Goal: Task Accomplishment & Management: Manage account settings

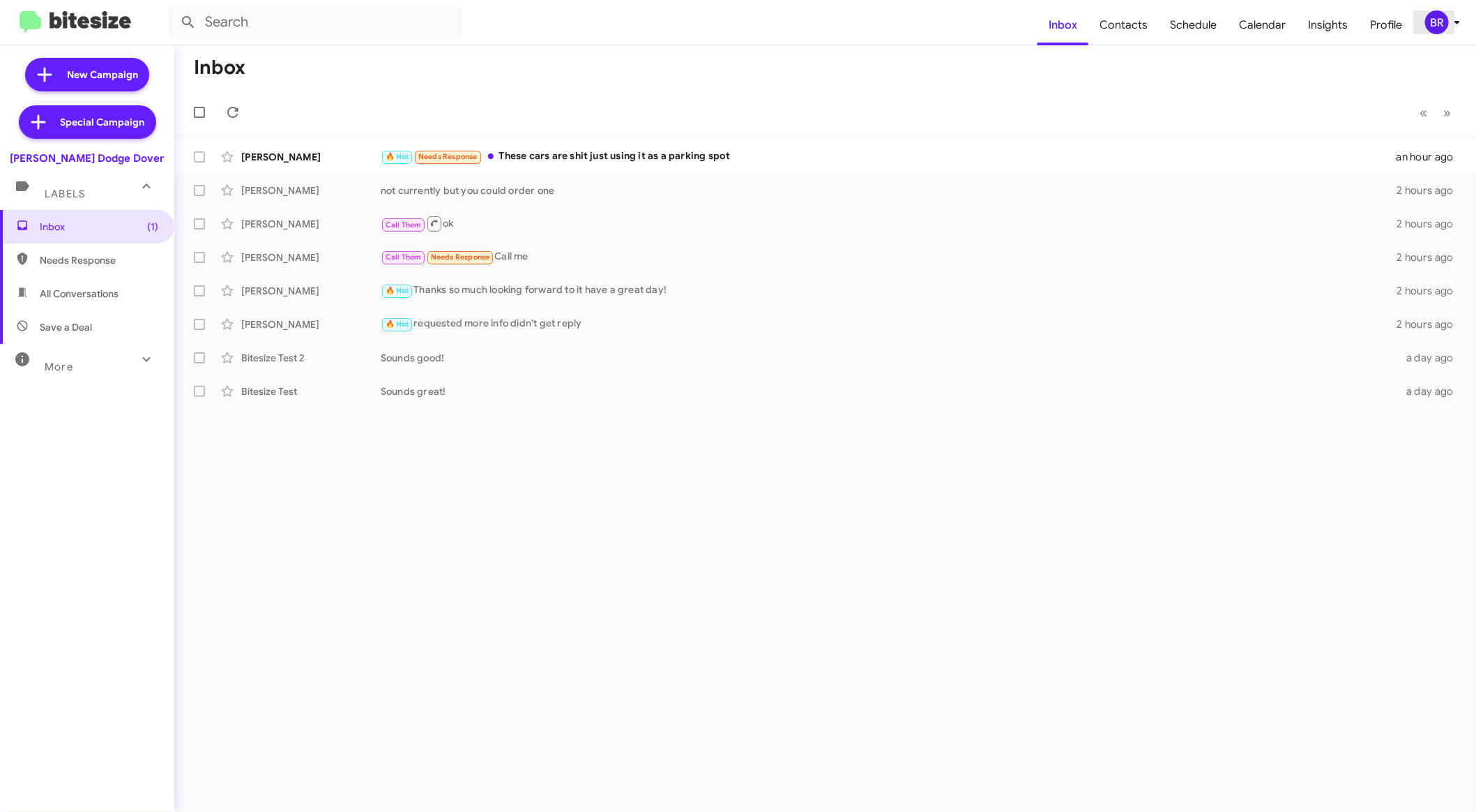
click at [1446, 22] on div "BR" at bounding box center [1437, 22] width 23 height 23
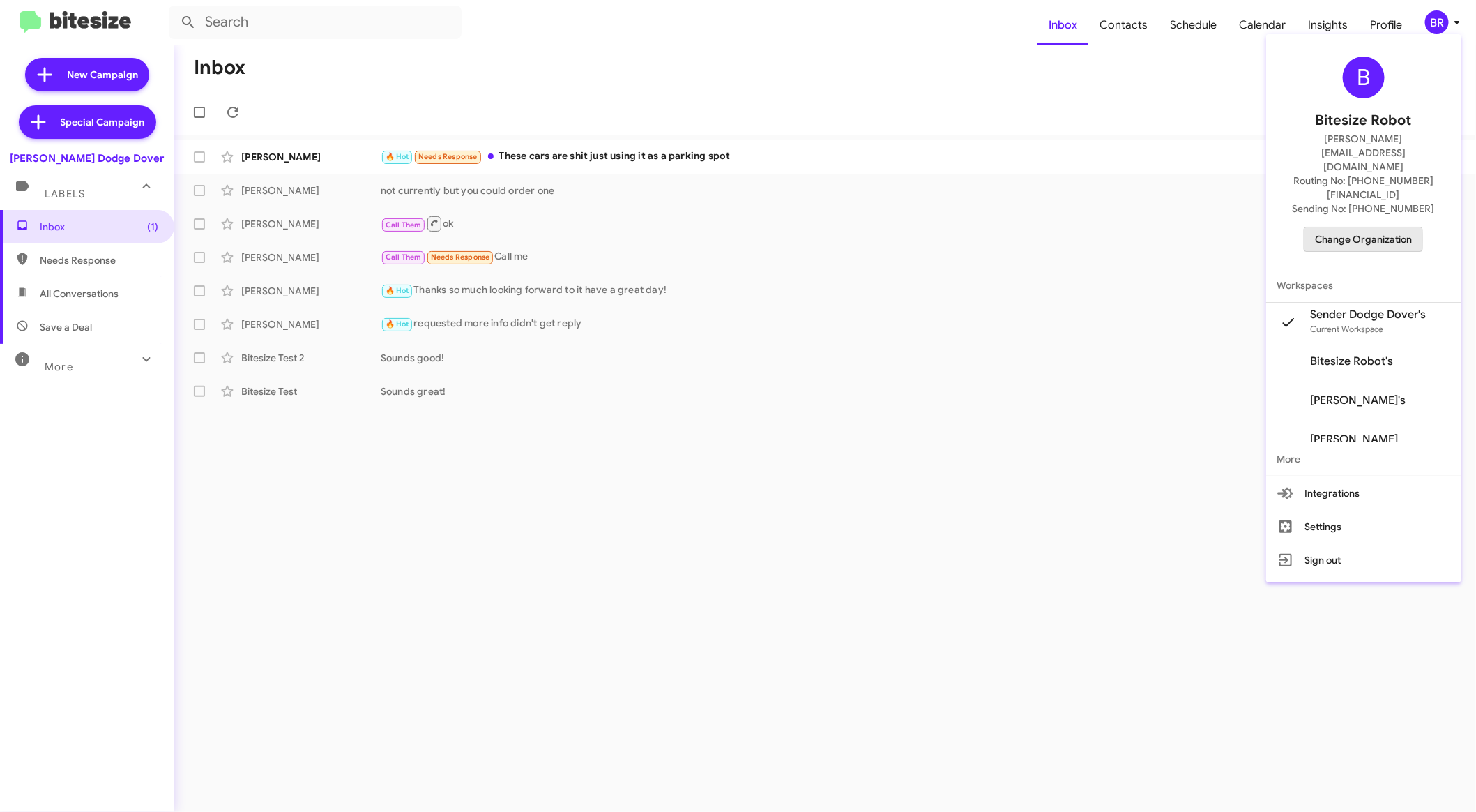
click at [1373, 227] on span "Change Organization" at bounding box center [1364, 239] width 97 height 23
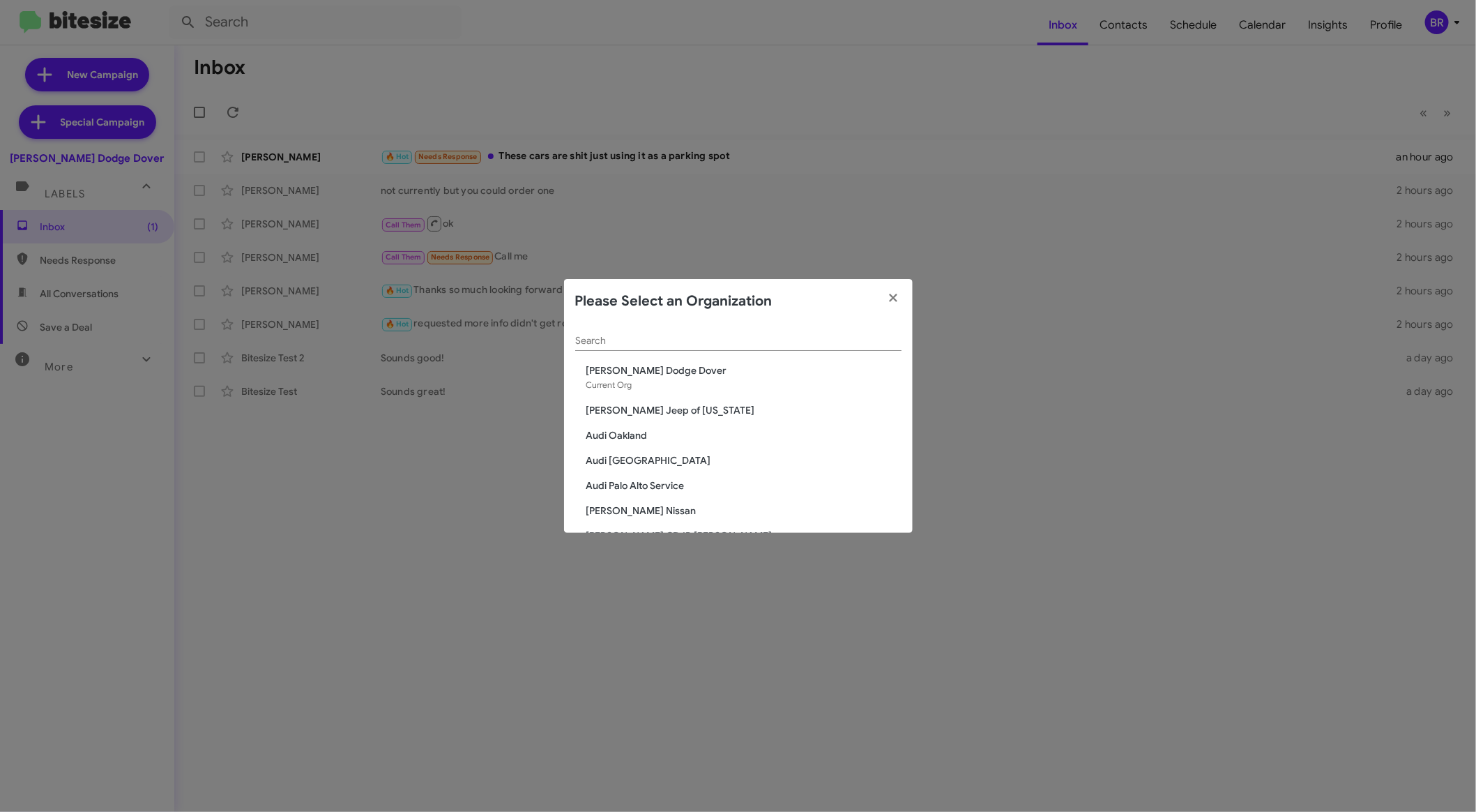
click at [685, 341] on input "Search" at bounding box center [738, 341] width 327 height 11
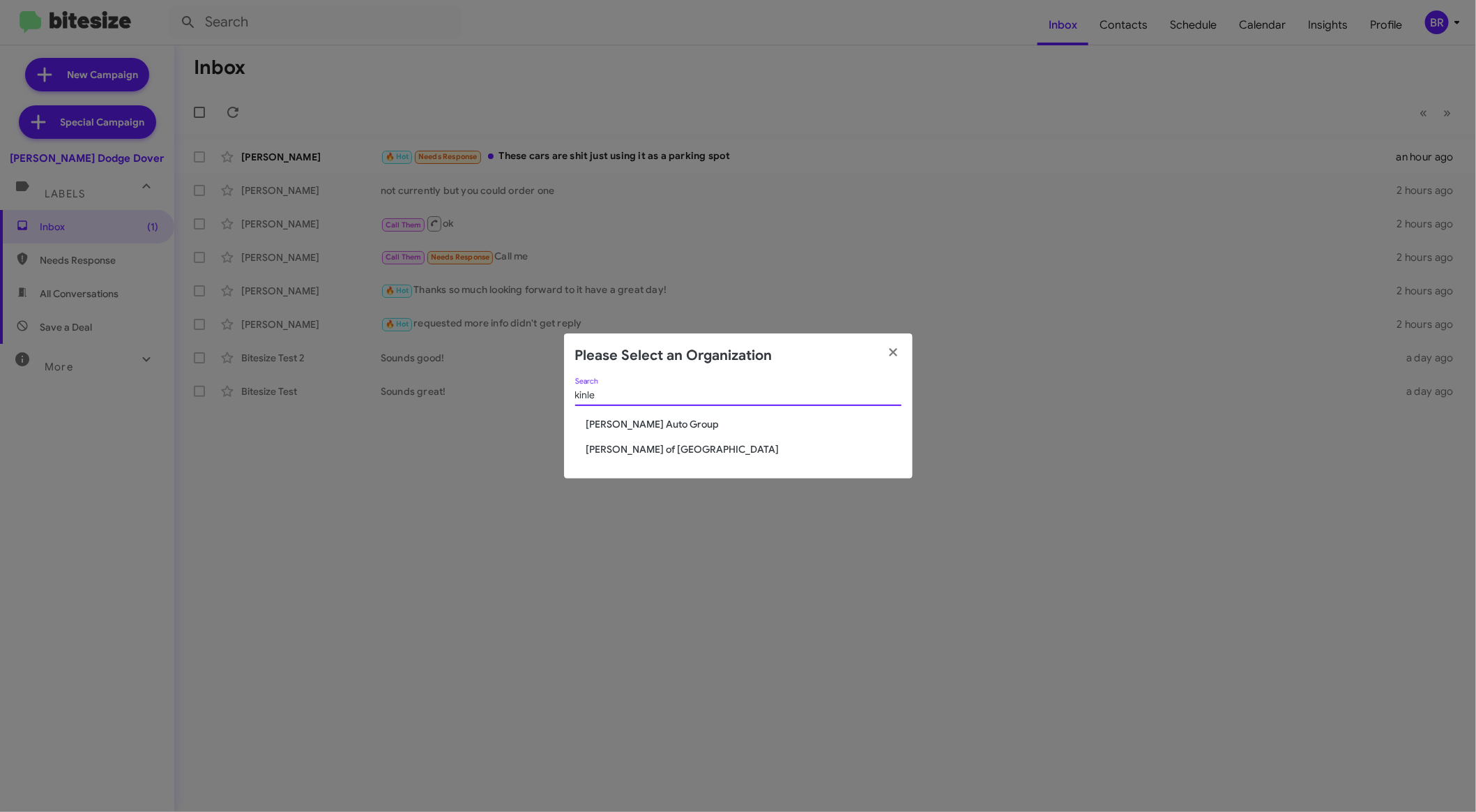
type input "kinle"
click at [654, 424] on span "Kinley Auto Group" at bounding box center [744, 424] width 316 height 14
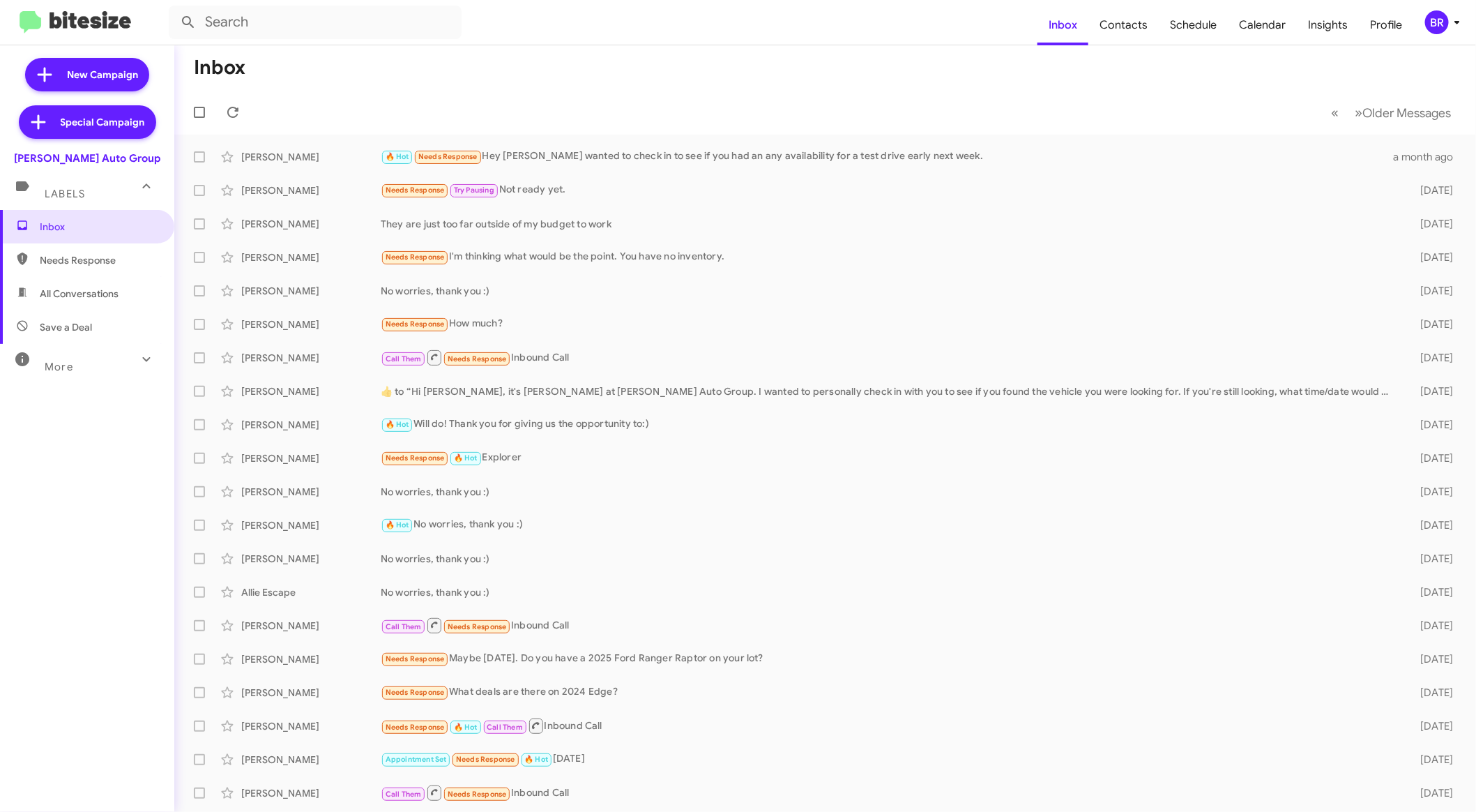
click at [1433, 22] on div "BR" at bounding box center [1437, 22] width 23 height 23
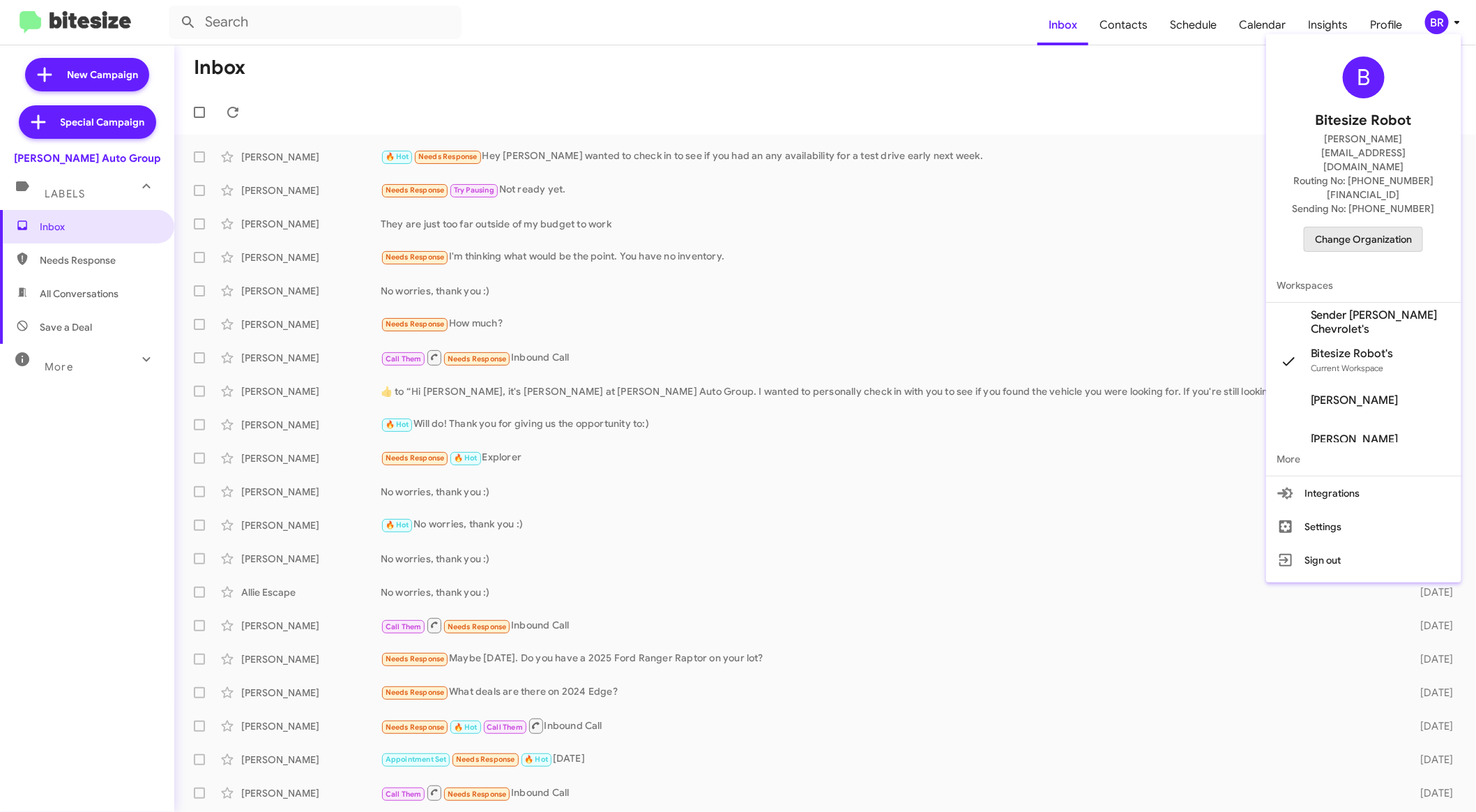
click at [1380, 227] on span "Change Organization" at bounding box center [1364, 239] width 97 height 23
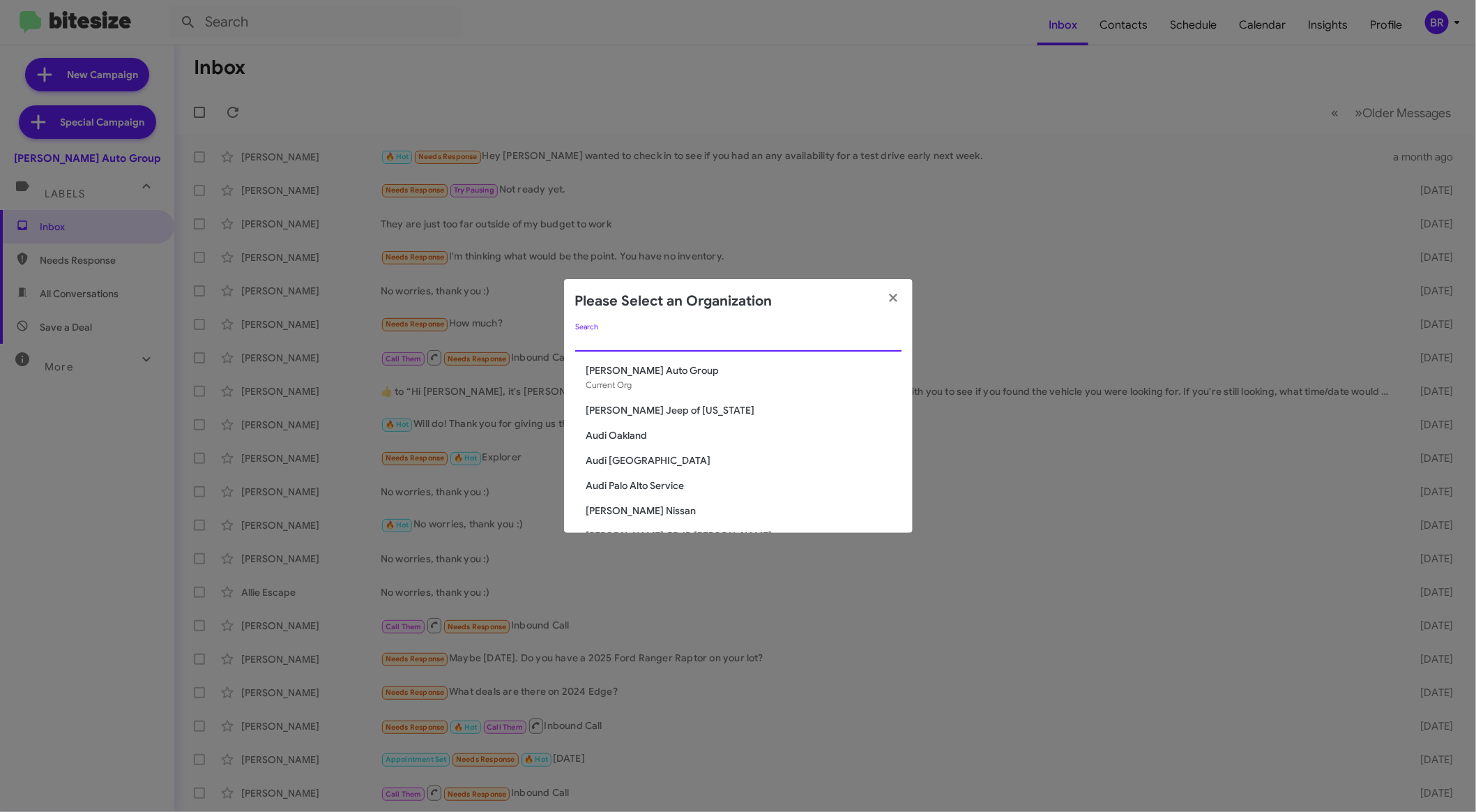
click at [680, 345] on input "Search" at bounding box center [738, 341] width 327 height 11
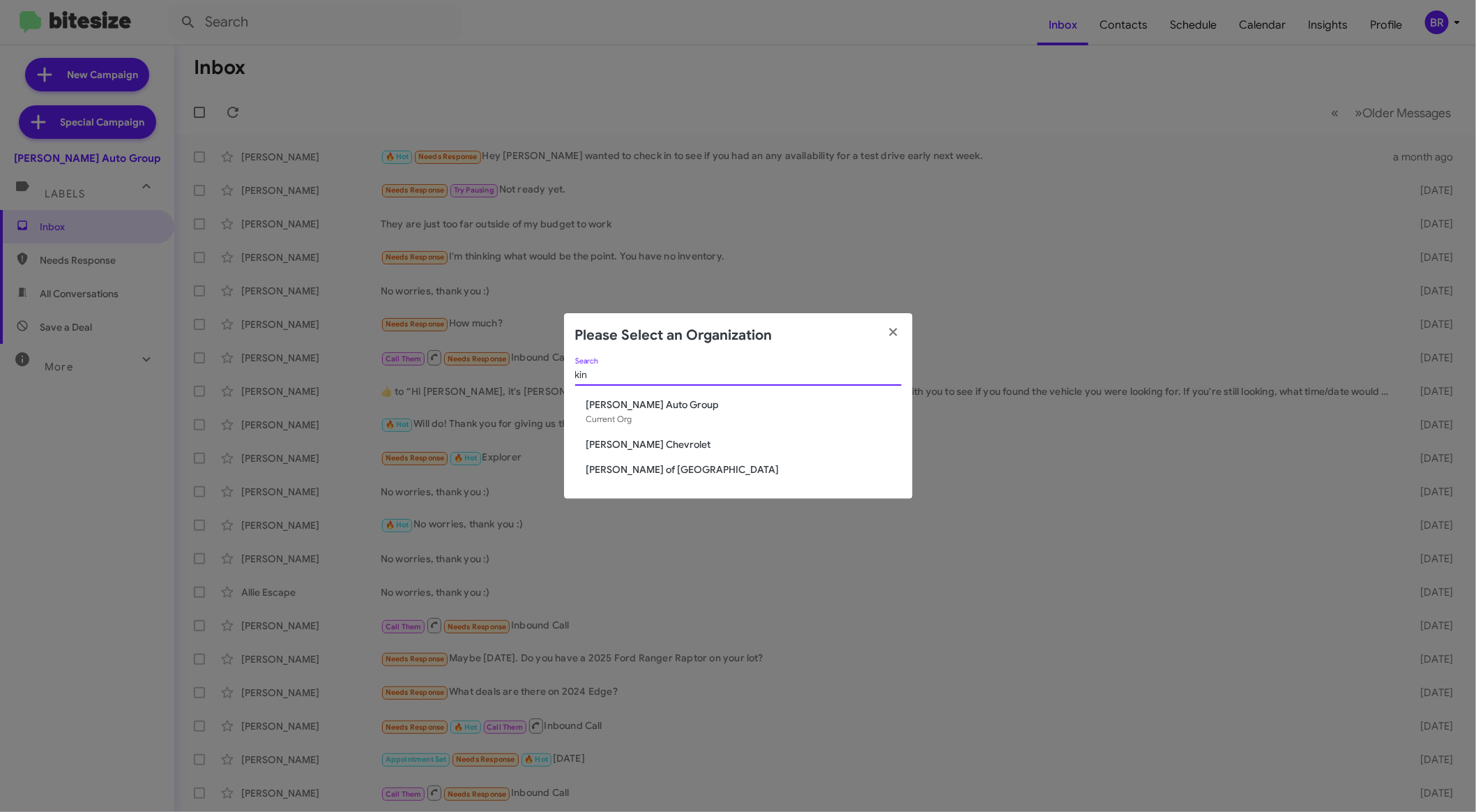
type input "kin"
click at [656, 468] on span "[PERSON_NAME] of [GEOGRAPHIC_DATA]" at bounding box center [744, 469] width 316 height 14
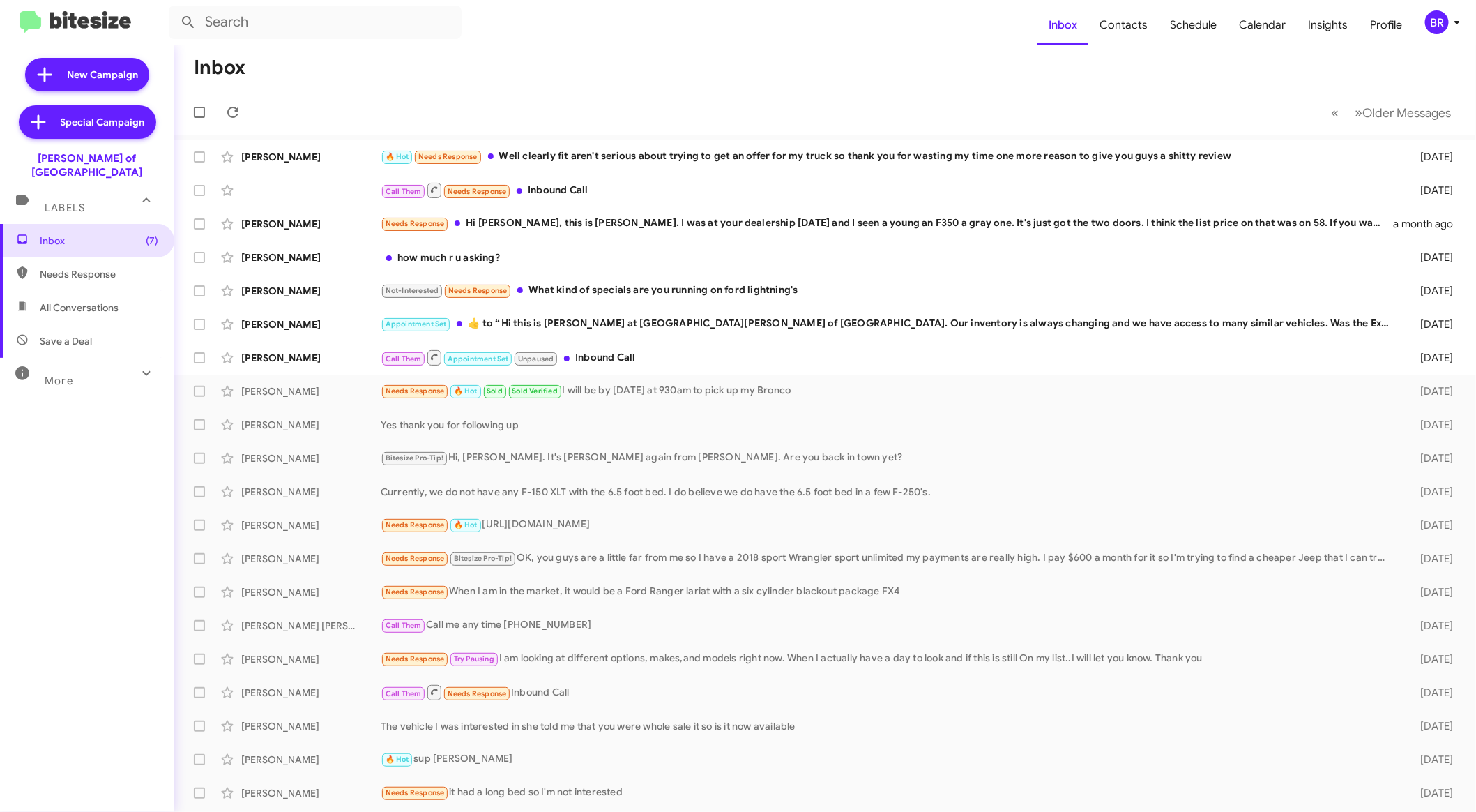
click at [1449, 29] on icon at bounding box center [1457, 22] width 16 height 16
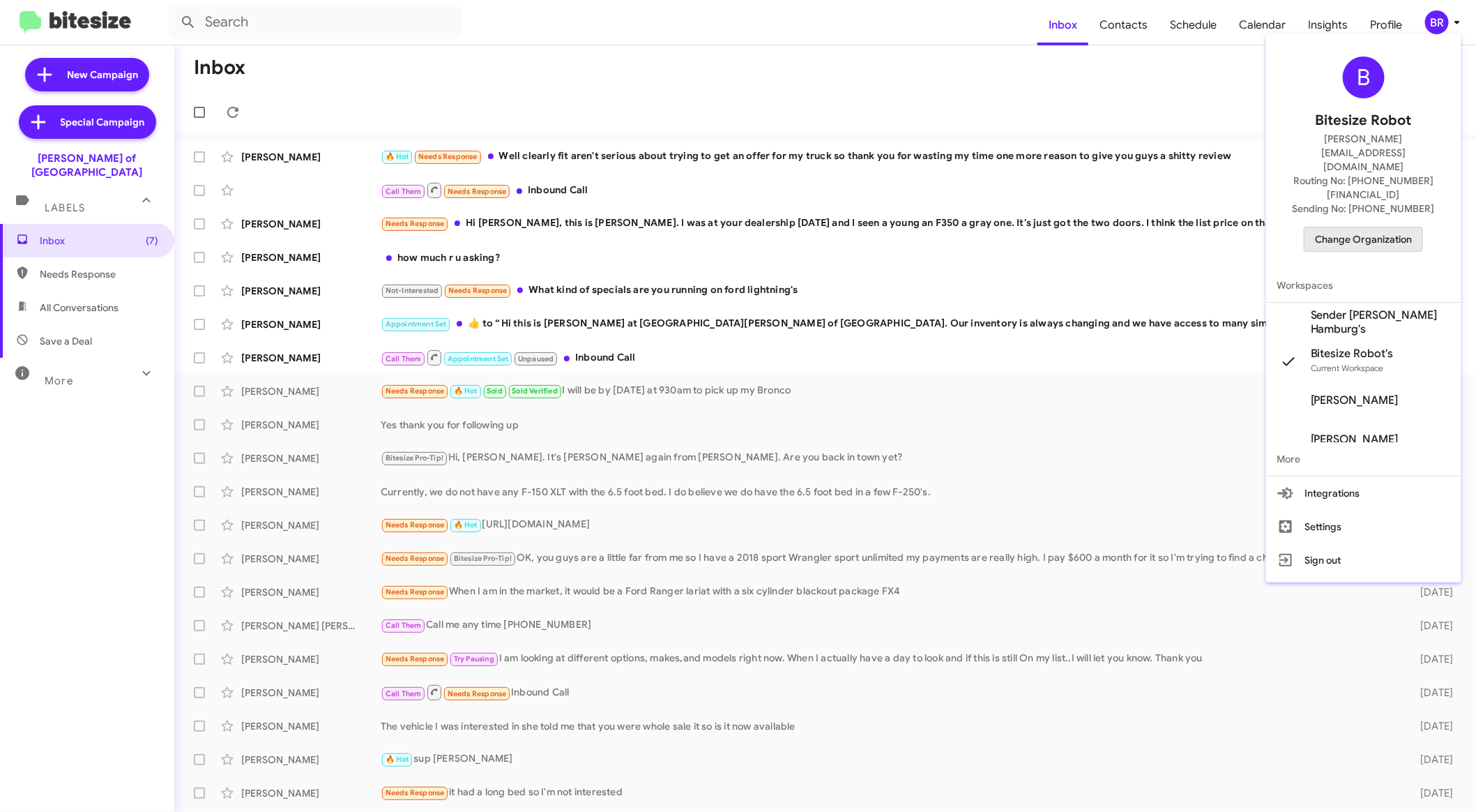
click at [1372, 227] on span "Change Organization" at bounding box center [1364, 239] width 97 height 23
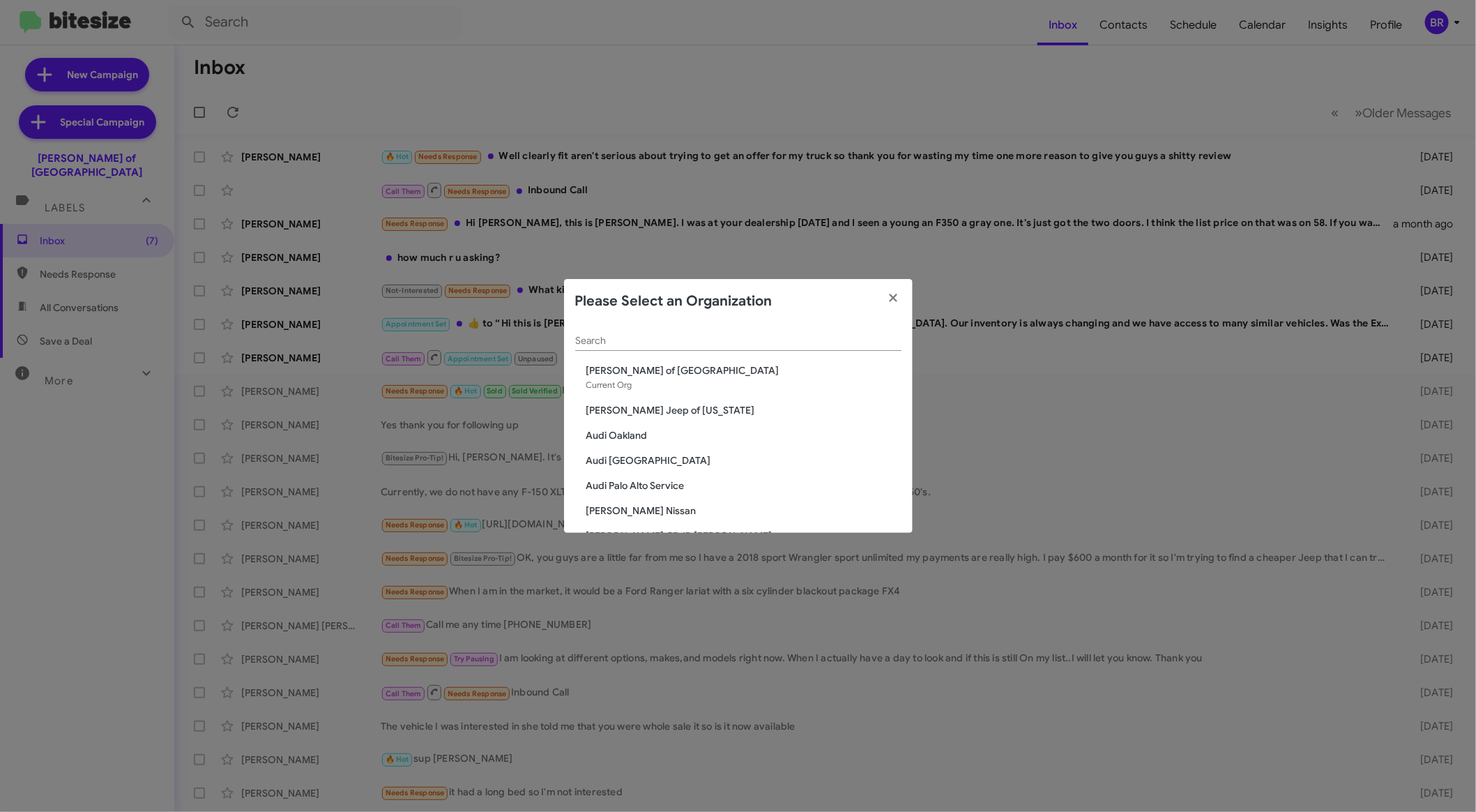
click at [765, 334] on div "Search" at bounding box center [738, 337] width 327 height 27
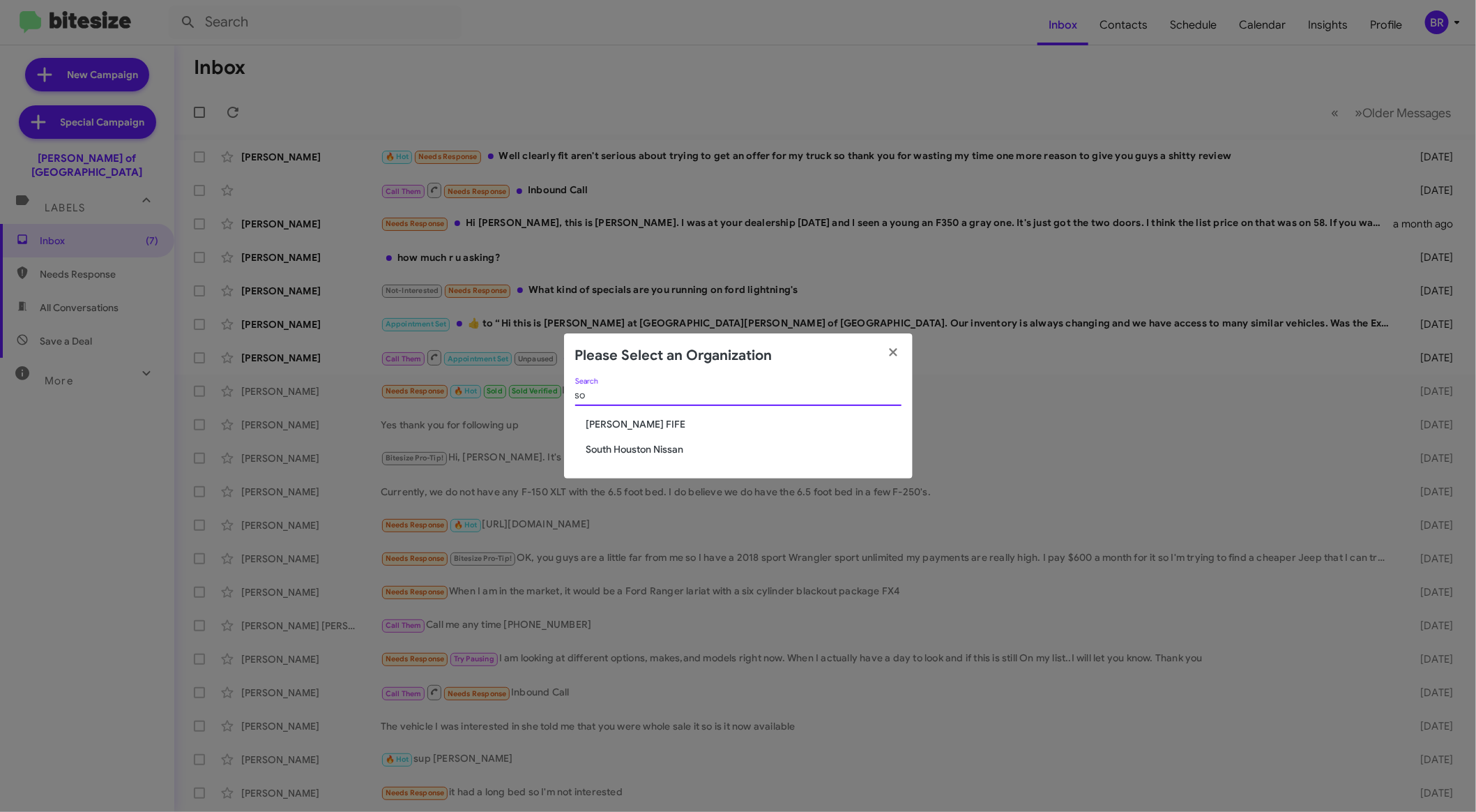
type input "s"
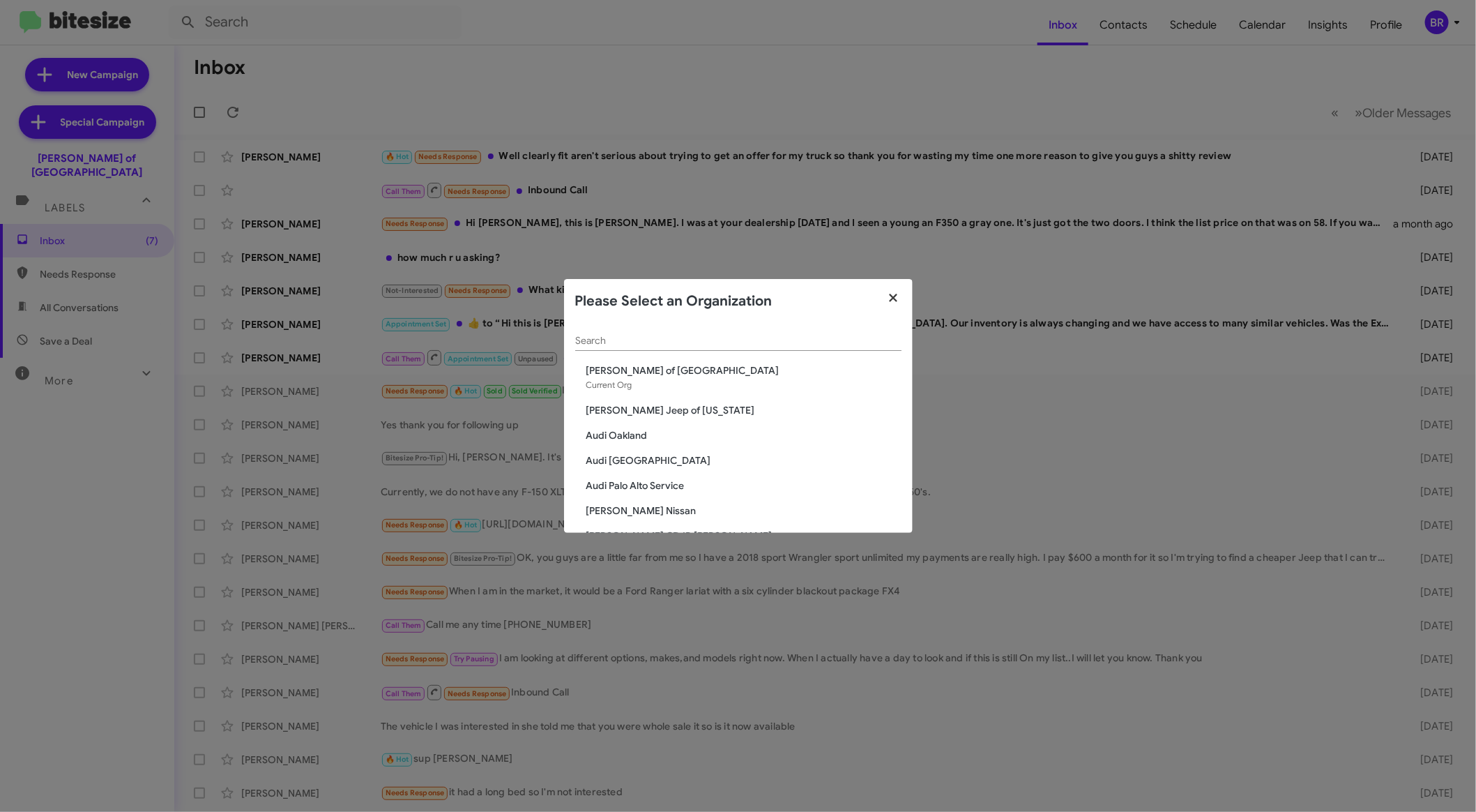
click at [897, 301] on icon "button" at bounding box center [893, 298] width 16 height 13
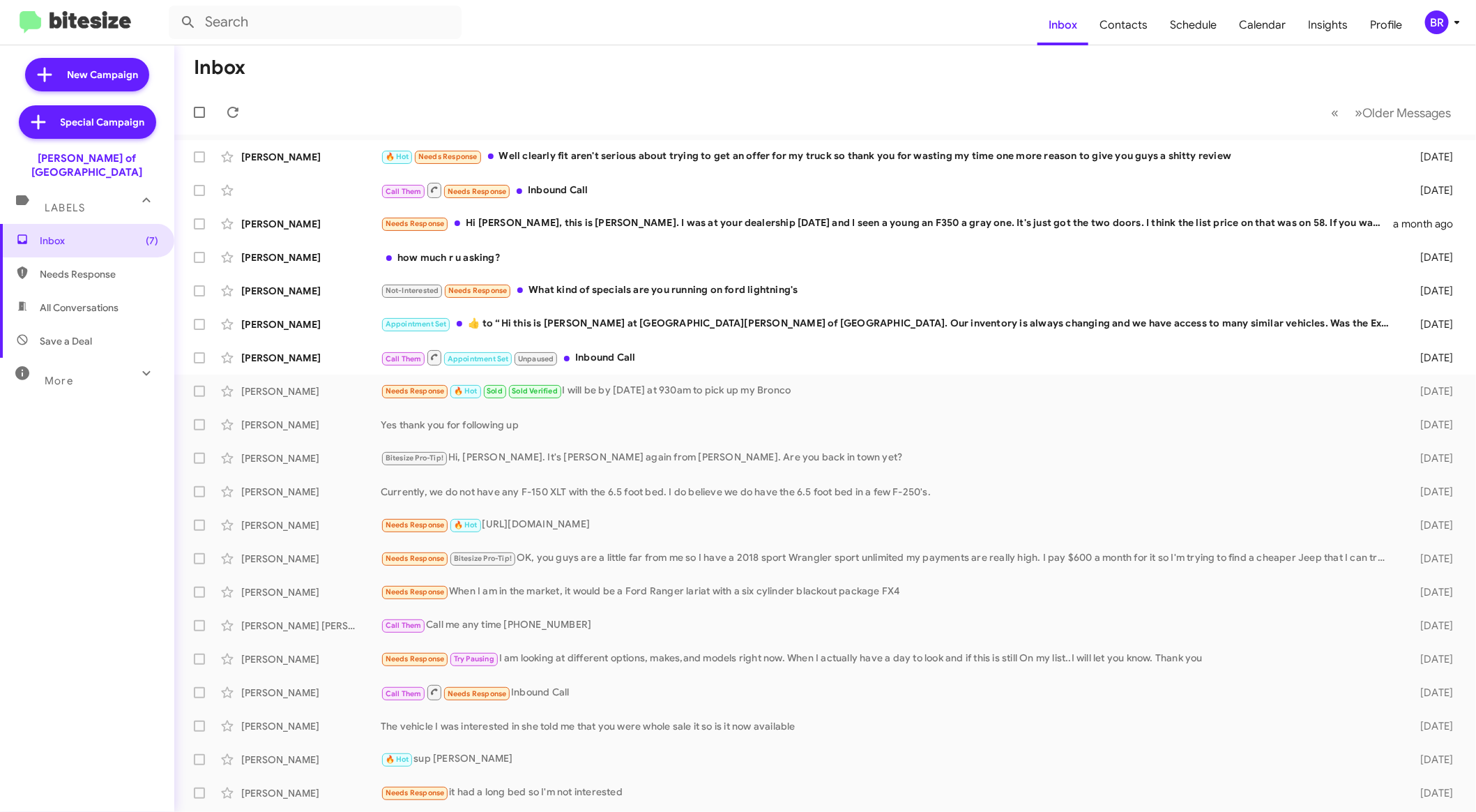
click at [1441, 16] on div "BR" at bounding box center [1437, 22] width 23 height 23
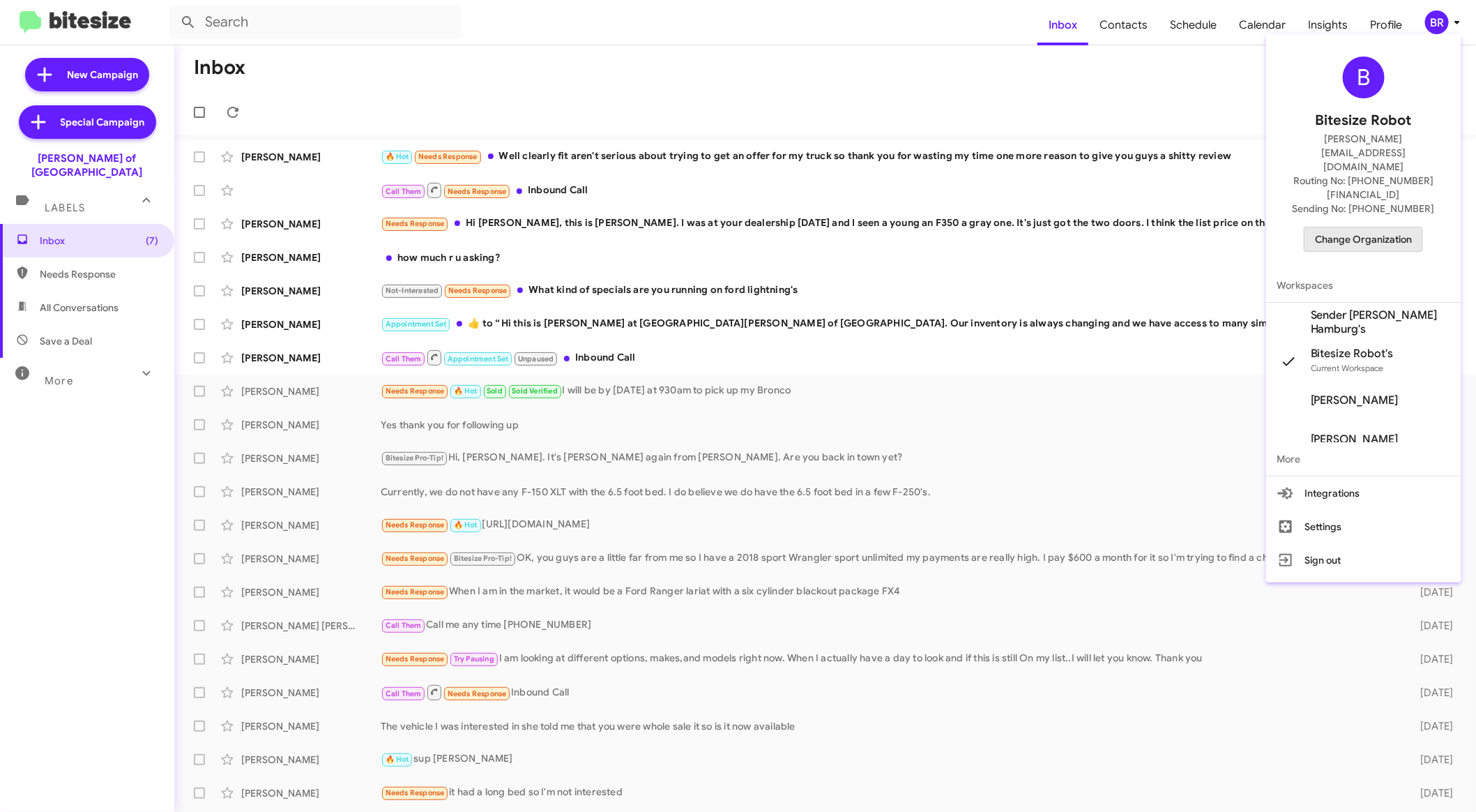
click at [1356, 227] on span "Change Organization" at bounding box center [1364, 239] width 97 height 23
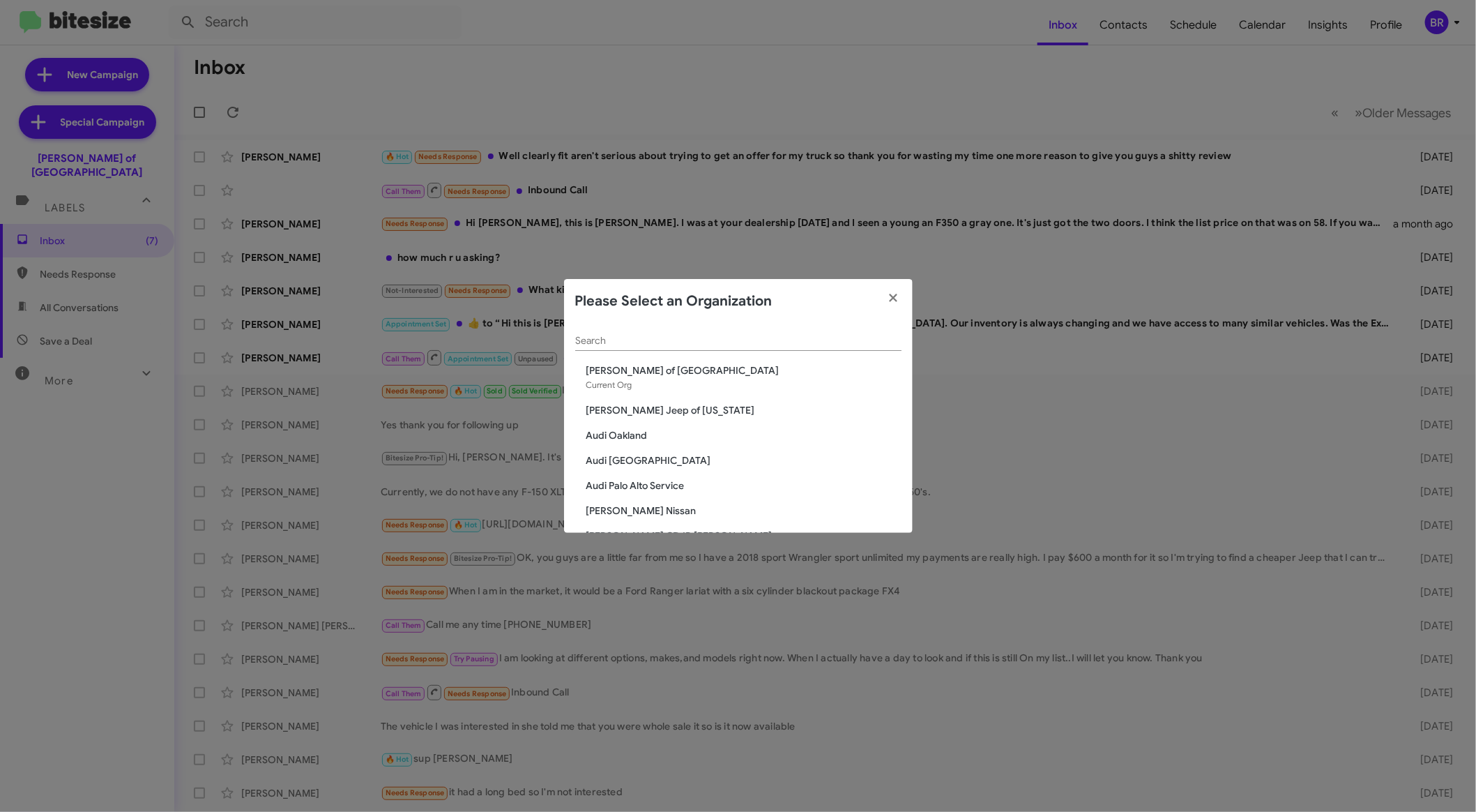
click at [641, 411] on span "[PERSON_NAME] Jeep of [US_STATE]" at bounding box center [744, 410] width 316 height 14
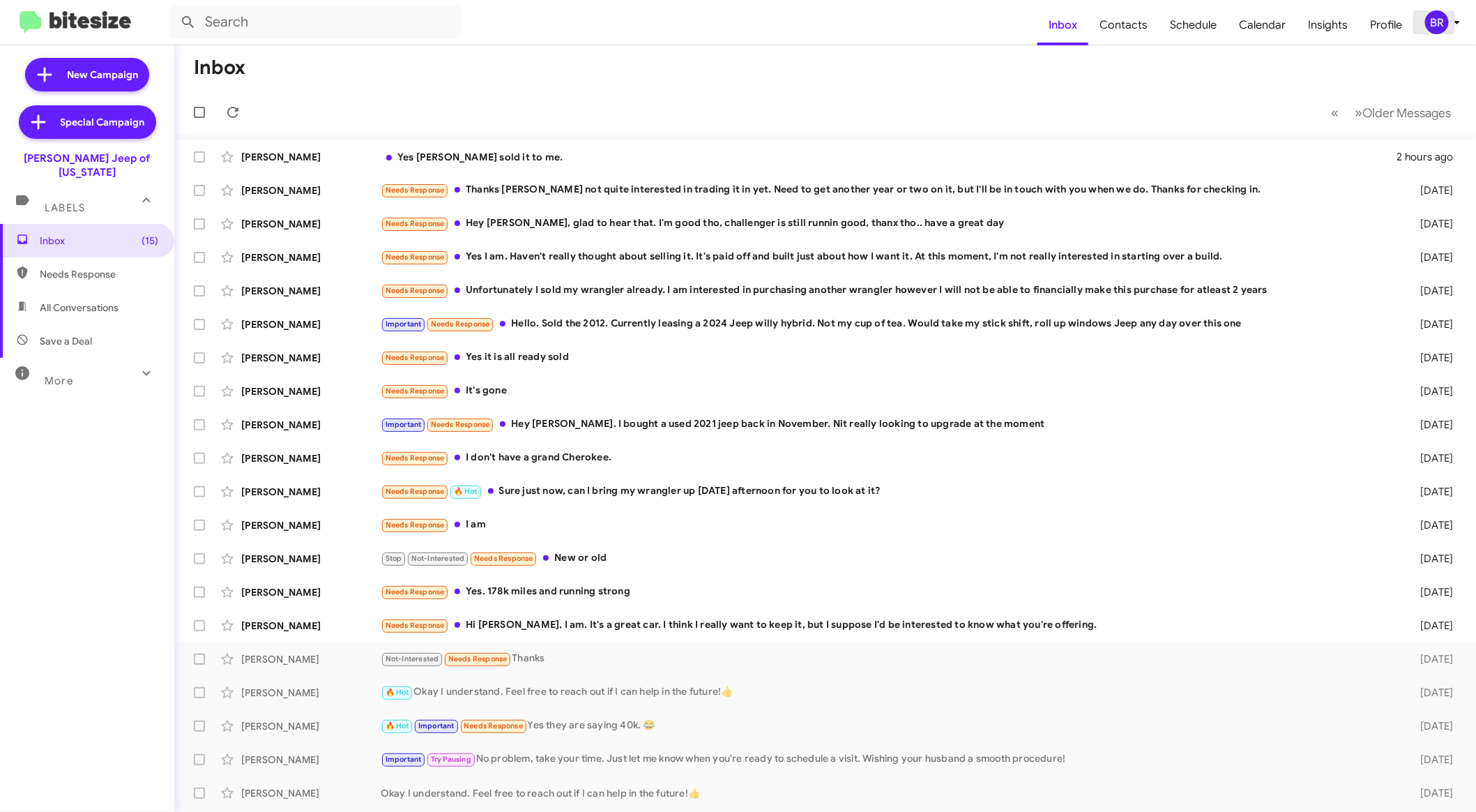
click at [1448, 18] on div "BR" at bounding box center [1437, 22] width 23 height 23
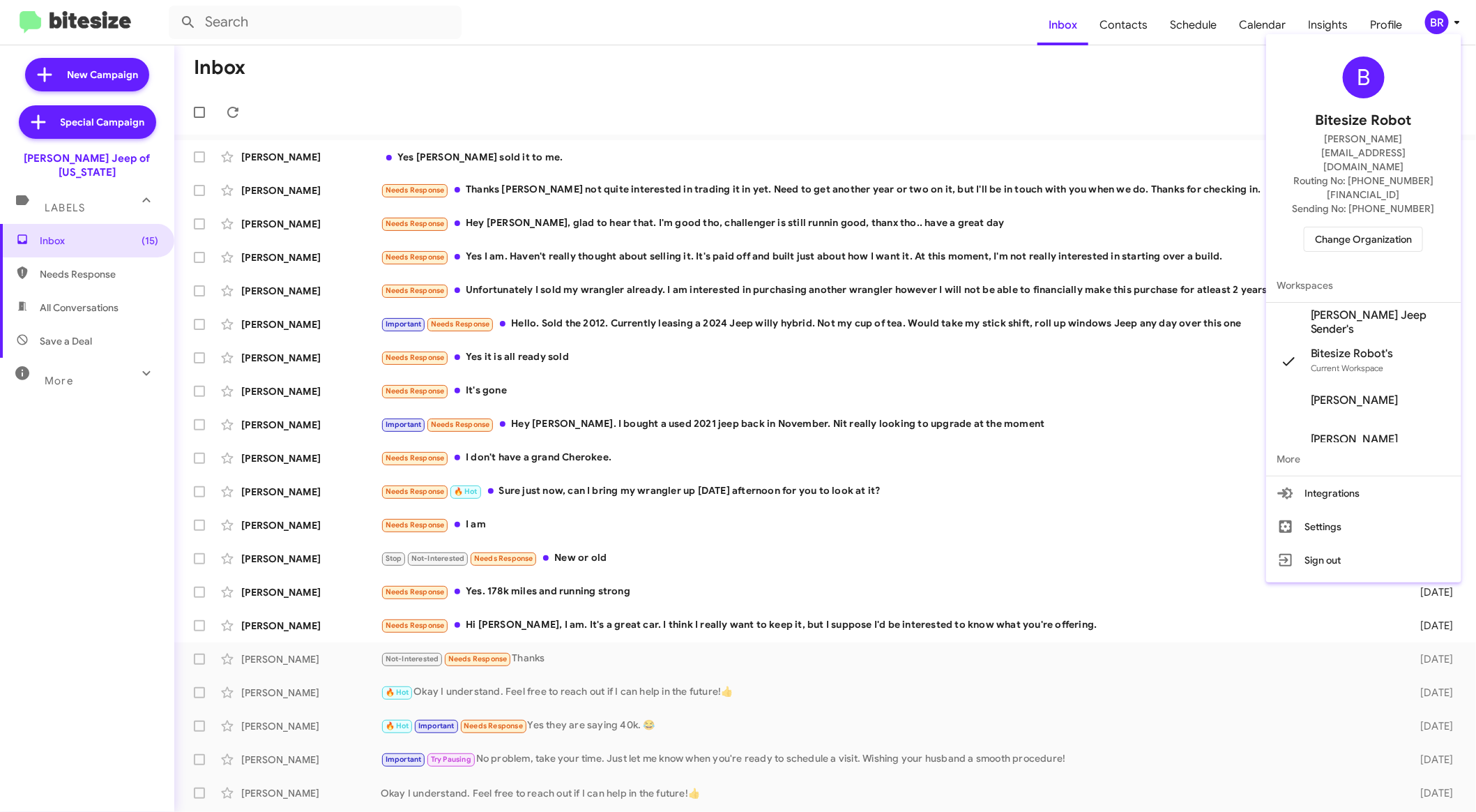
click at [1412, 227] on span "Change Organization" at bounding box center [1364, 239] width 97 height 23
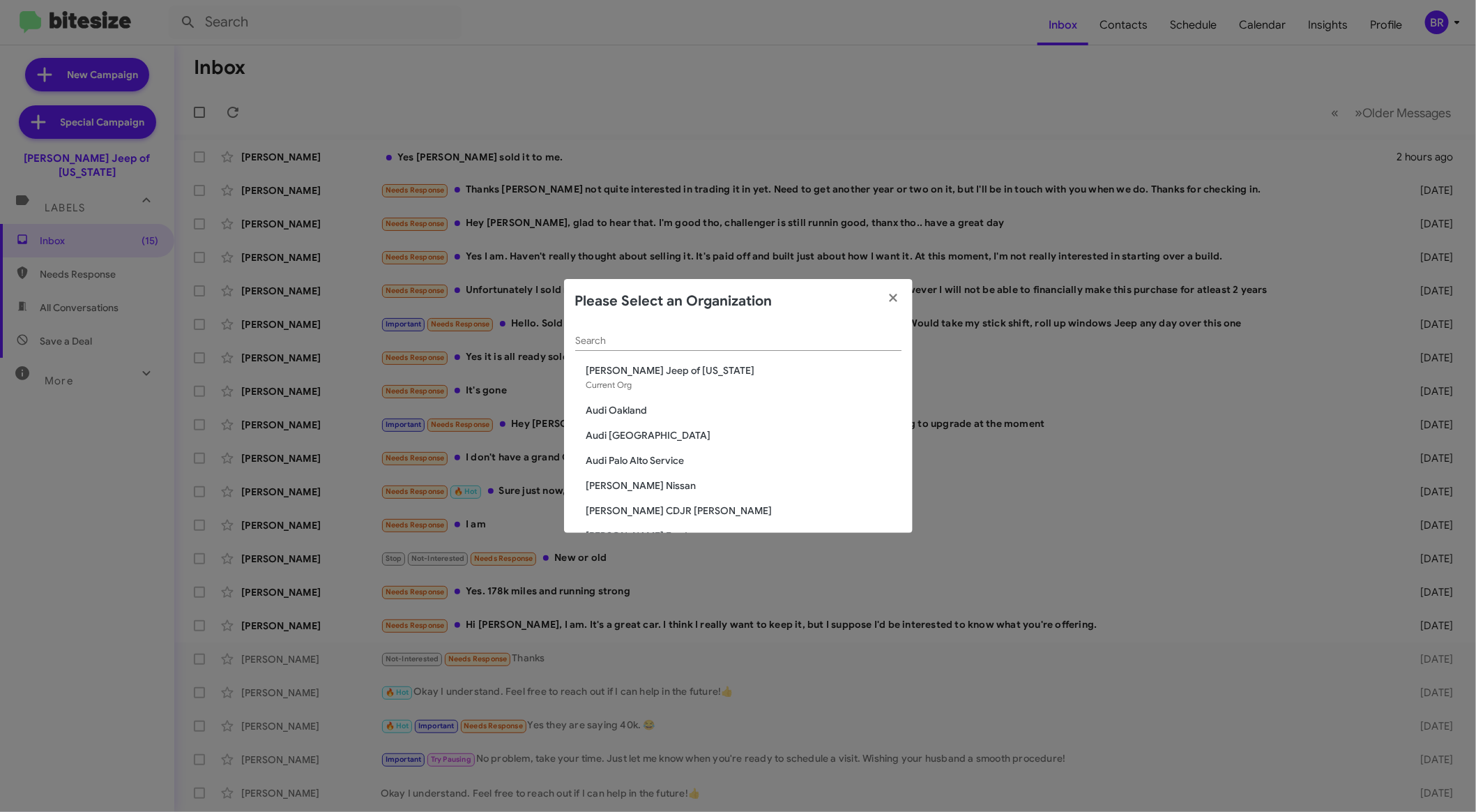
click at [810, 331] on div "Search" at bounding box center [738, 337] width 327 height 27
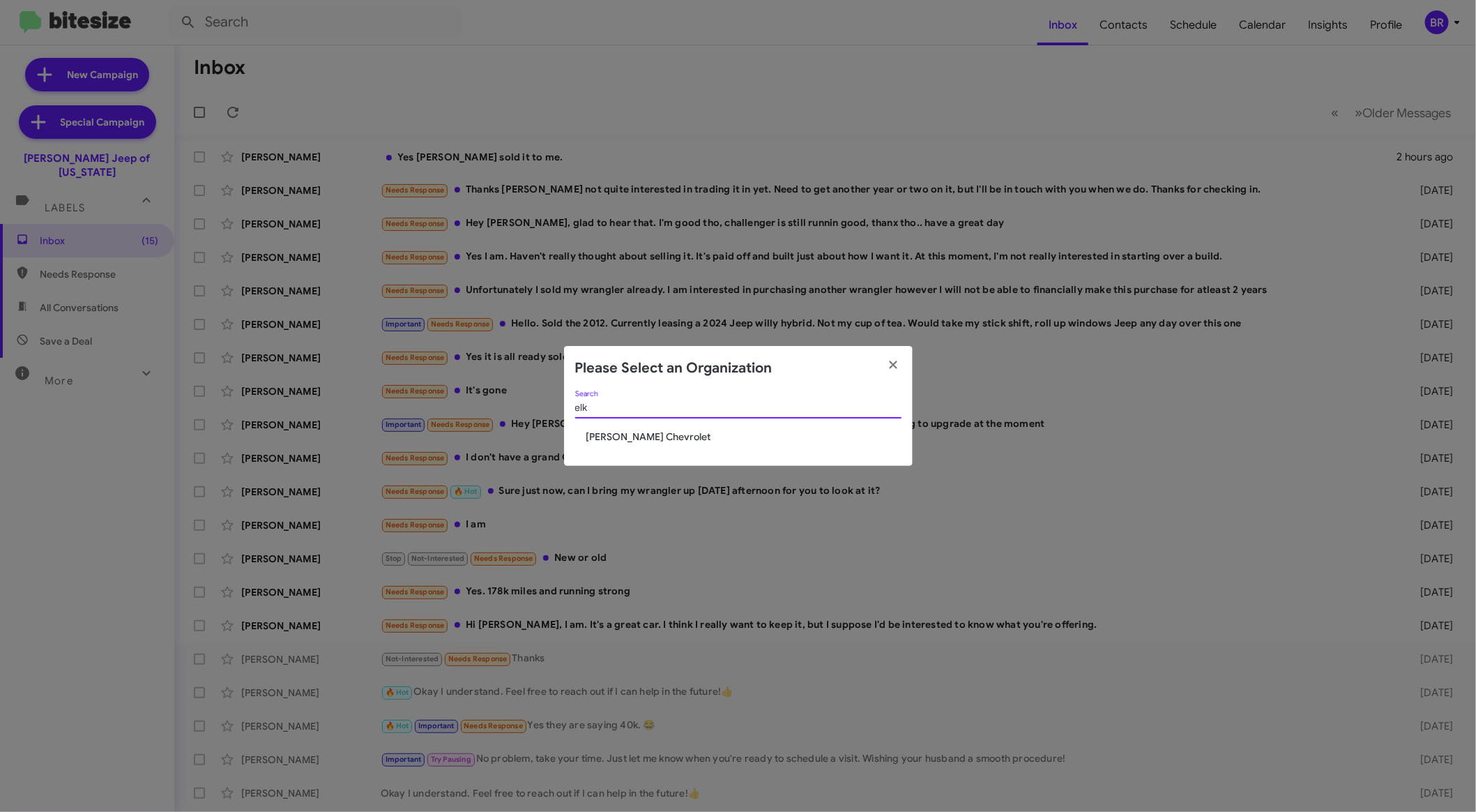
type input "elk"
click at [647, 433] on span "[PERSON_NAME] Chevrolet" at bounding box center [744, 437] width 316 height 14
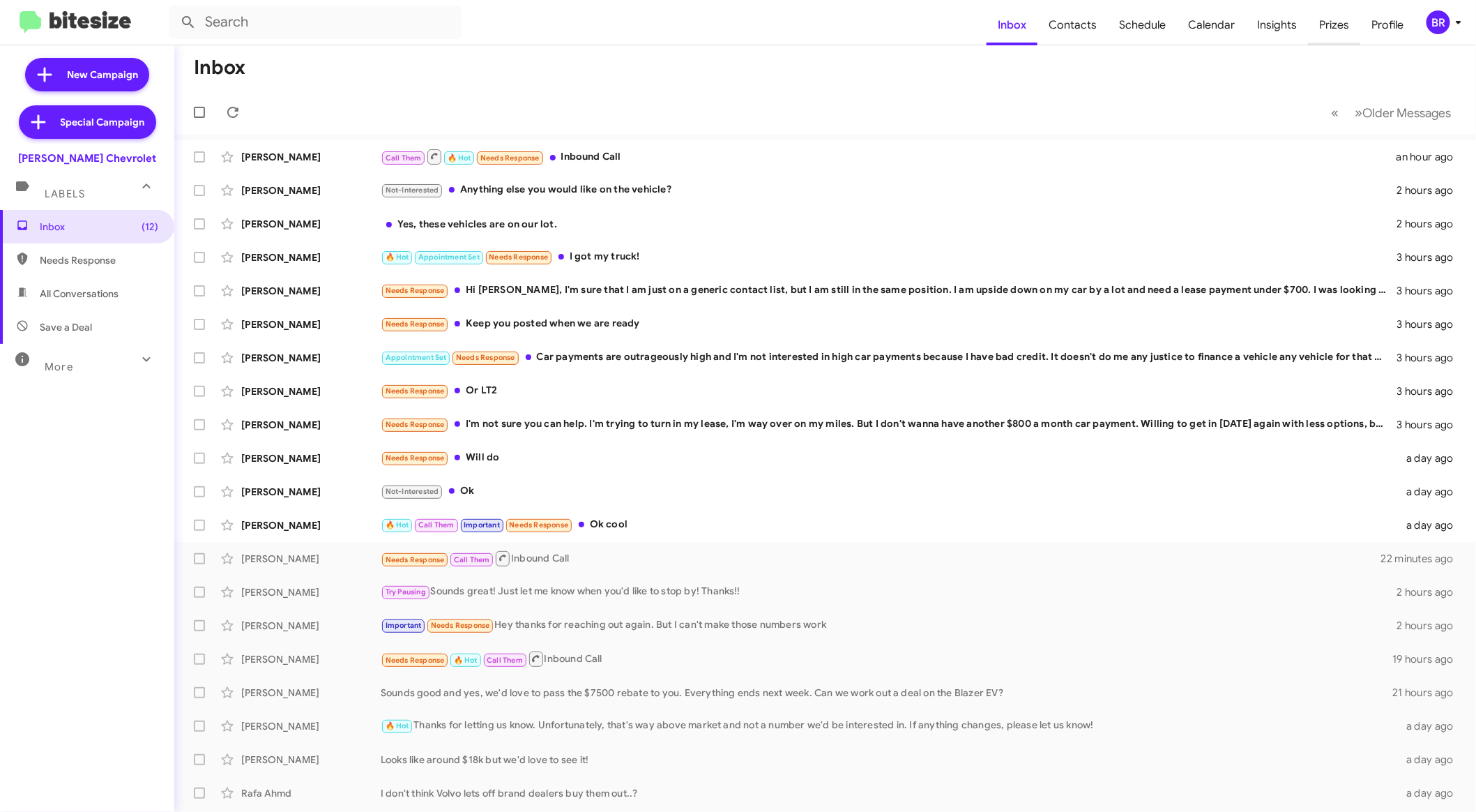
click at [1331, 22] on span "Prizes" at bounding box center [1334, 25] width 52 height 41
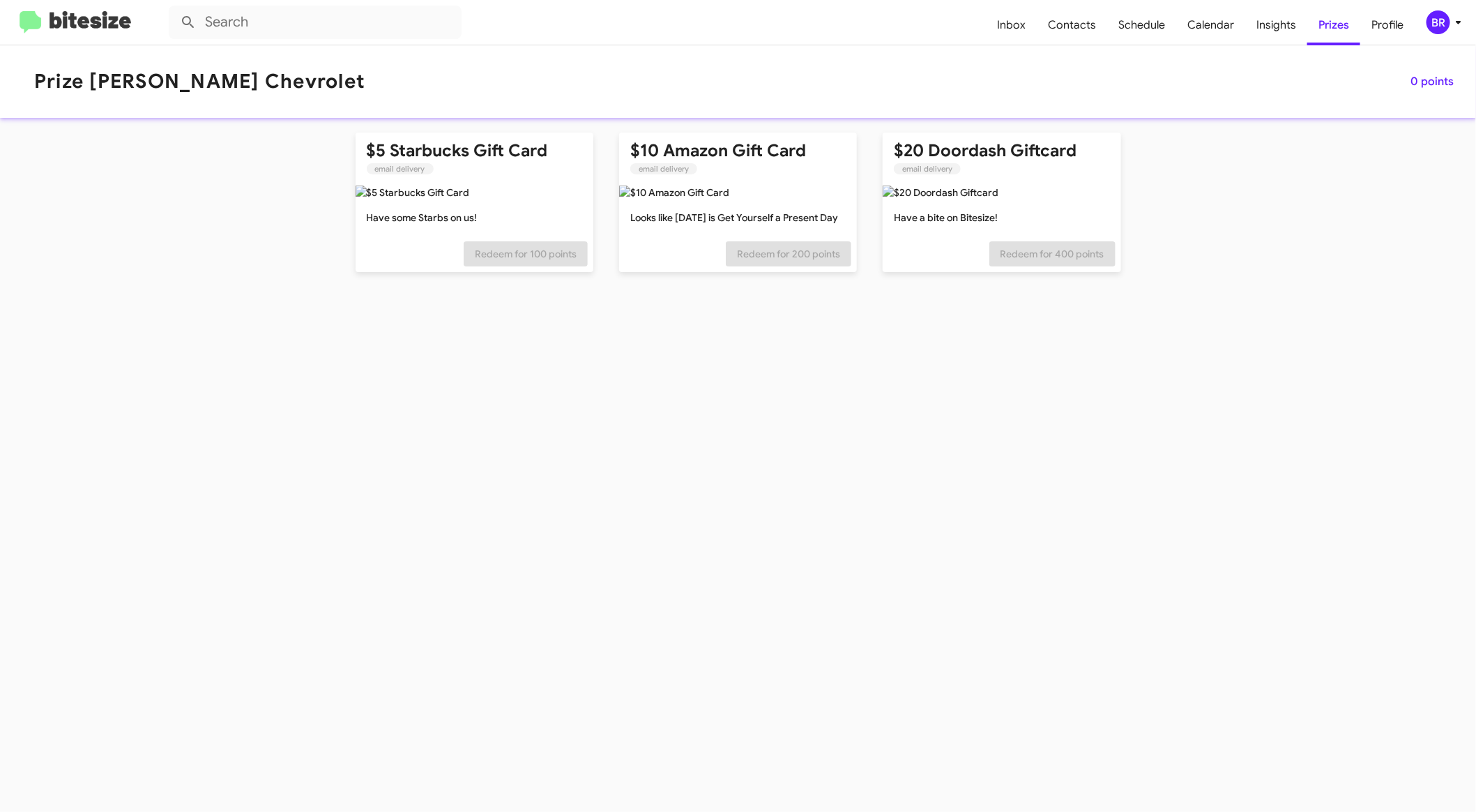
drag, startPoint x: 1453, startPoint y: 24, endPoint x: 1437, endPoint y: 14, distance: 18.9
click at [1453, 24] on icon at bounding box center [1458, 22] width 16 height 16
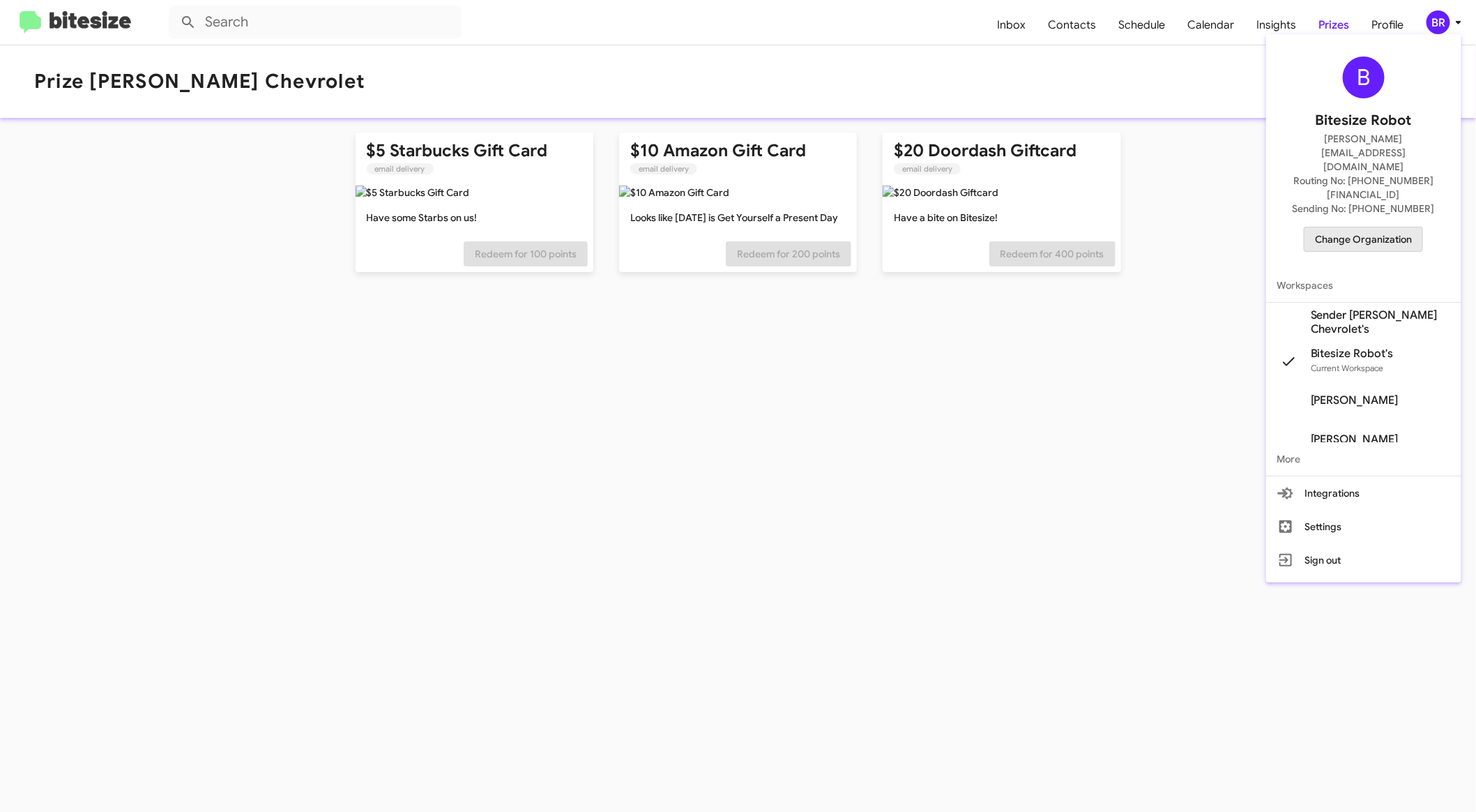
click at [1380, 227] on span "Change Organization" at bounding box center [1364, 239] width 97 height 23
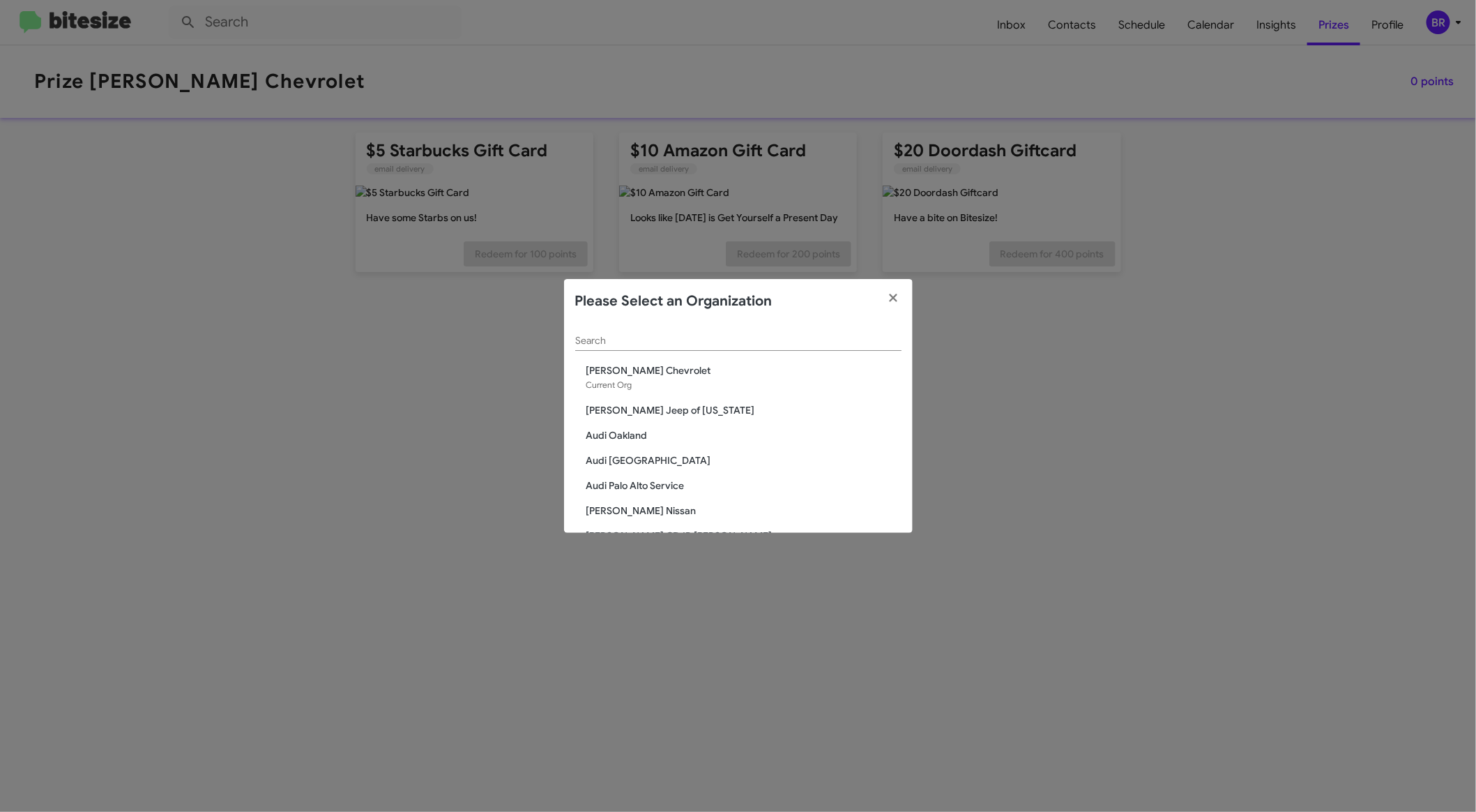
click at [857, 331] on div "Search" at bounding box center [738, 337] width 327 height 27
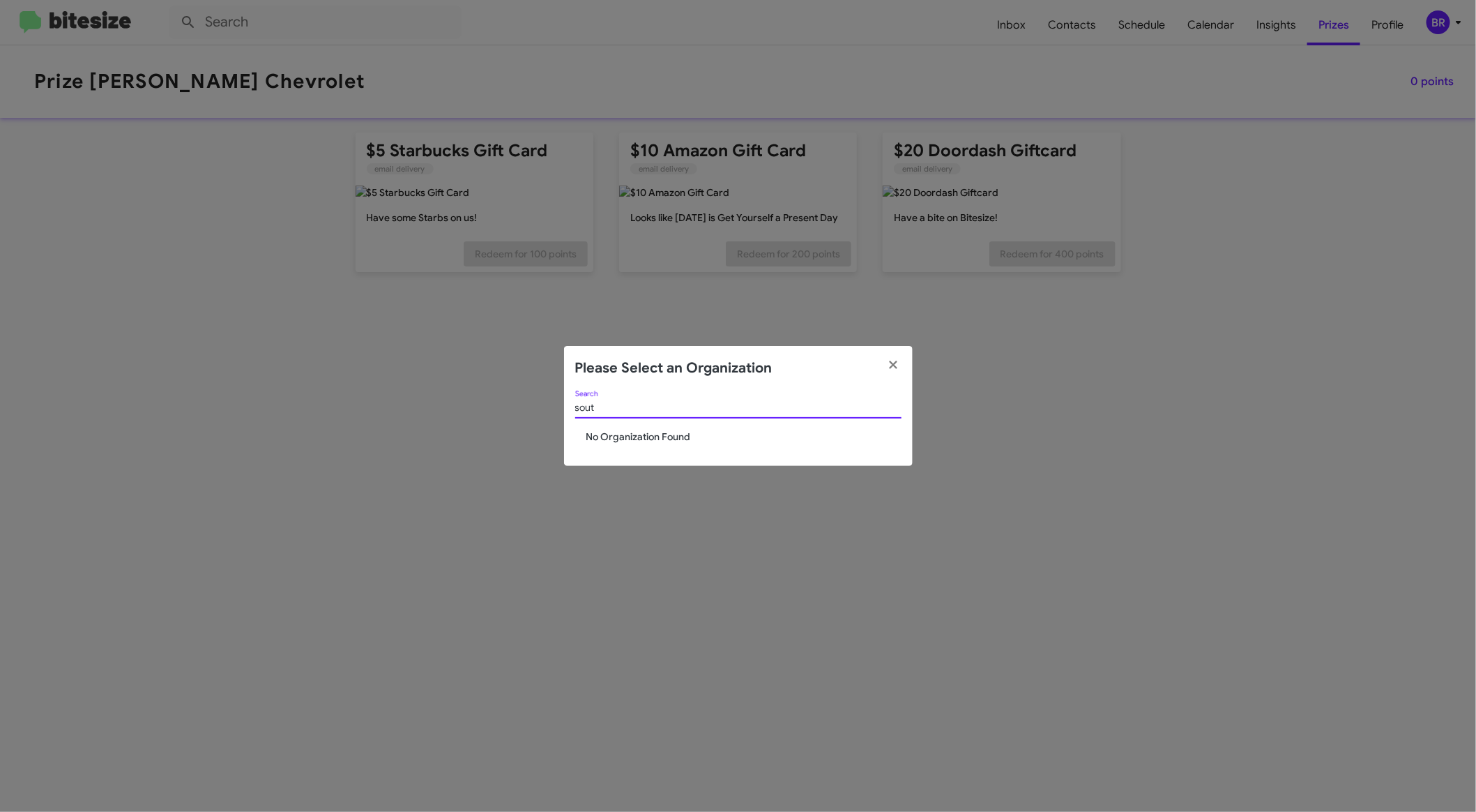
type input "south"
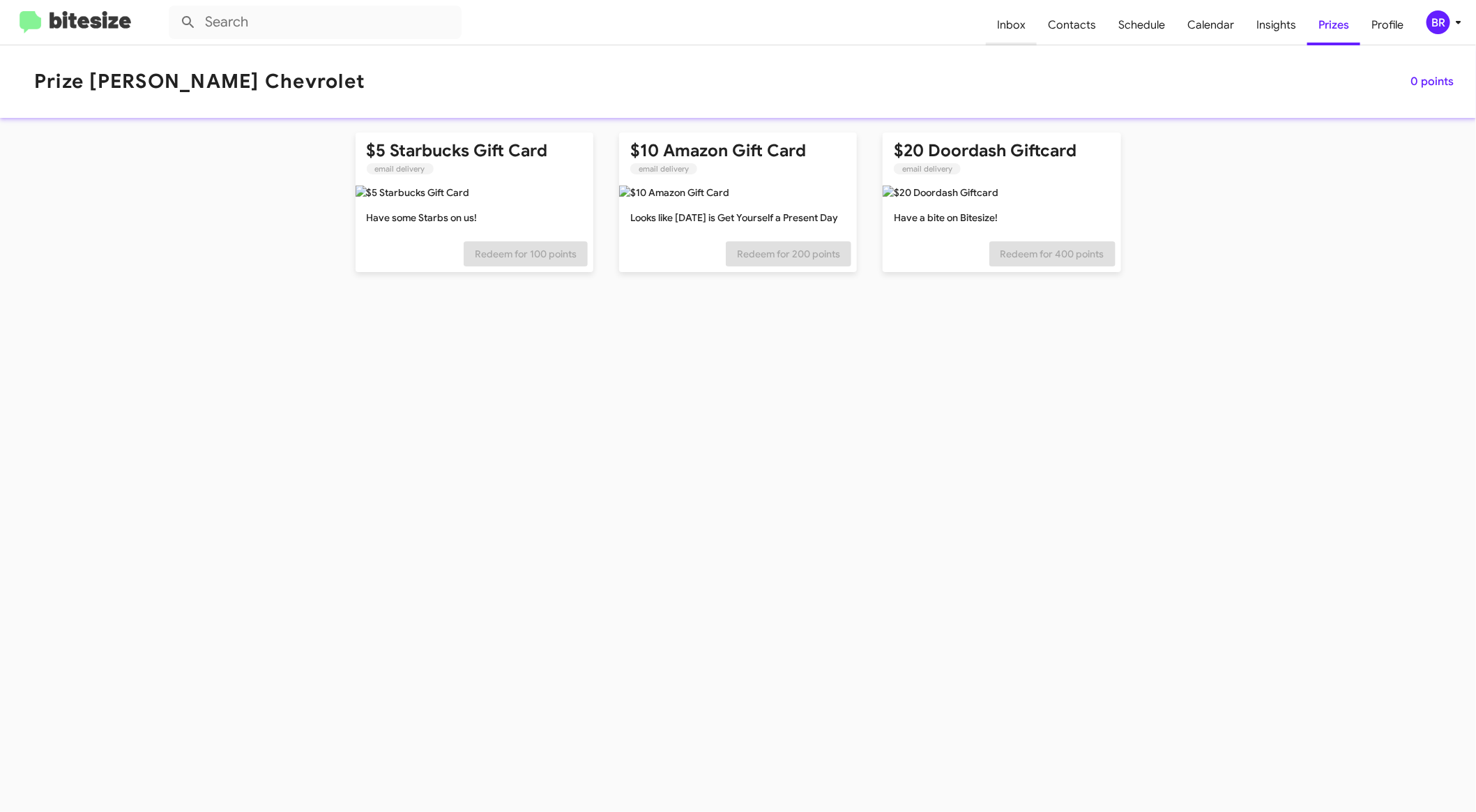
click at [1025, 24] on span "Inbox" at bounding box center [1011, 25] width 51 height 41
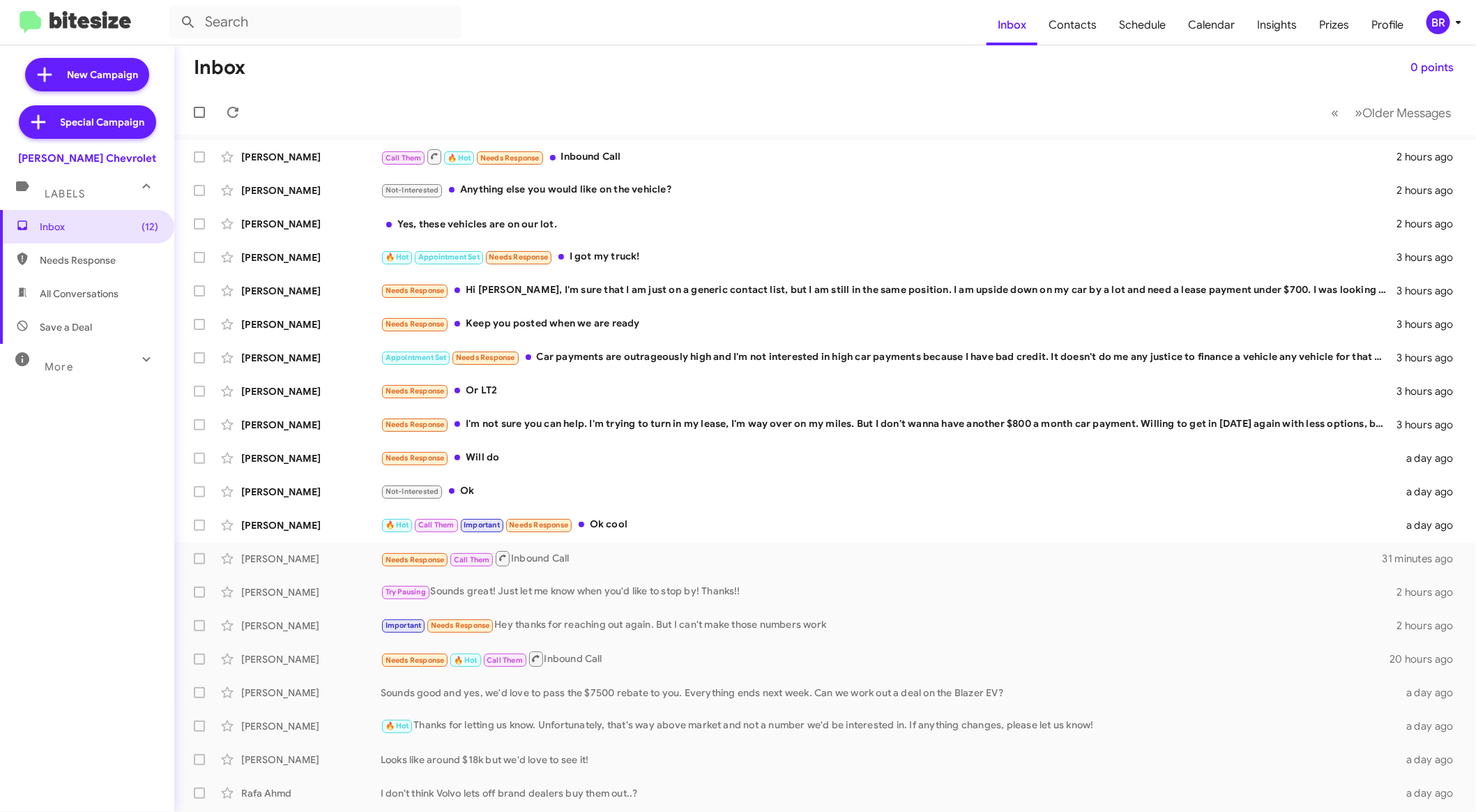
click at [1450, 19] on icon at bounding box center [1458, 22] width 16 height 16
click at [1450, 19] on body "Inbox Contacts Schedule Calendar Insights Prizes Profile BR New Campaign Specia…" at bounding box center [738, 406] width 1476 height 812
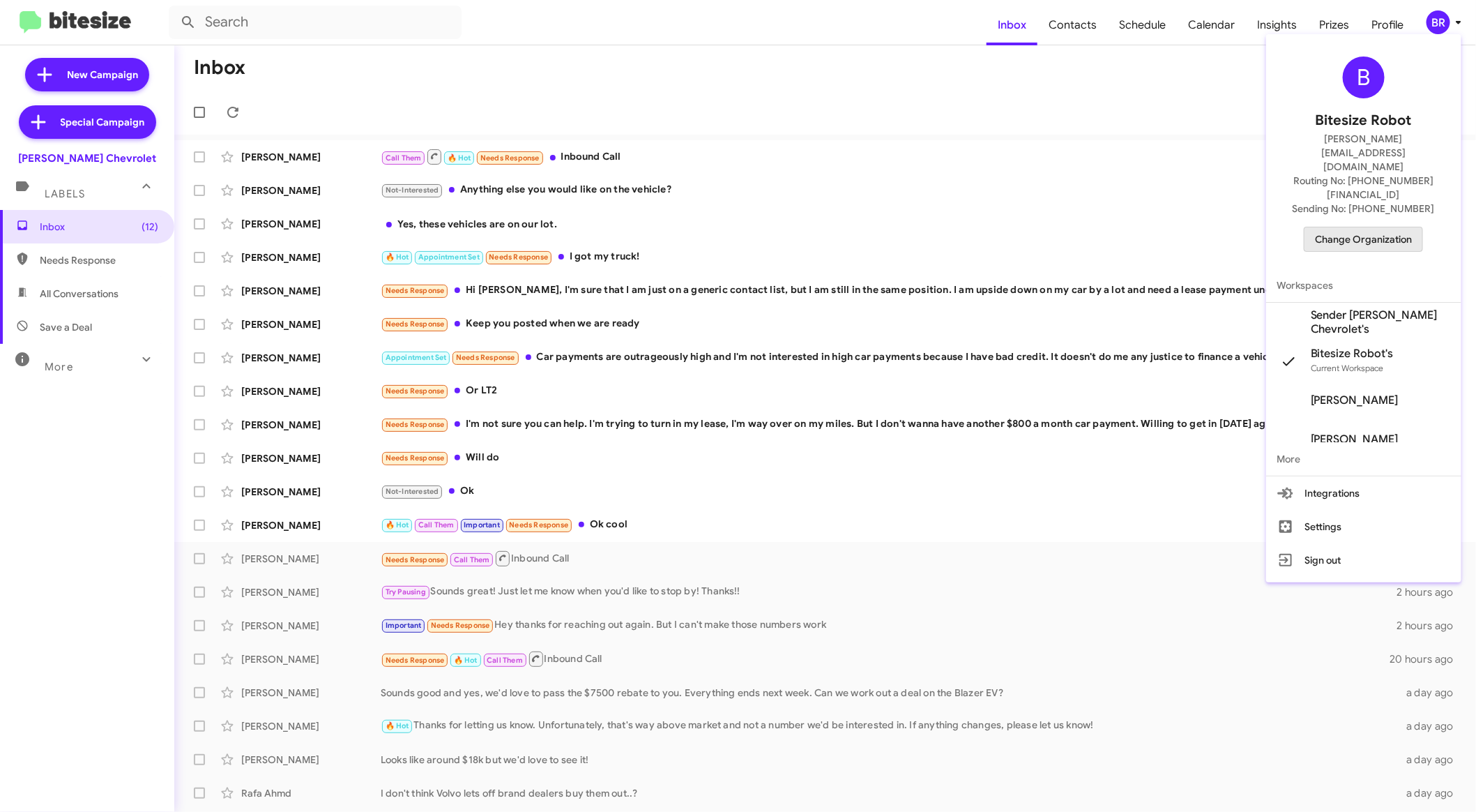
click at [1393, 227] on span "Change Organization" at bounding box center [1364, 239] width 97 height 23
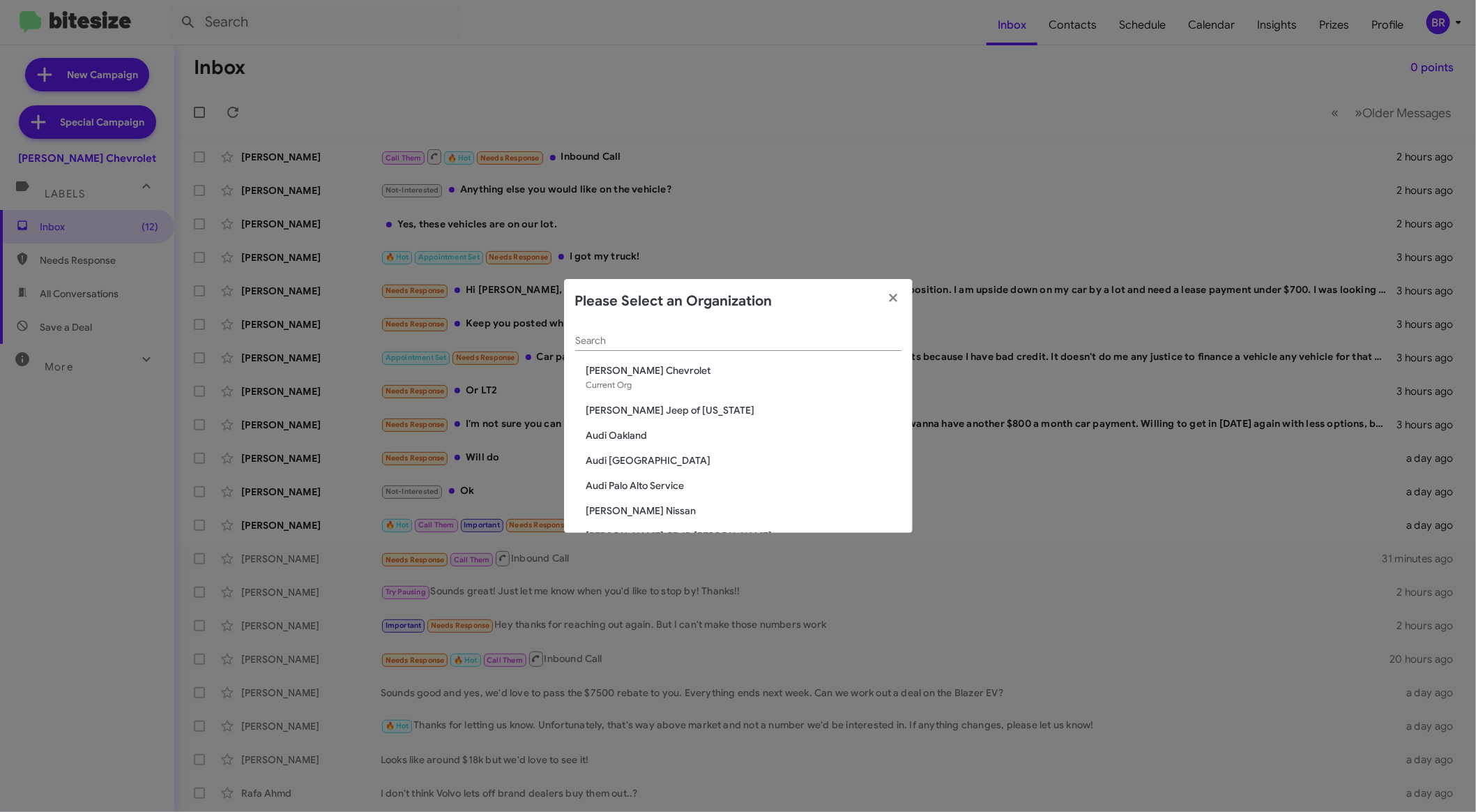
click at [760, 340] on input "Search" at bounding box center [738, 341] width 327 height 11
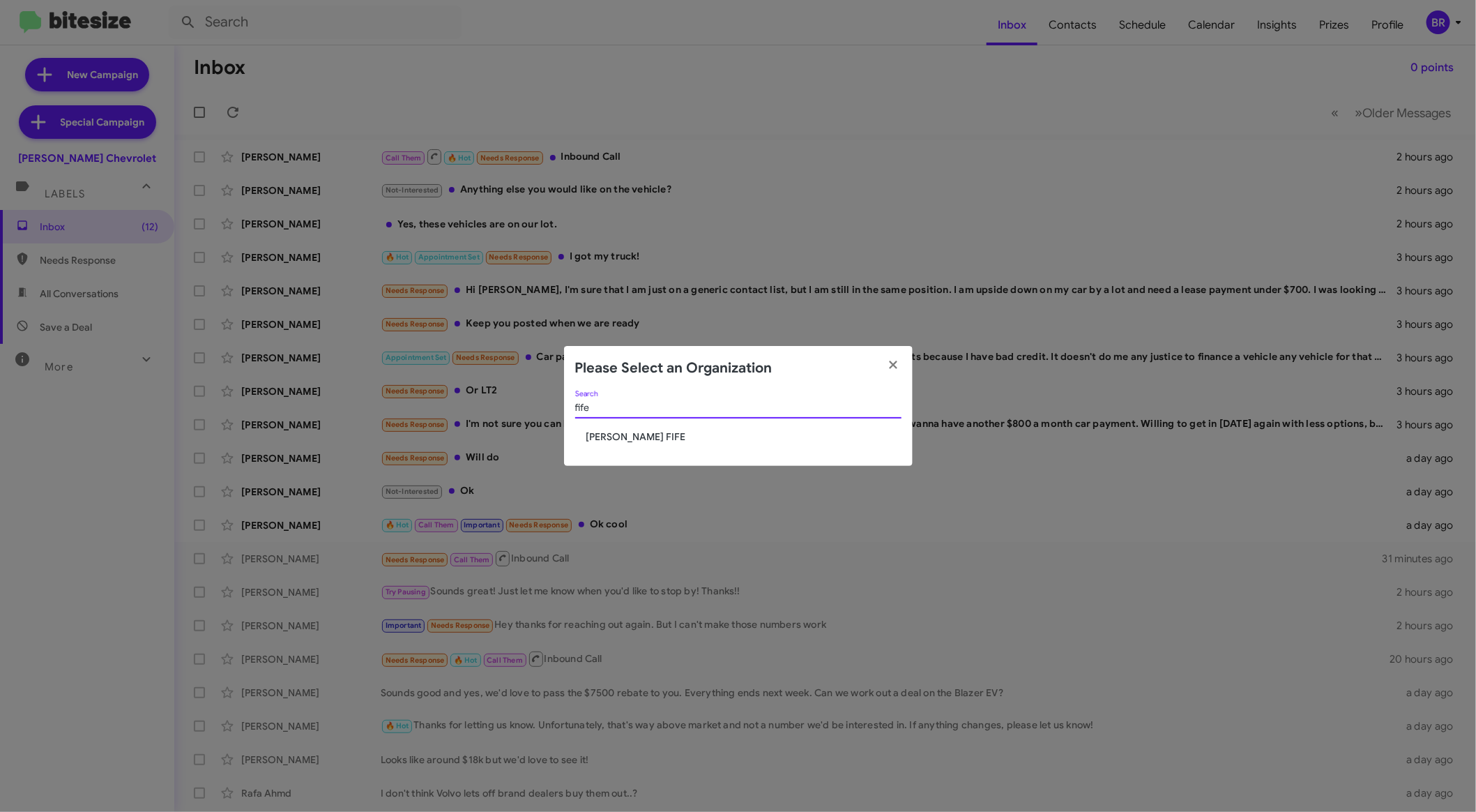
type input "fife"
click at [639, 431] on span "[PERSON_NAME] FIFE" at bounding box center [744, 437] width 316 height 14
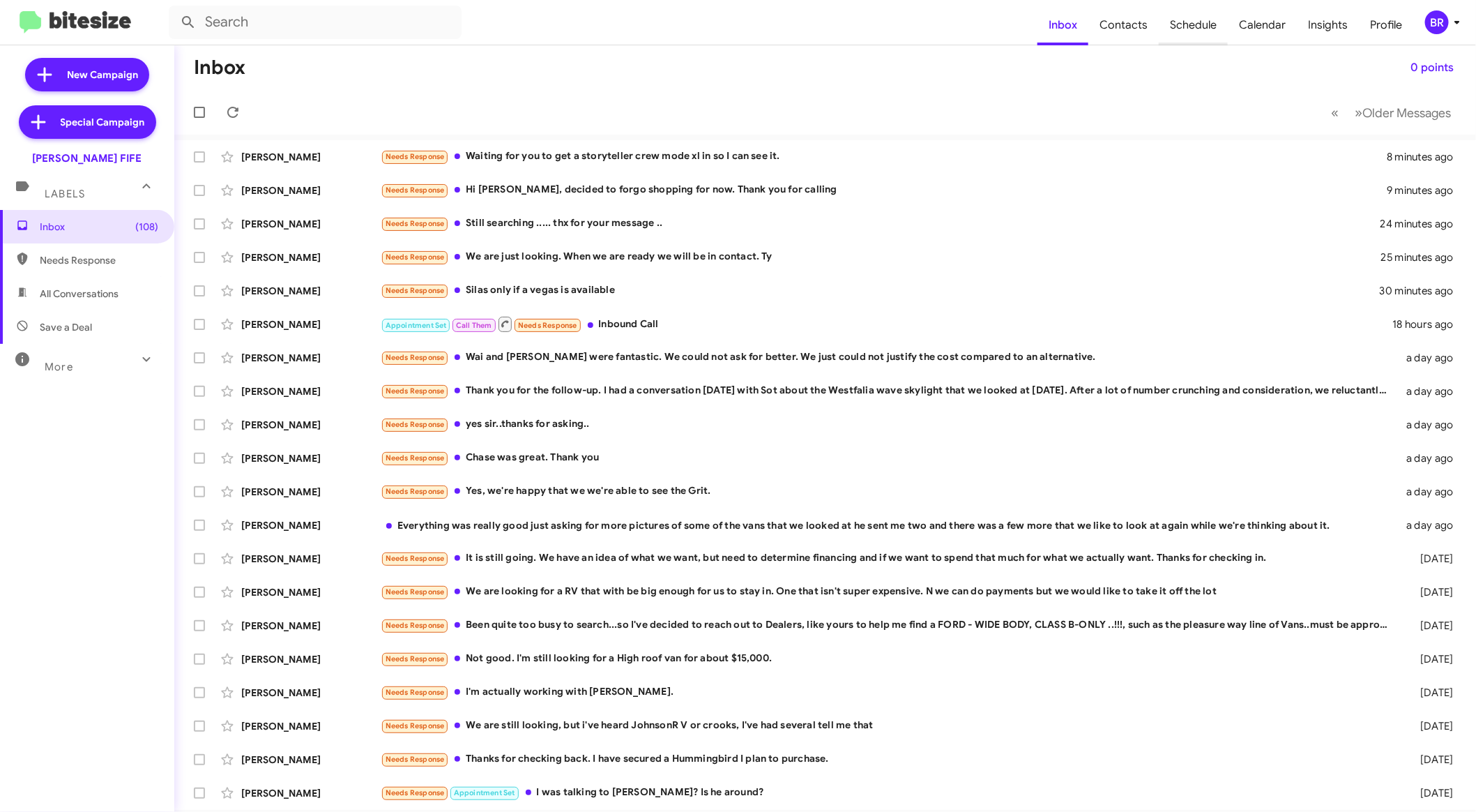
click at [1207, 36] on span "Schedule" at bounding box center [1193, 25] width 69 height 41
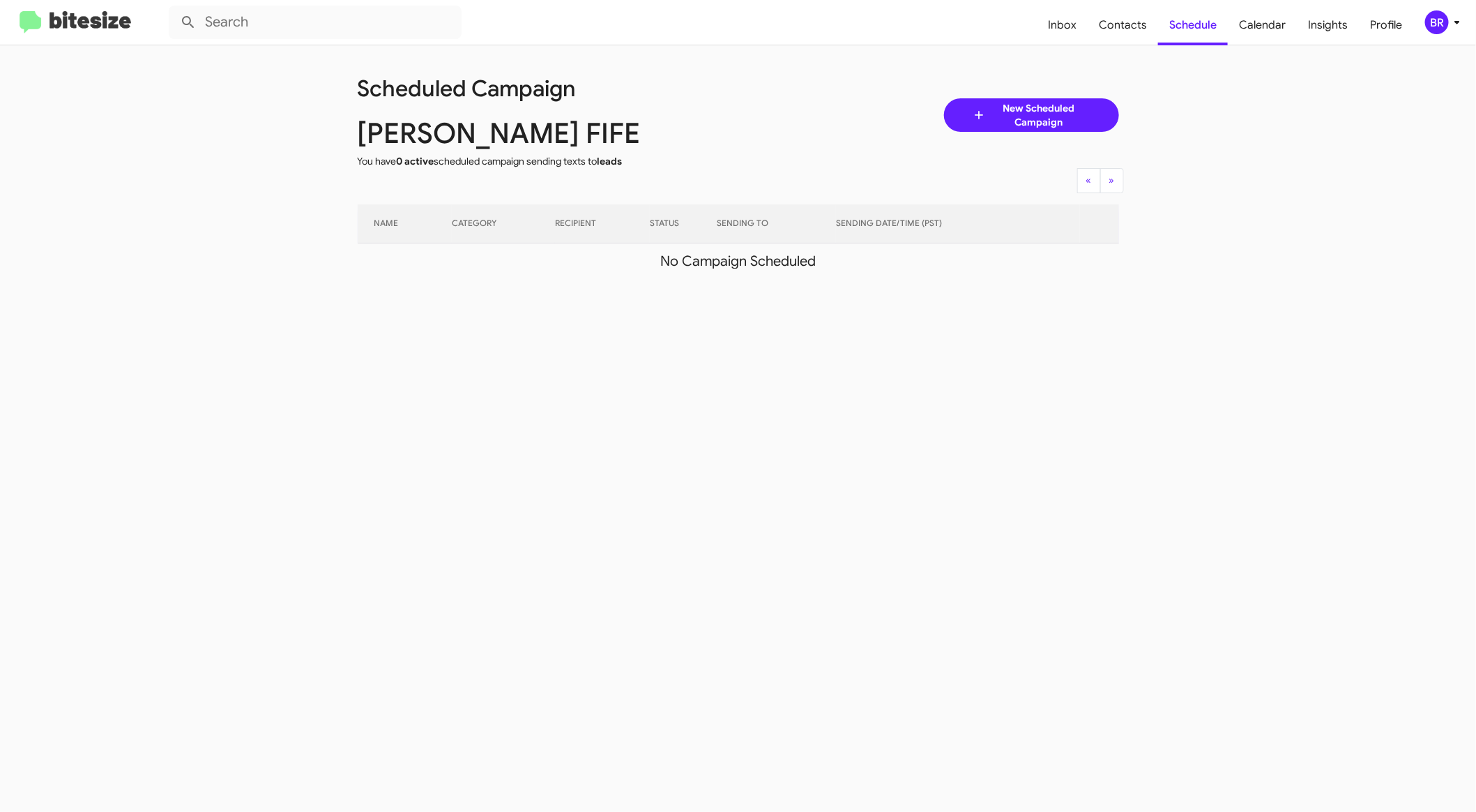
click at [1424, 16] on button "BR" at bounding box center [1437, 22] width 48 height 23
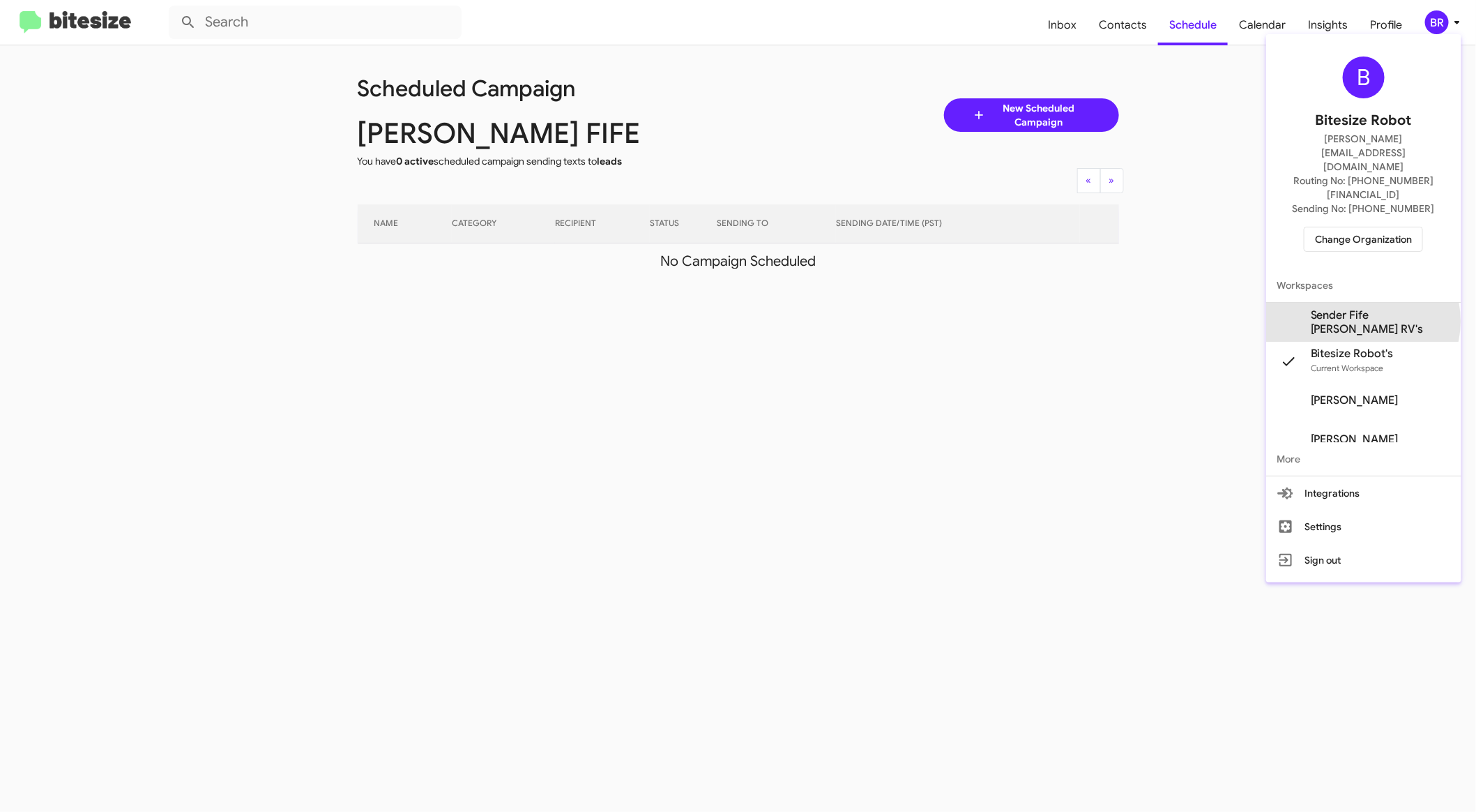
click at [1373, 309] on span "Sender Fife [PERSON_NAME] RV's" at bounding box center [1380, 323] width 139 height 28
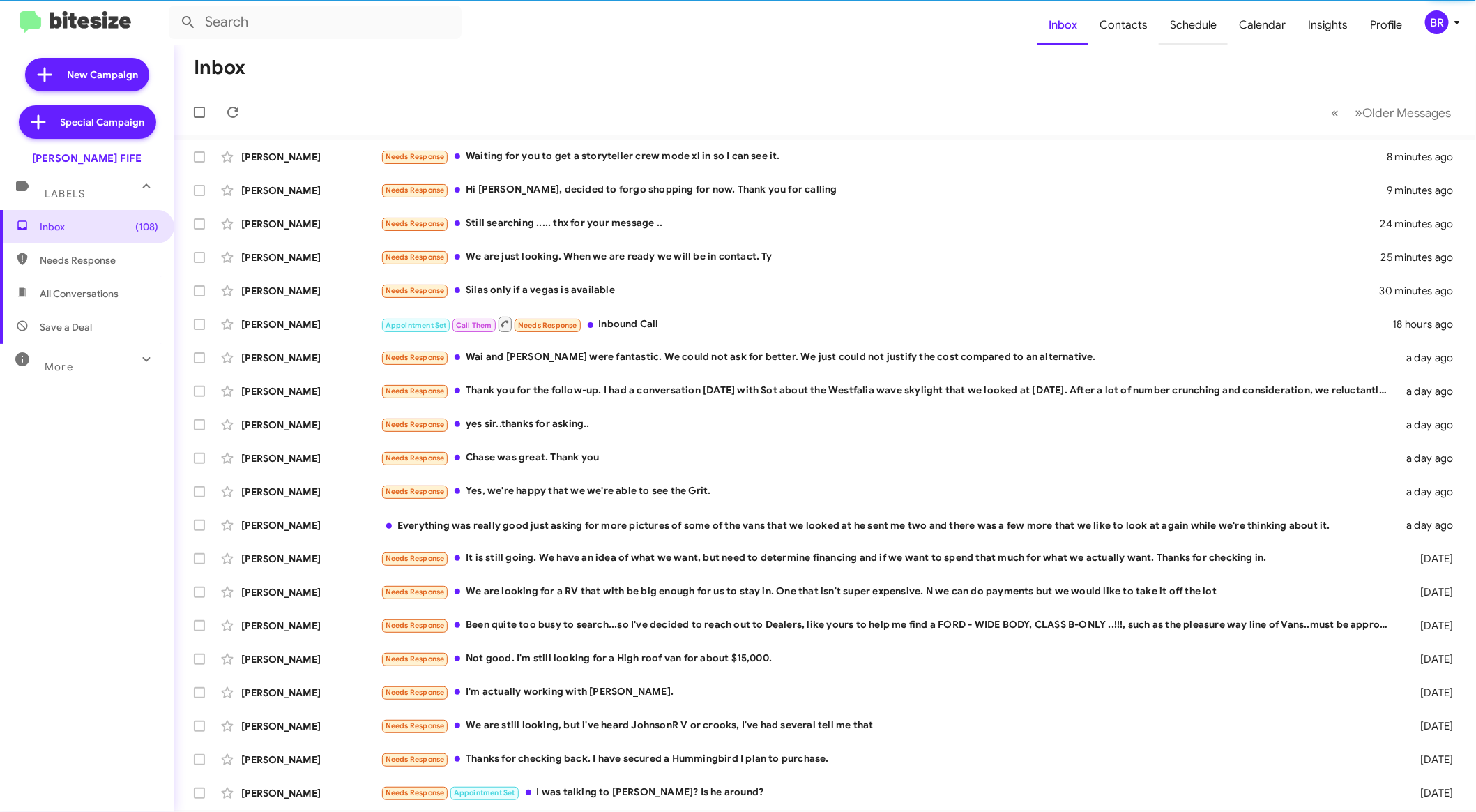
click at [1207, 31] on span "Schedule" at bounding box center [1193, 25] width 69 height 41
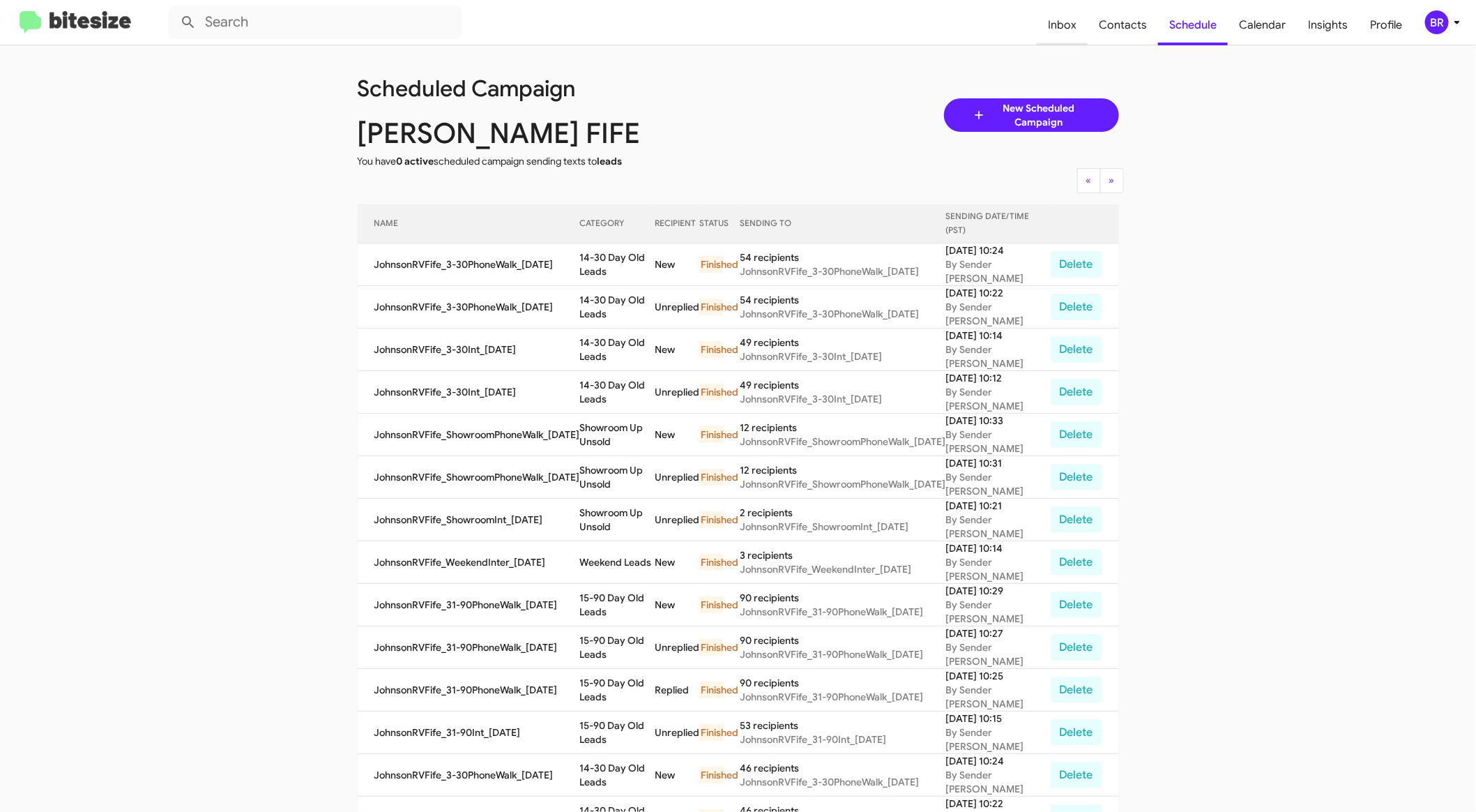
click at [1069, 31] on span "Inbox" at bounding box center [1062, 25] width 51 height 41
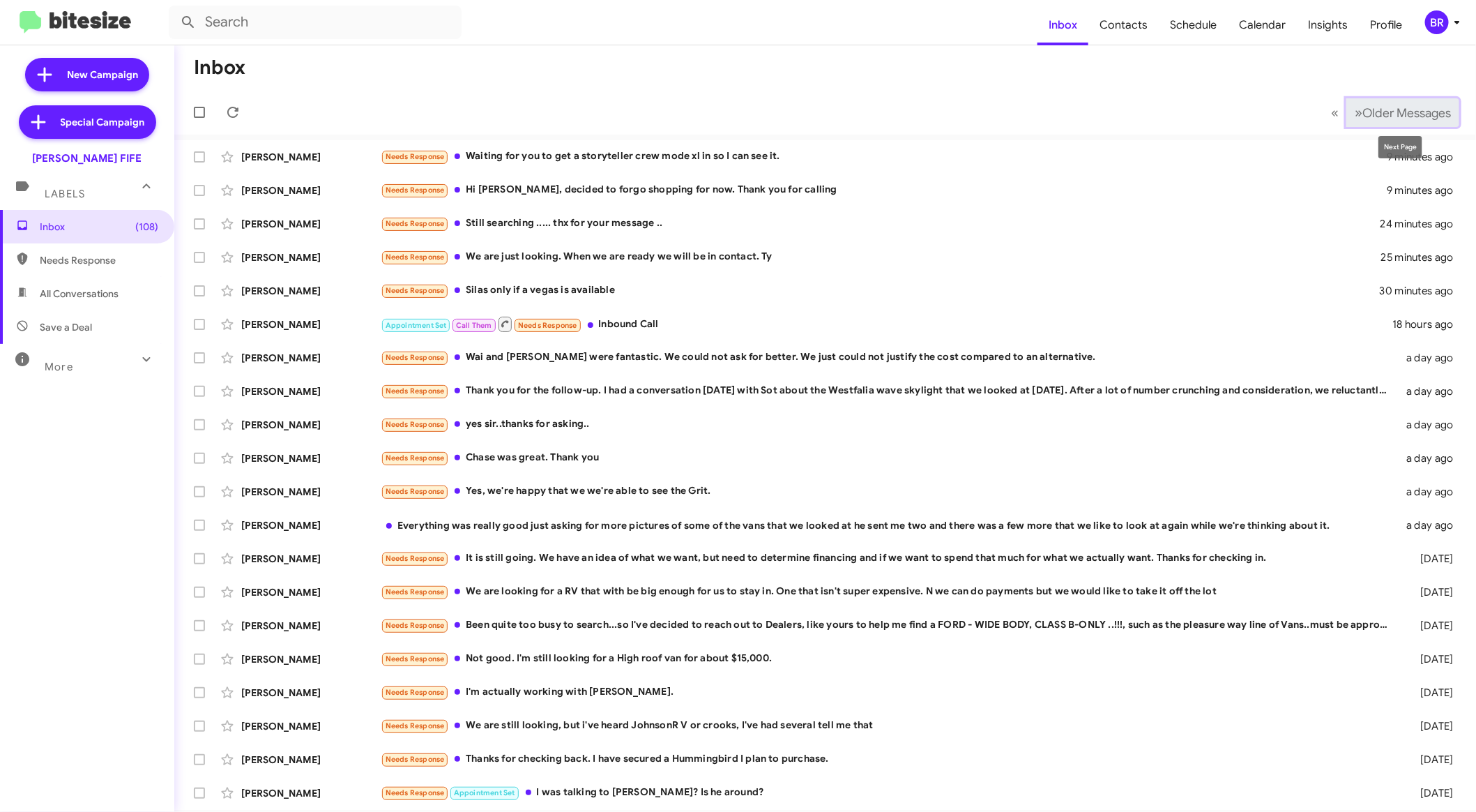
click at [1387, 109] on span "Older Messages" at bounding box center [1406, 113] width 88 height 16
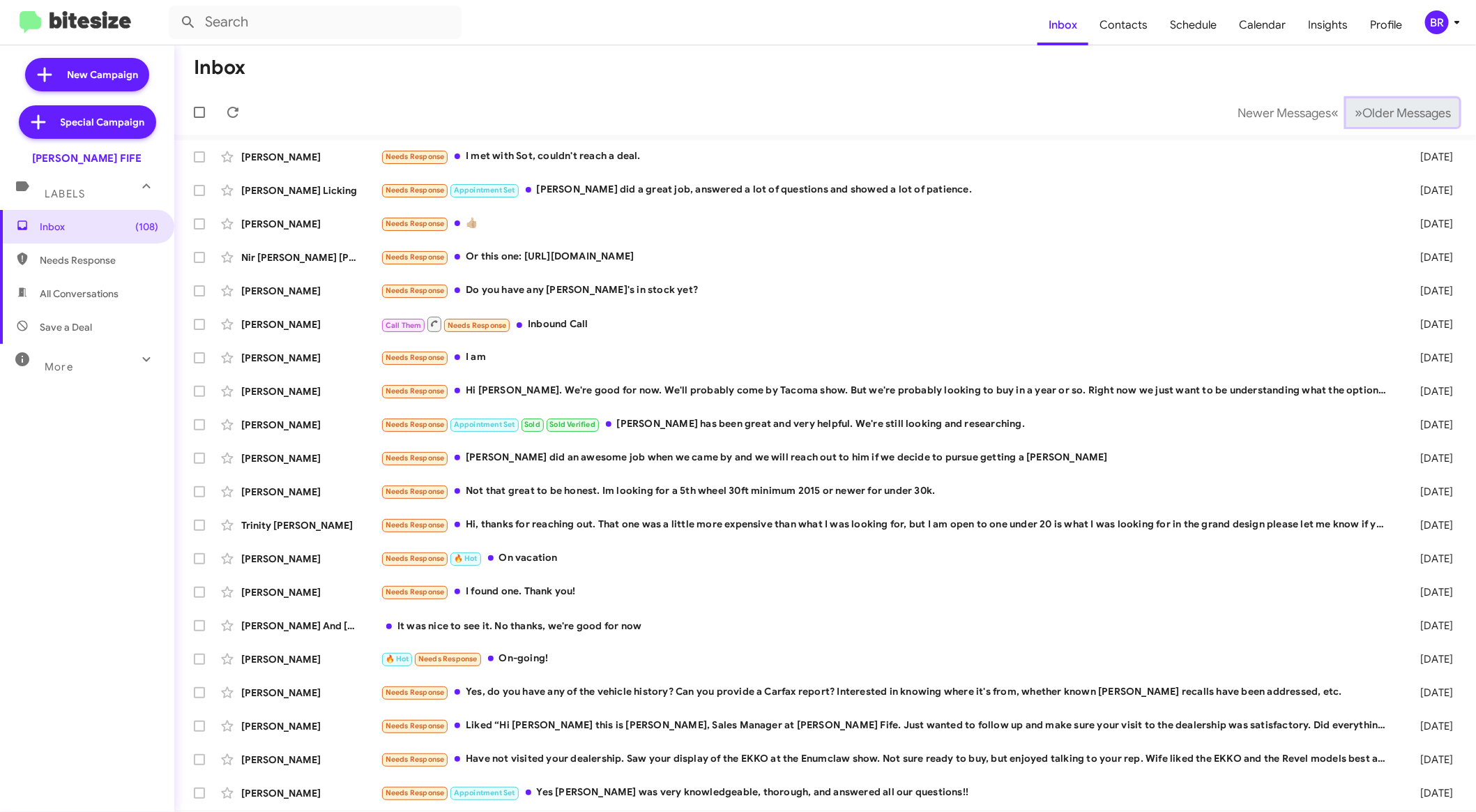
click at [1387, 109] on span "Older Messages" at bounding box center [1406, 113] width 88 height 16
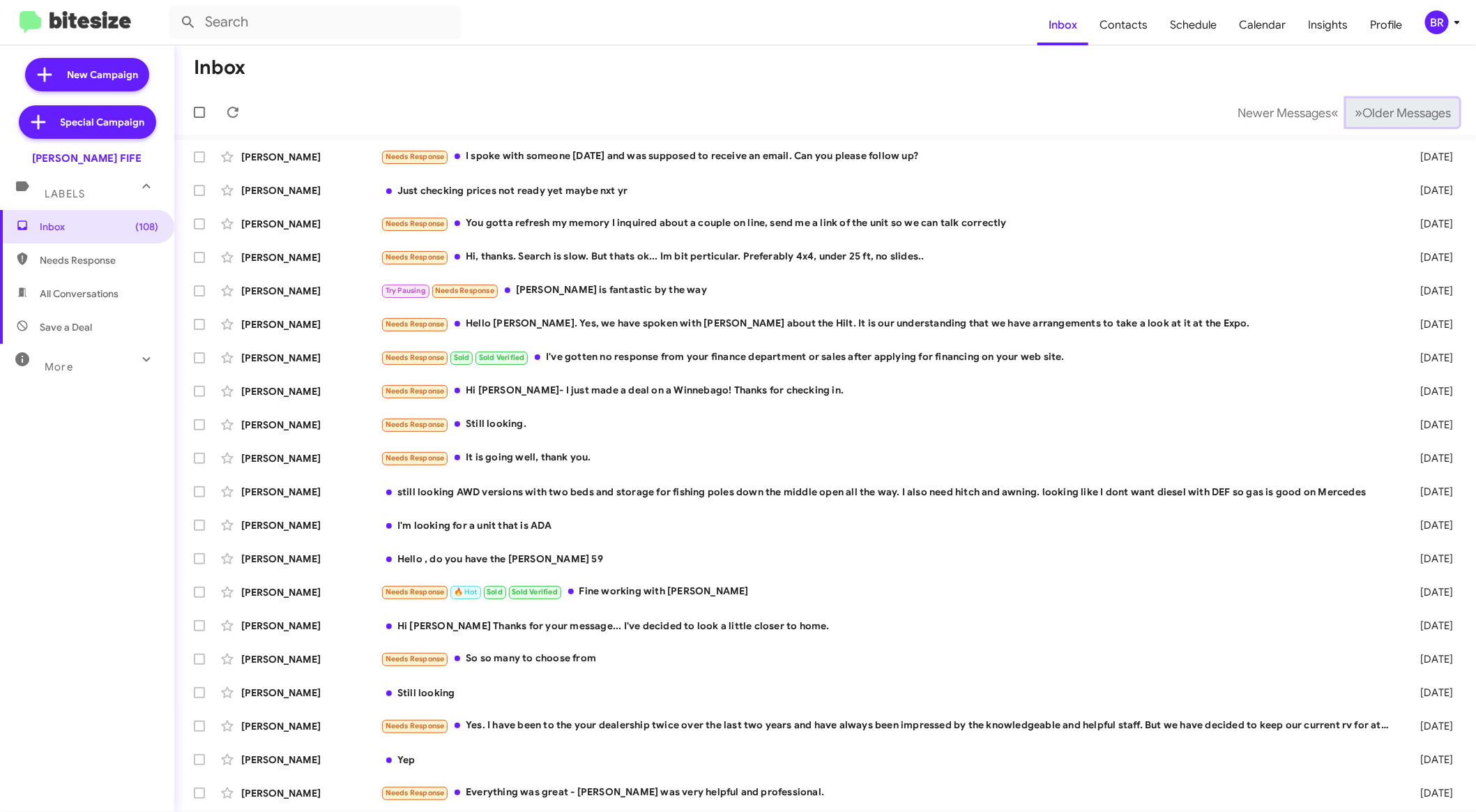
click at [1387, 109] on span "Older Messages" at bounding box center [1406, 113] width 88 height 16
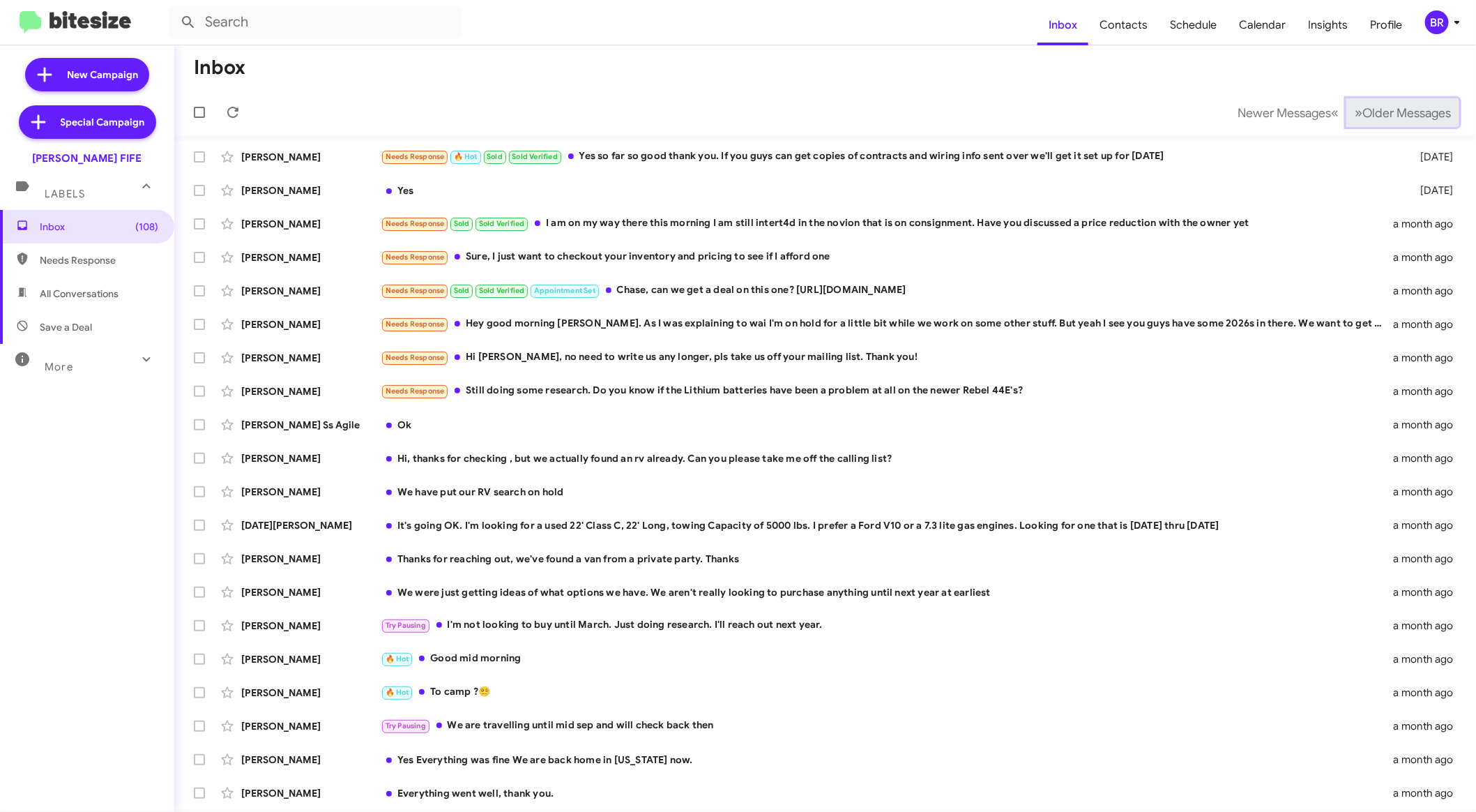
click at [1387, 109] on span "Older Messages" at bounding box center [1406, 113] width 88 height 16
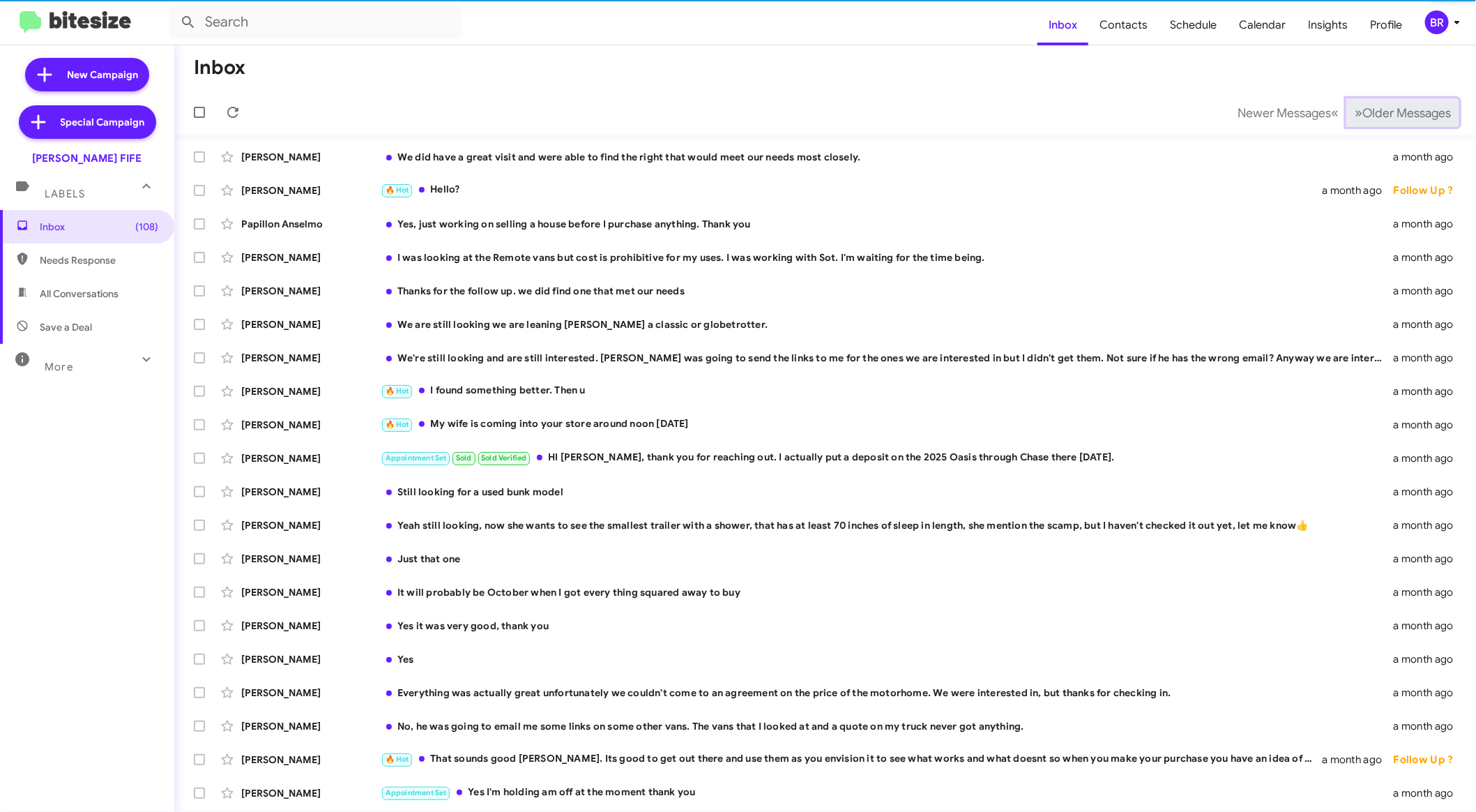
click at [1387, 109] on span "Older Messages" at bounding box center [1406, 113] width 88 height 16
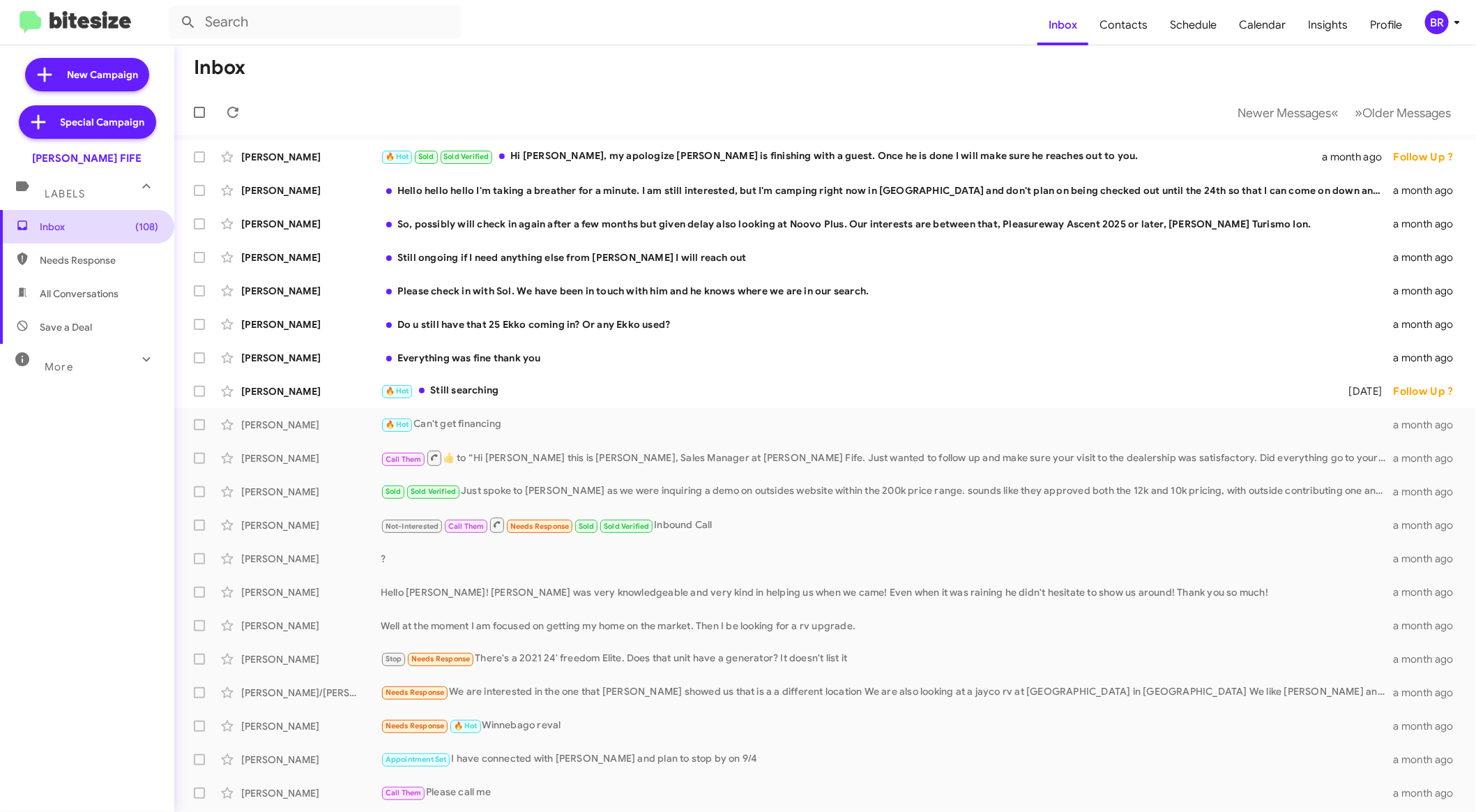
click at [63, 229] on span "Inbox (108)" at bounding box center [99, 227] width 118 height 14
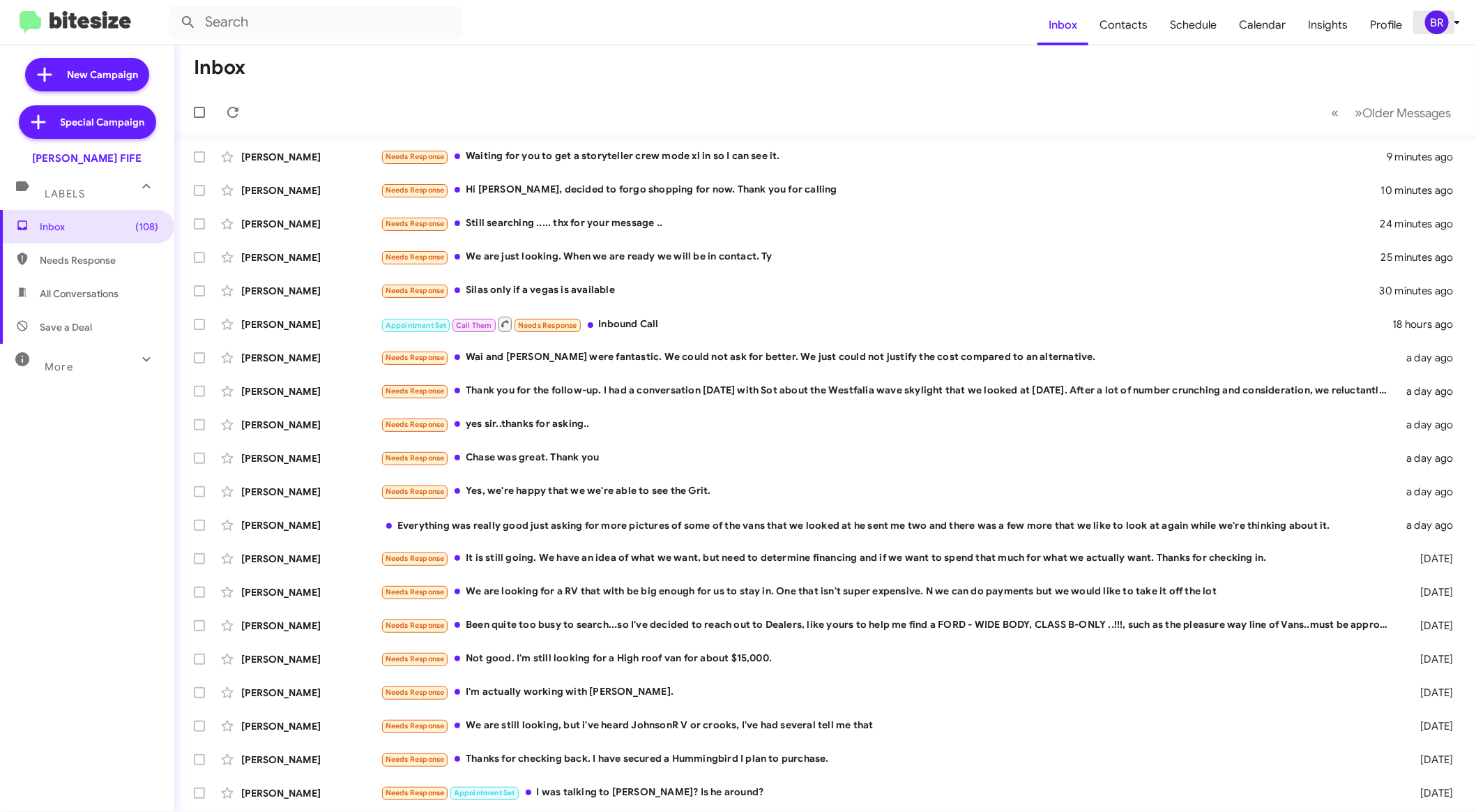
click at [1440, 29] on div "BR" at bounding box center [1437, 22] width 23 height 23
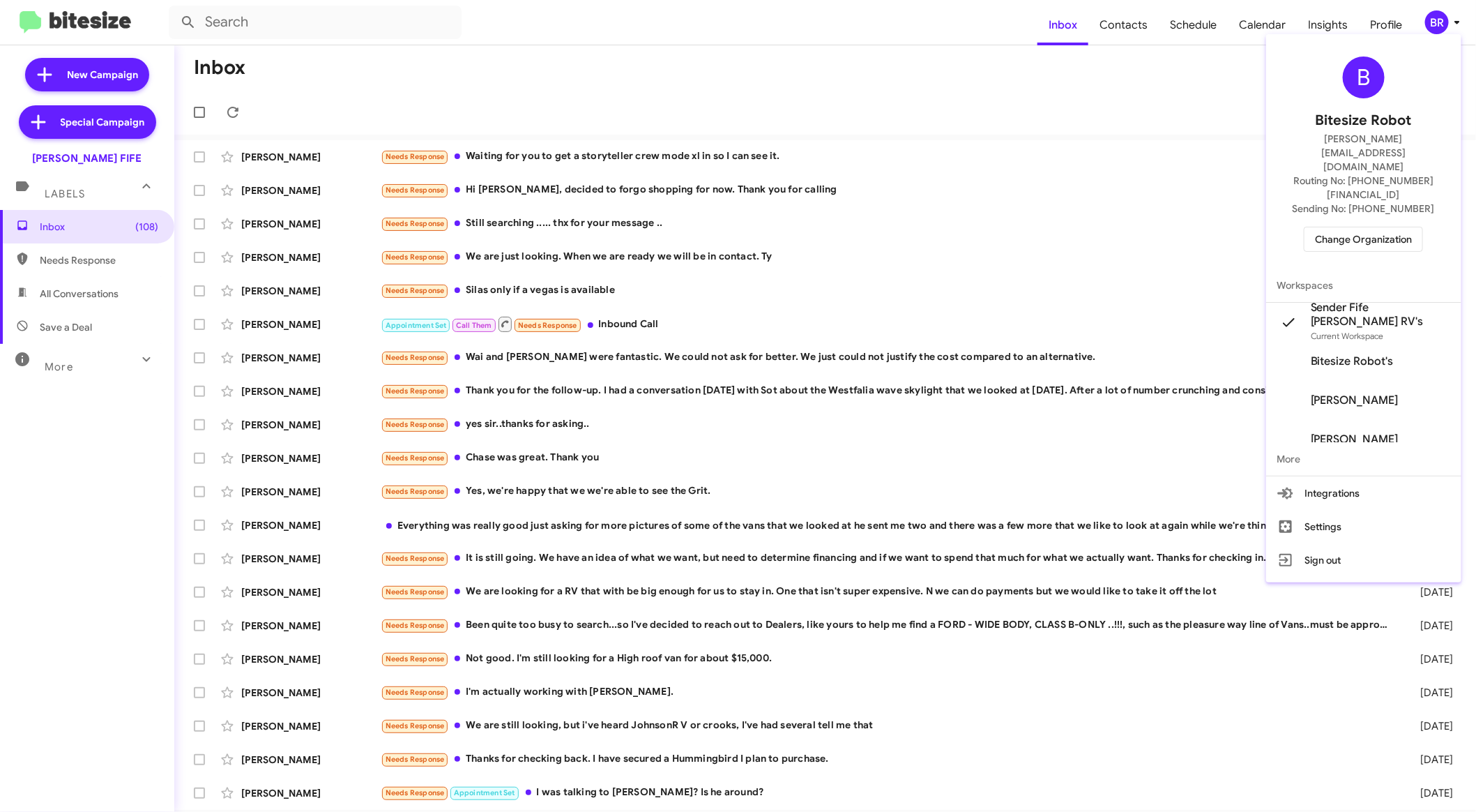
click at [1412, 227] on span "Change Organization" at bounding box center [1364, 239] width 97 height 23
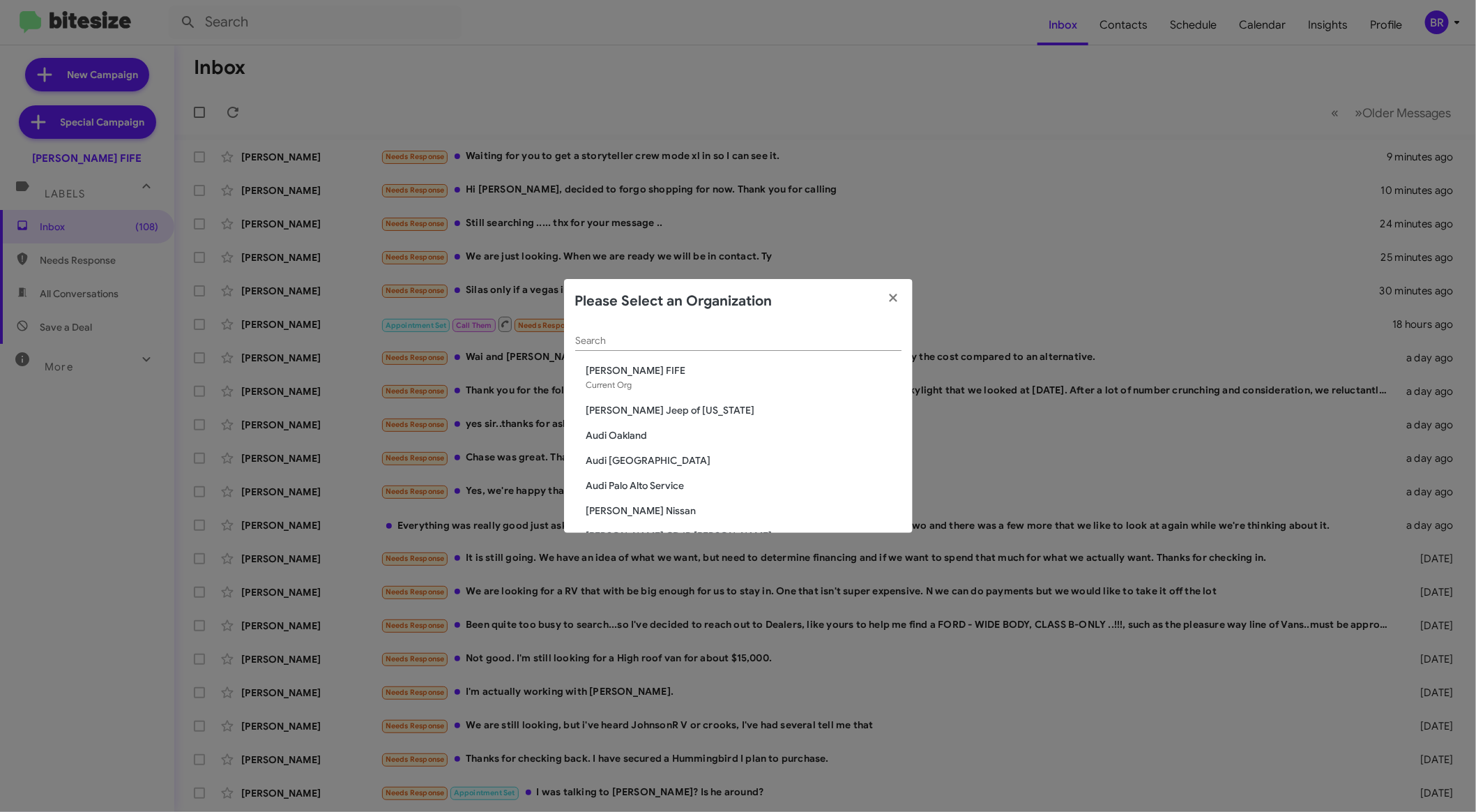
click at [733, 342] on input "Search" at bounding box center [738, 341] width 327 height 11
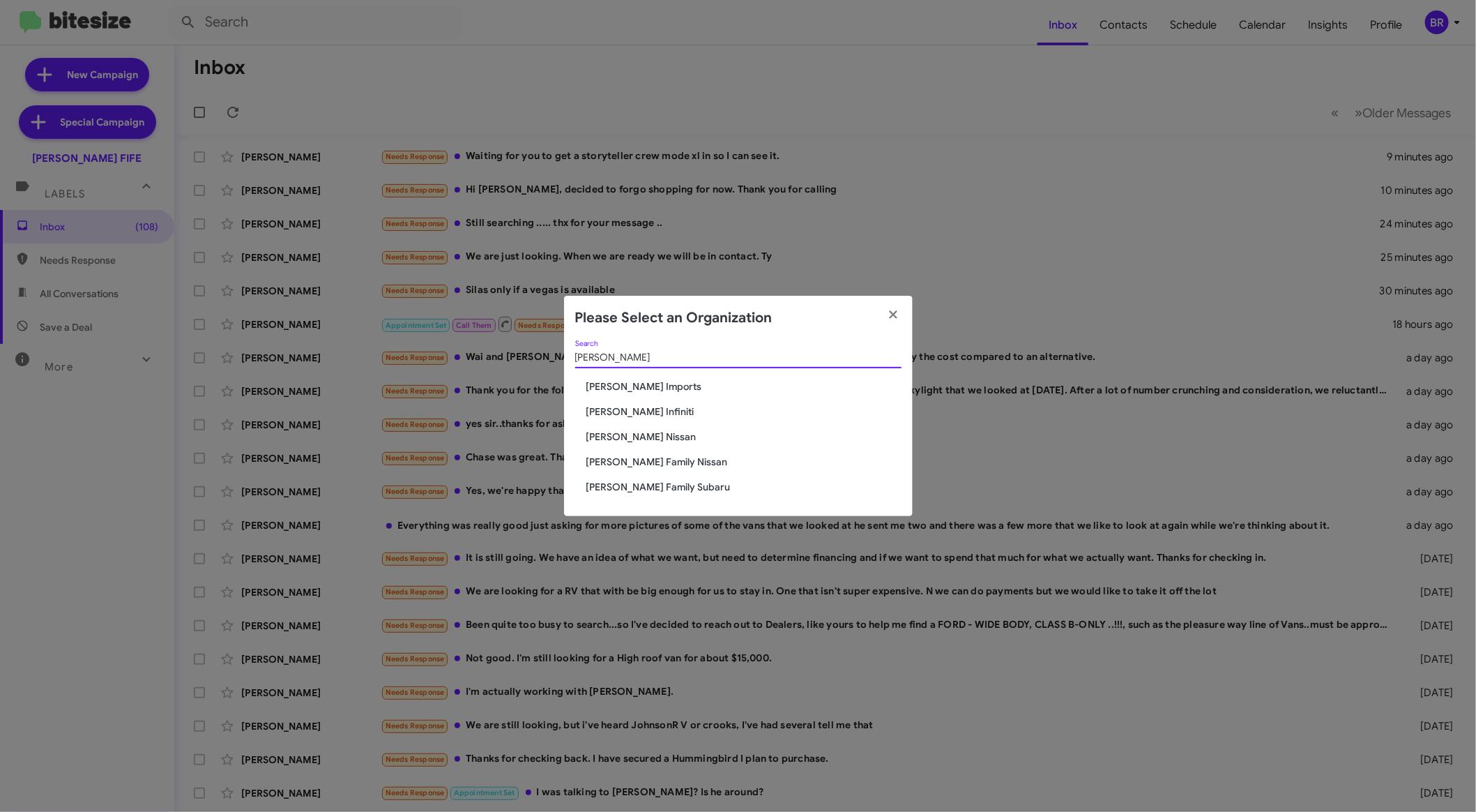
type input "hicks"
click at [634, 382] on span "Ed Hicks Imports" at bounding box center [744, 386] width 316 height 14
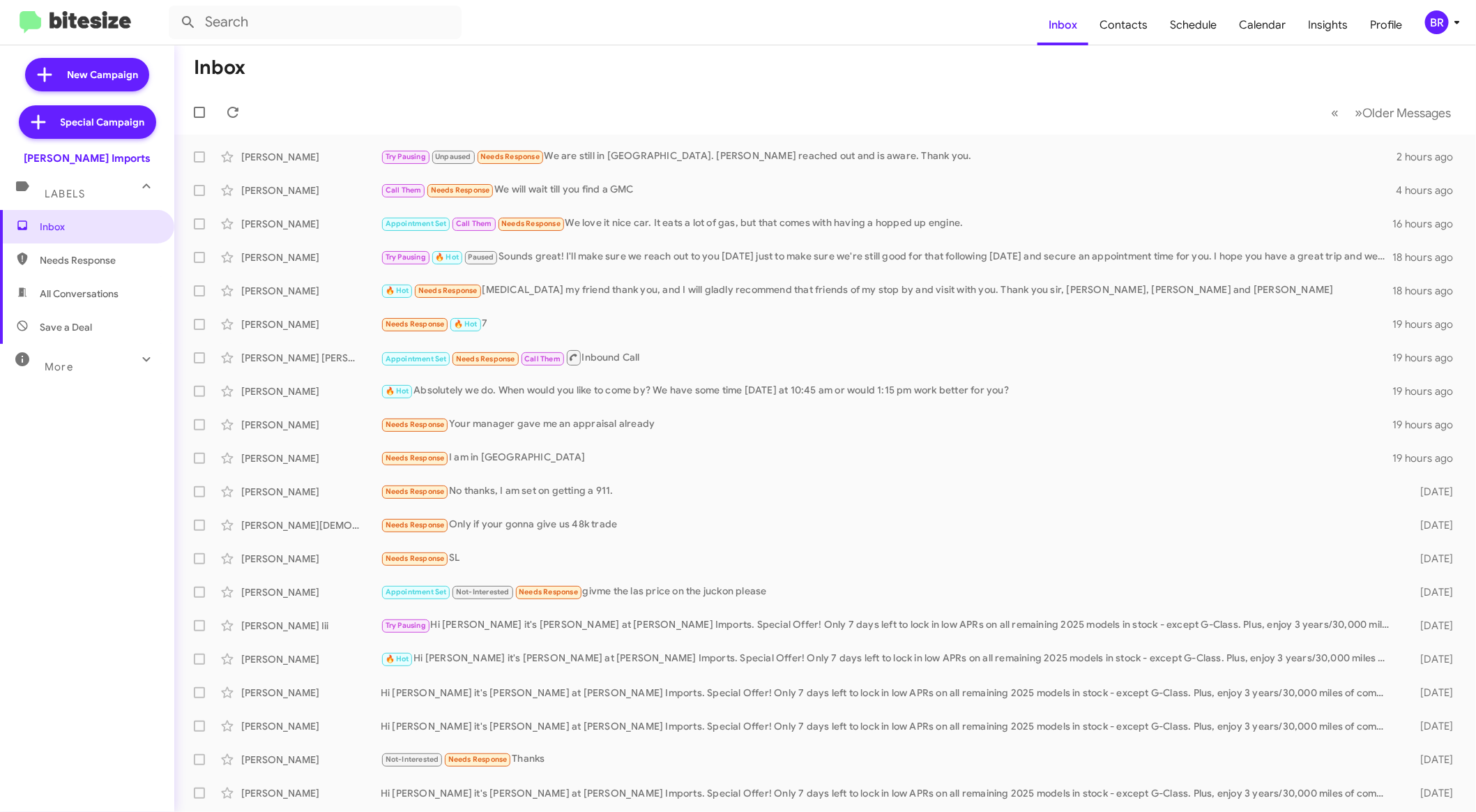
click at [88, 357] on div "More" at bounding box center [73, 360] width 125 height 26
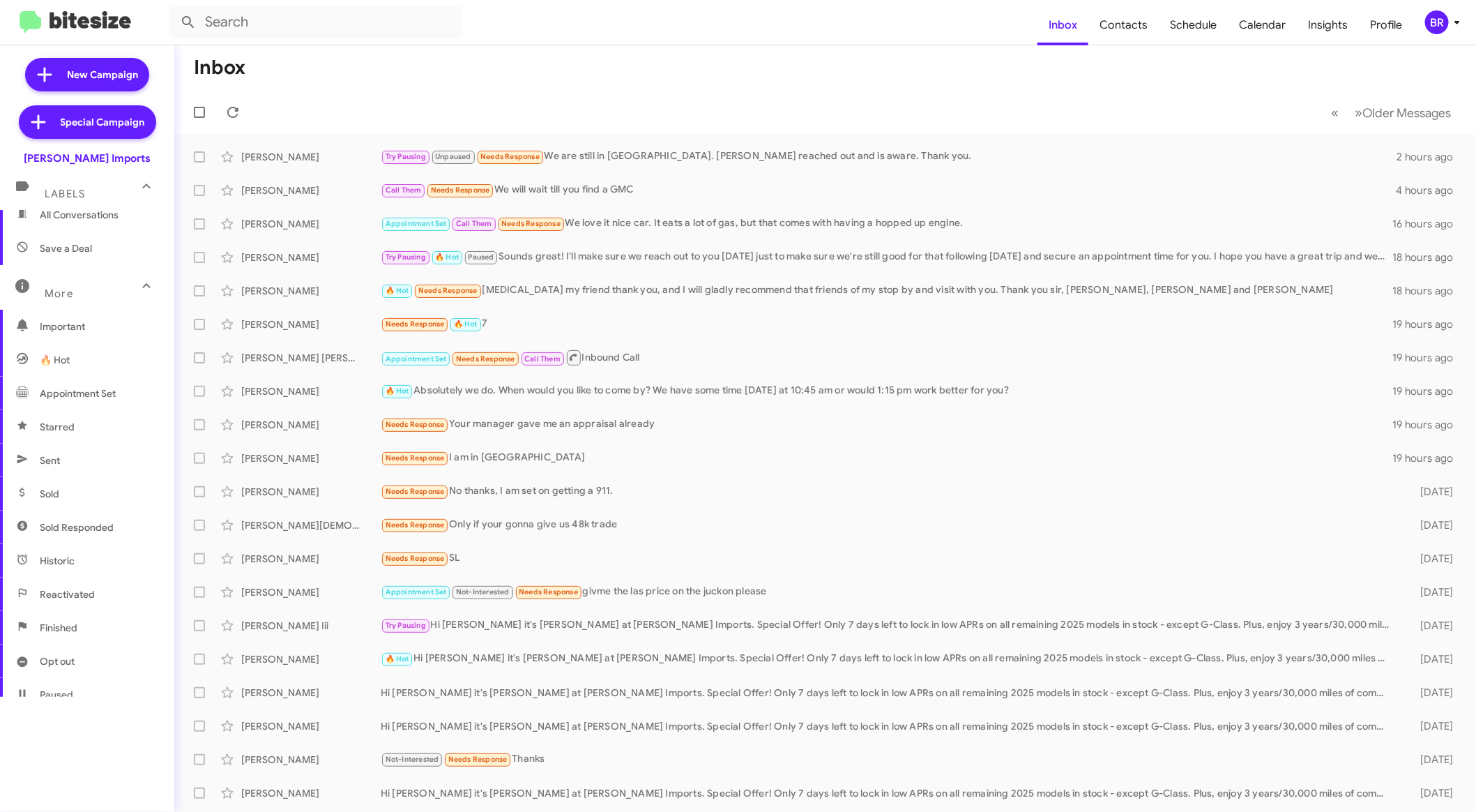
scroll to position [86, 0]
click at [86, 646] on span "Opt out" at bounding box center [87, 654] width 175 height 34
type input "in:opt-out"
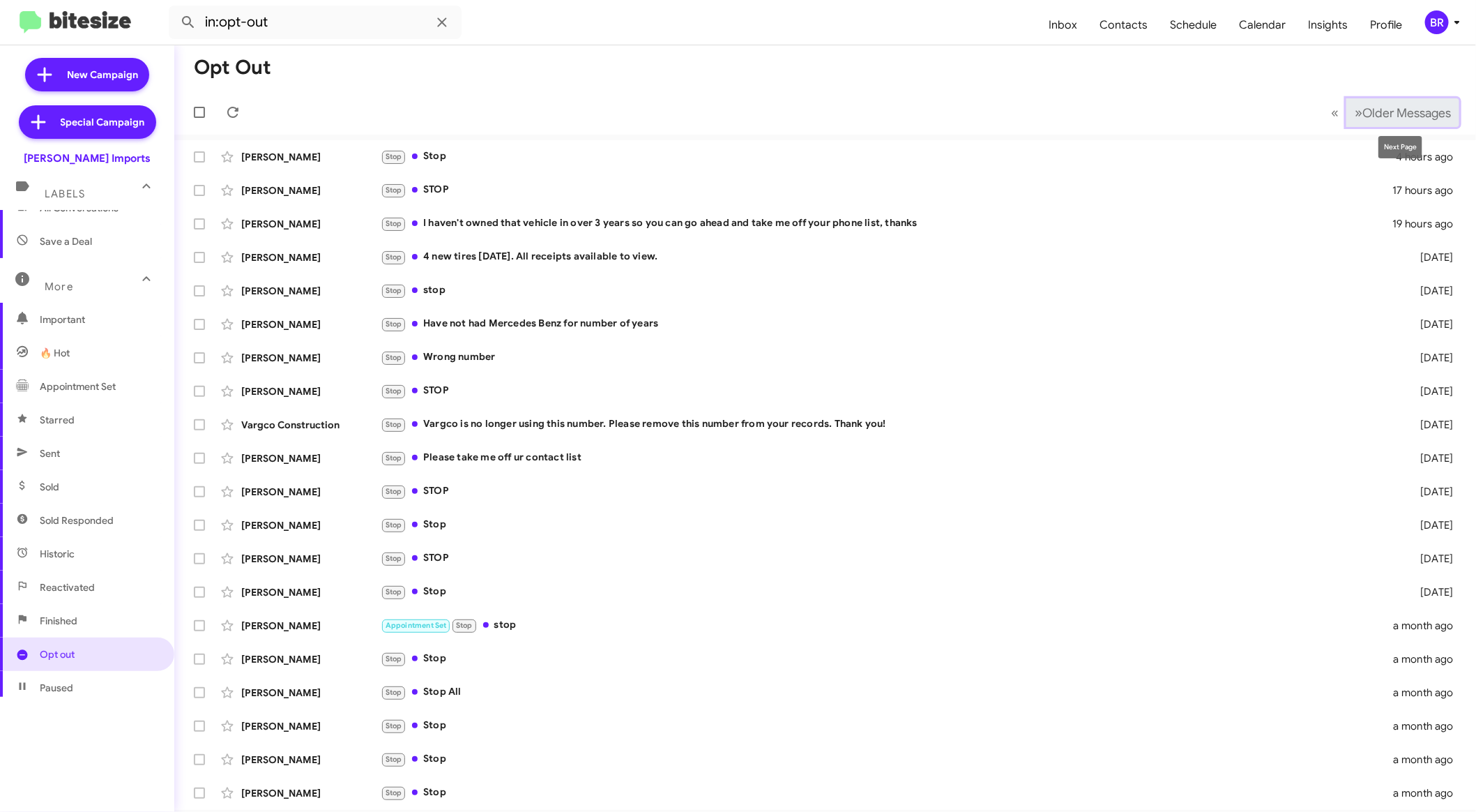
click at [1420, 99] on button "» Next Older Messages" at bounding box center [1403, 113] width 113 height 29
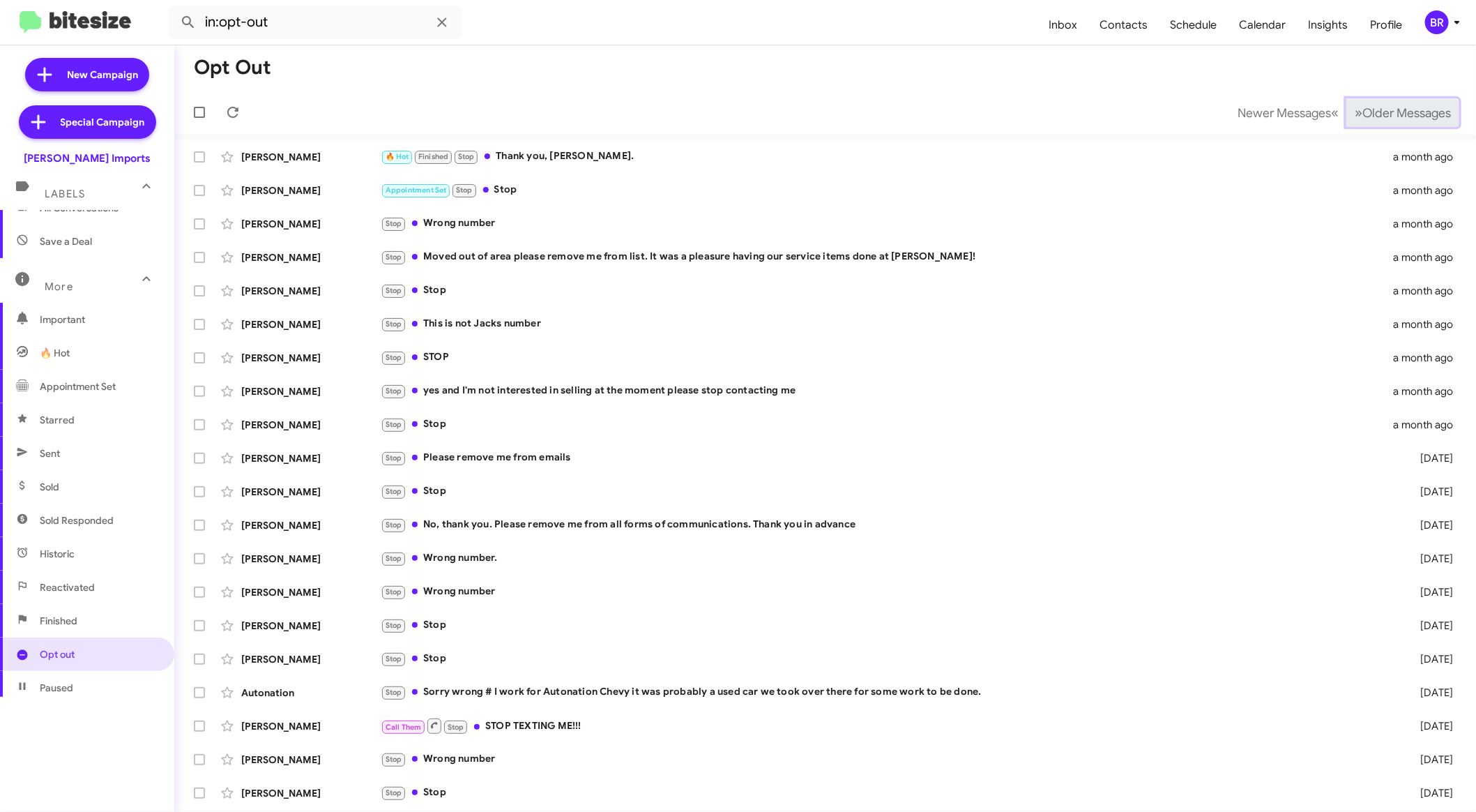
click at [1412, 104] on button "» Next Older Messages" at bounding box center [1403, 113] width 113 height 29
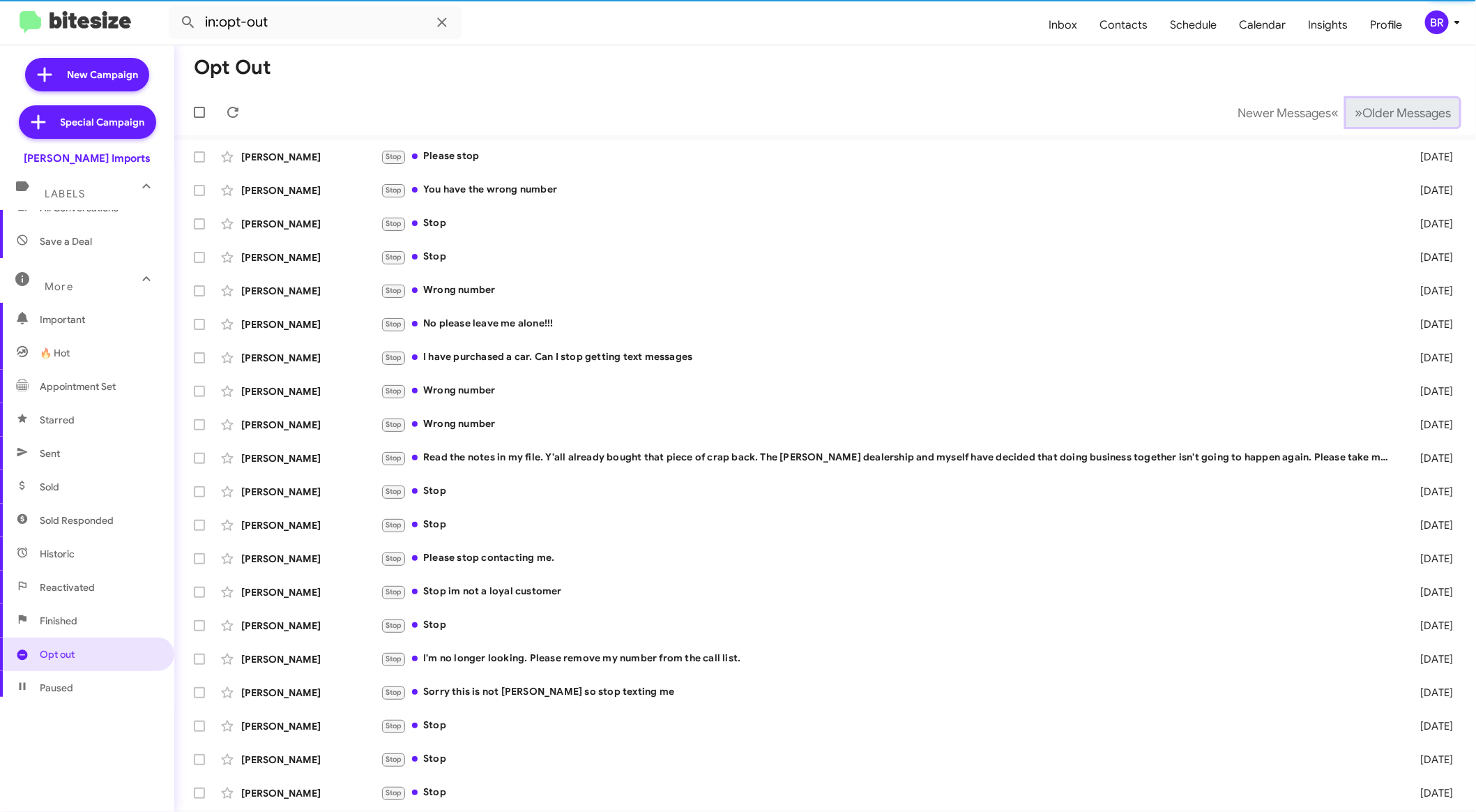
click at [1412, 104] on button "» Next Older Messages" at bounding box center [1403, 113] width 113 height 29
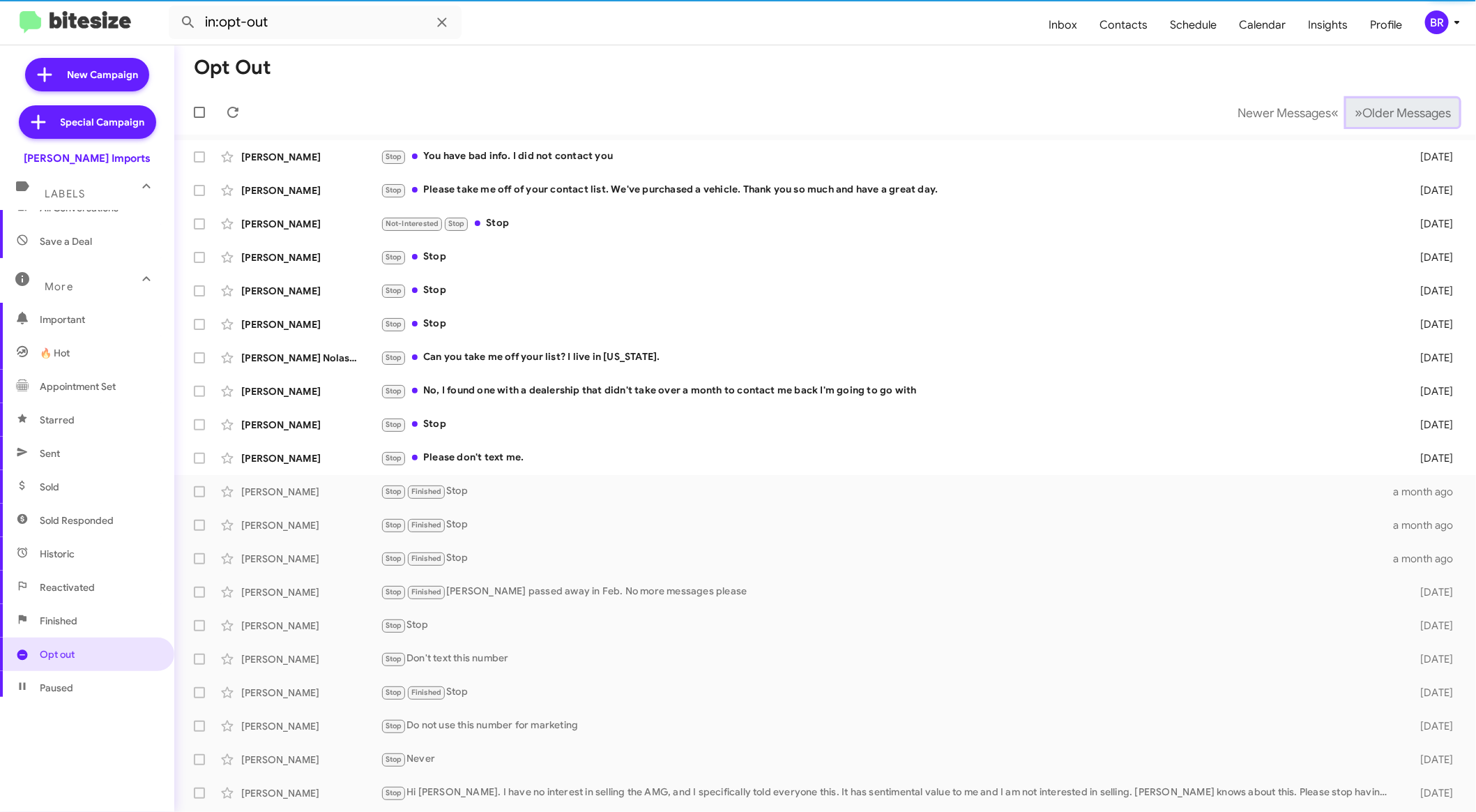
click at [1412, 104] on button "» Next Older Messages" at bounding box center [1403, 113] width 113 height 29
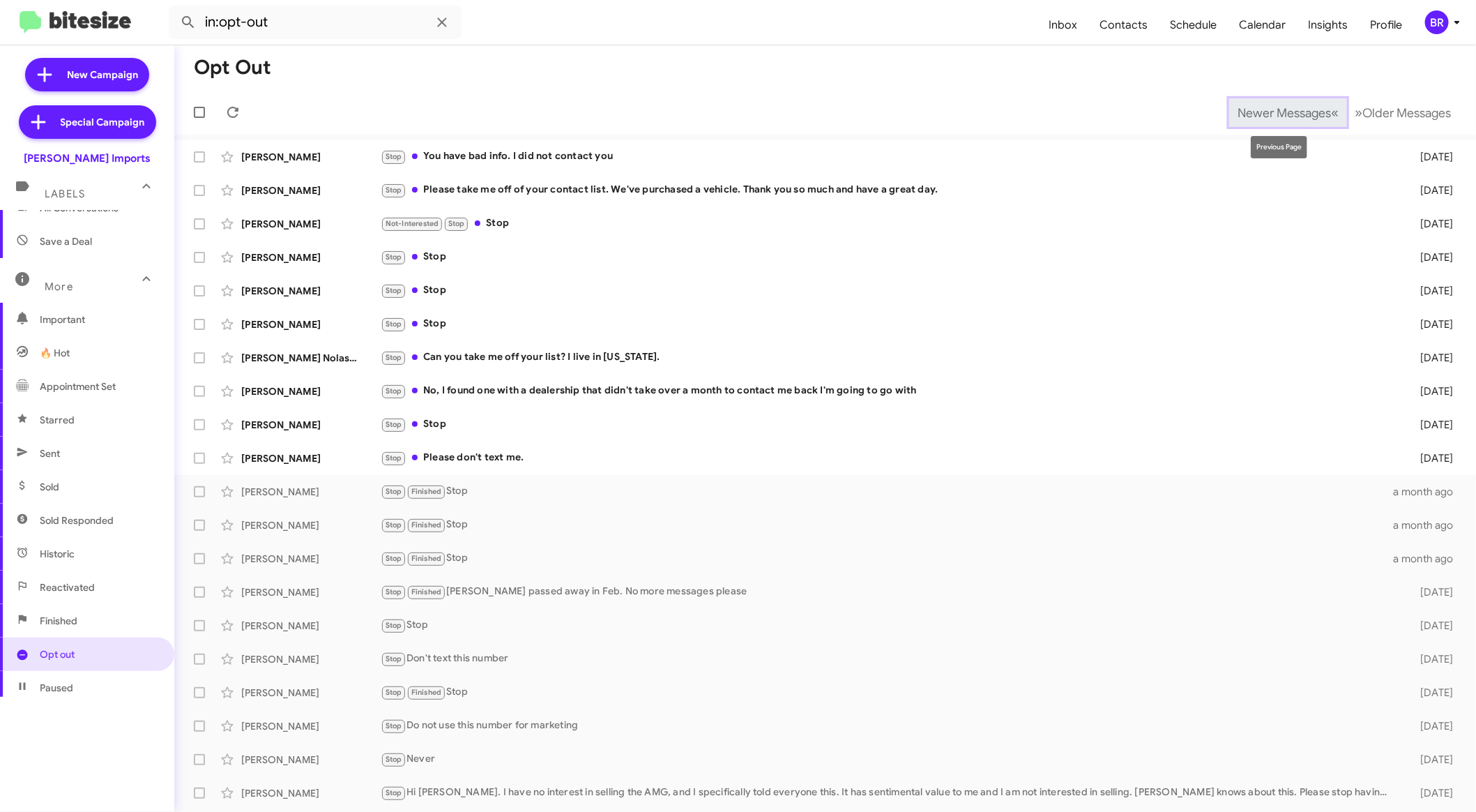
click at [1267, 118] on span "Newer Messages" at bounding box center [1284, 113] width 93 height 16
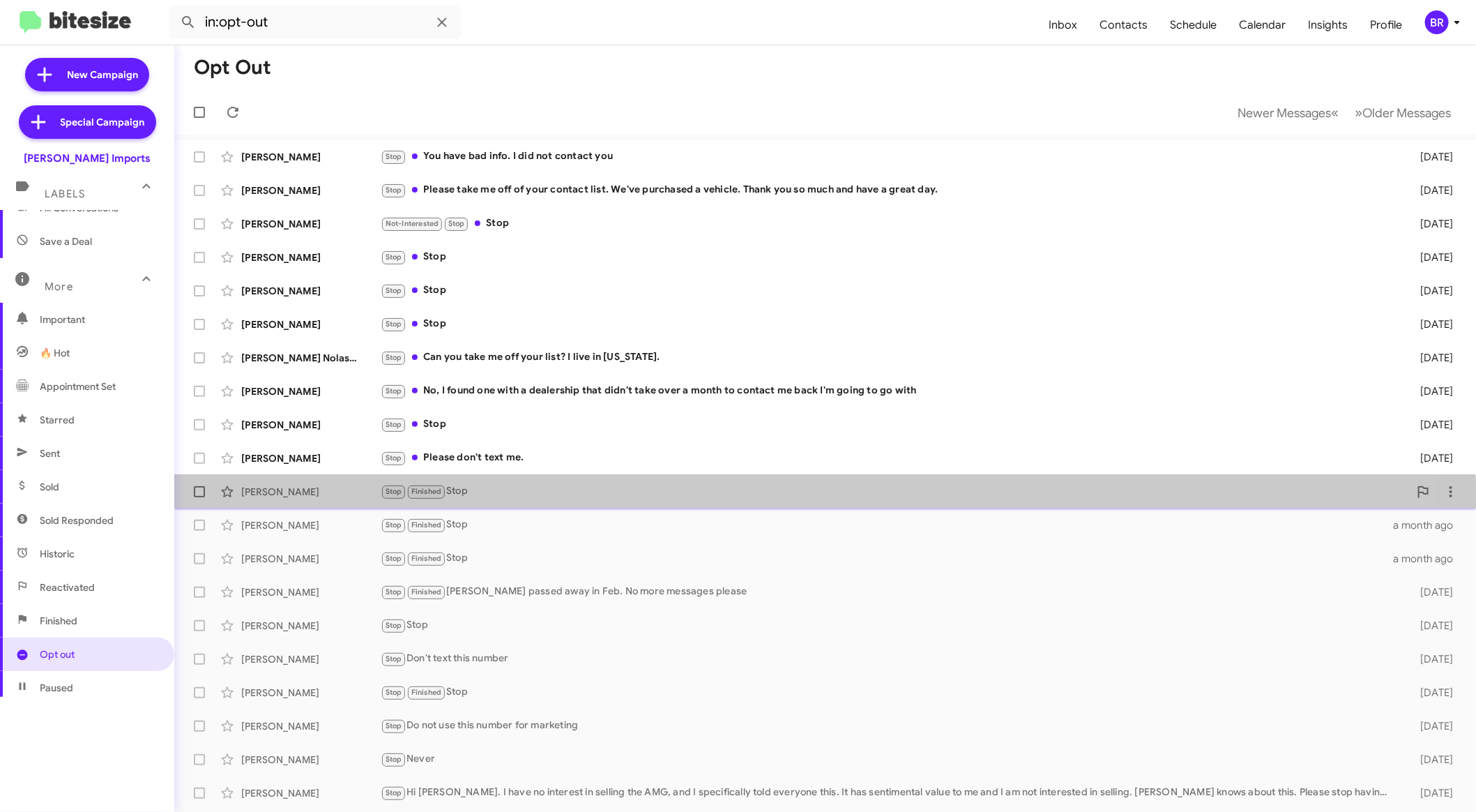
click at [659, 505] on div "[PERSON_NAME] Stop Finished Stop a month ago" at bounding box center [825, 492] width 1279 height 28
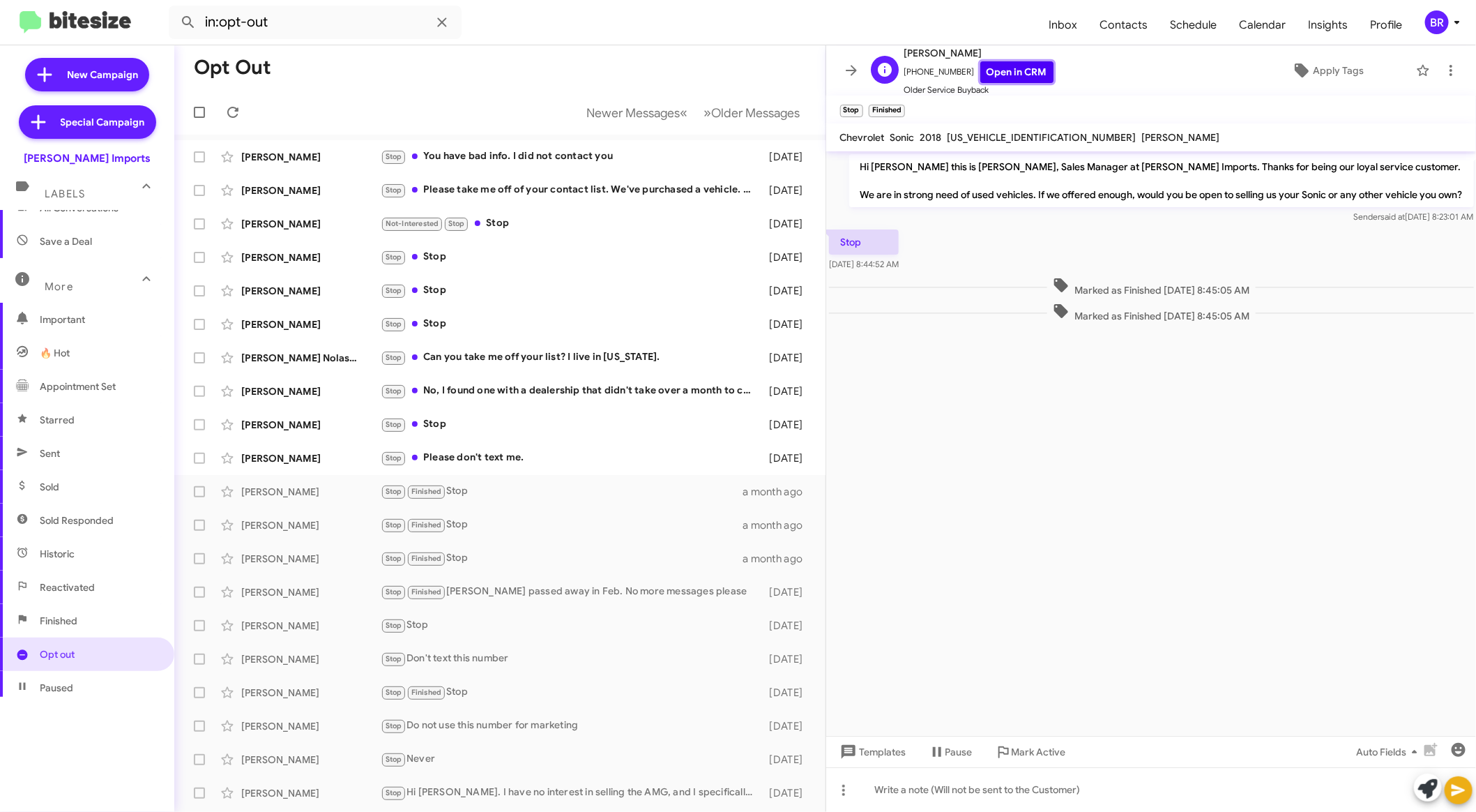
click at [1001, 67] on link "Open in CRM" at bounding box center [1017, 72] width 74 height 22
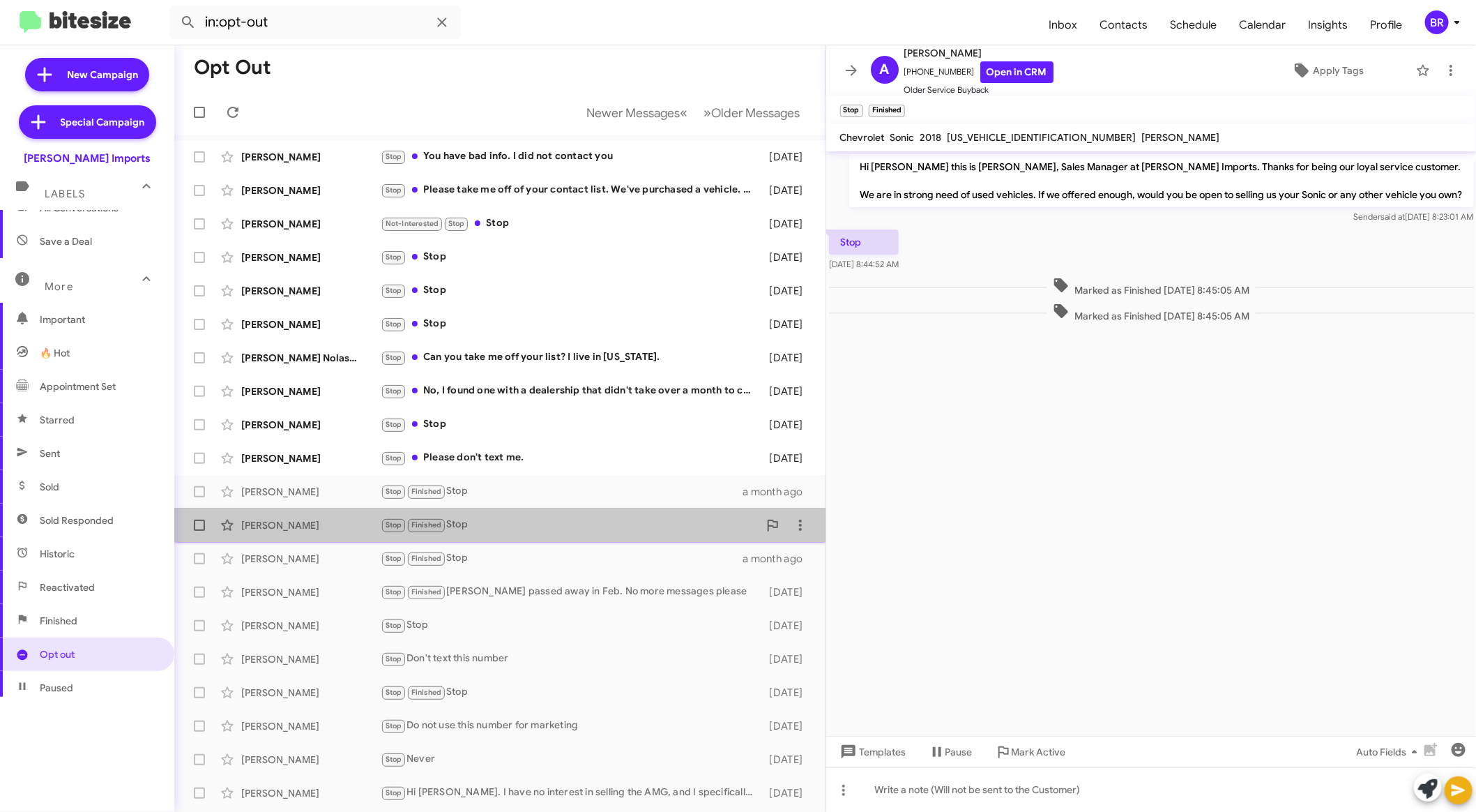
click at [616, 533] on div "[PERSON_NAME] Stop Finished Stop a month ago" at bounding box center [500, 525] width 629 height 28
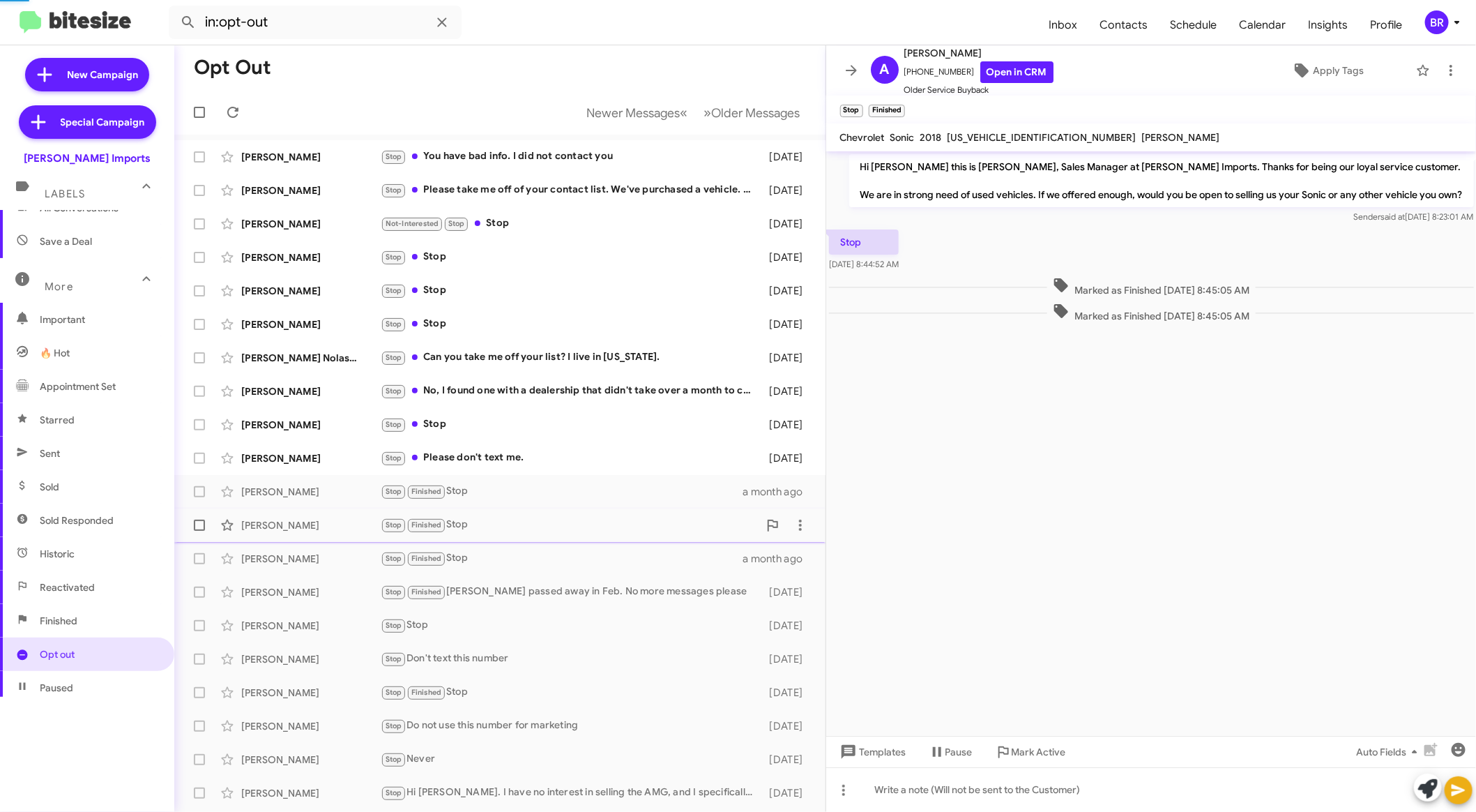
scroll to position [164, 0]
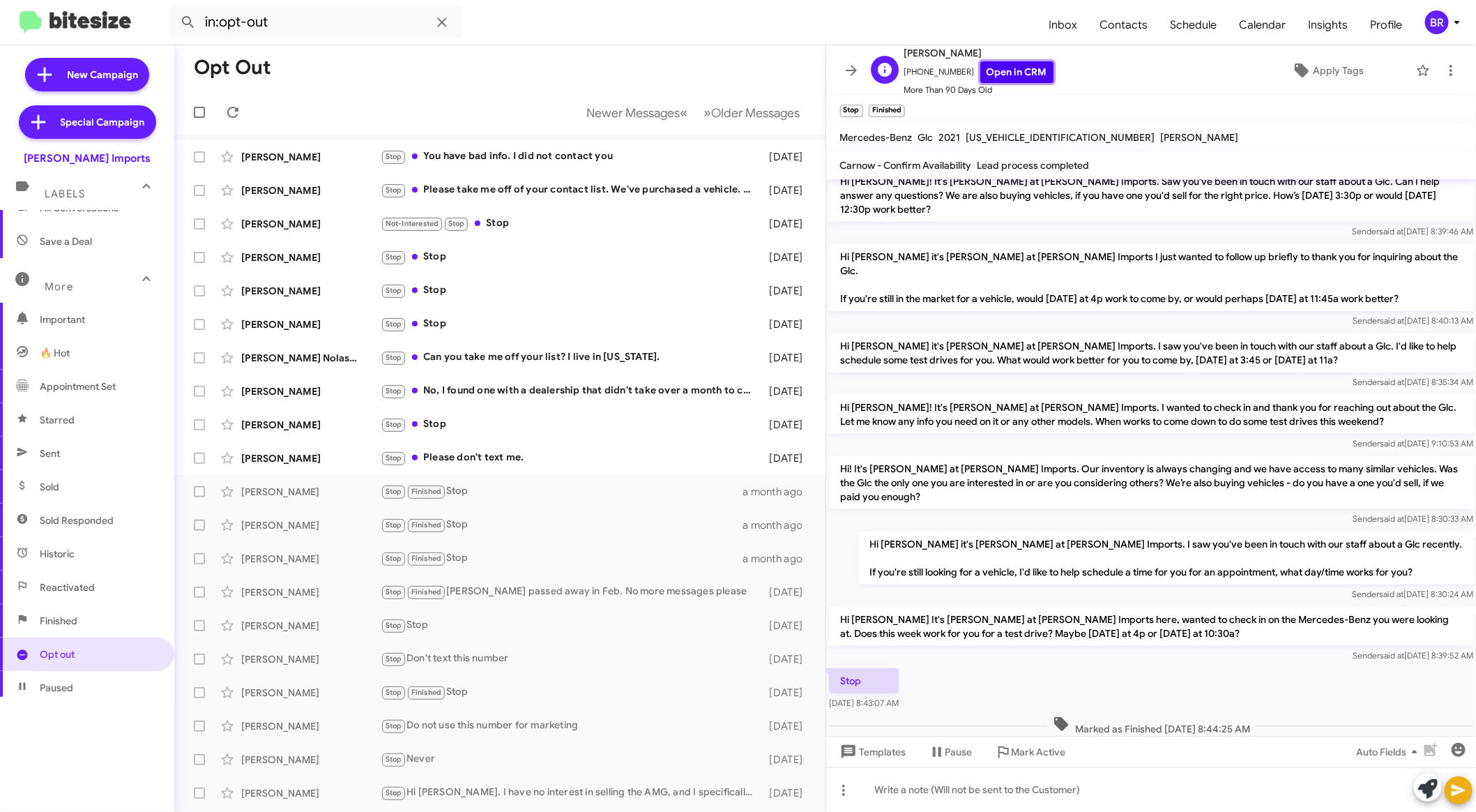
click at [1001, 65] on link "Open in CRM" at bounding box center [1017, 72] width 74 height 22
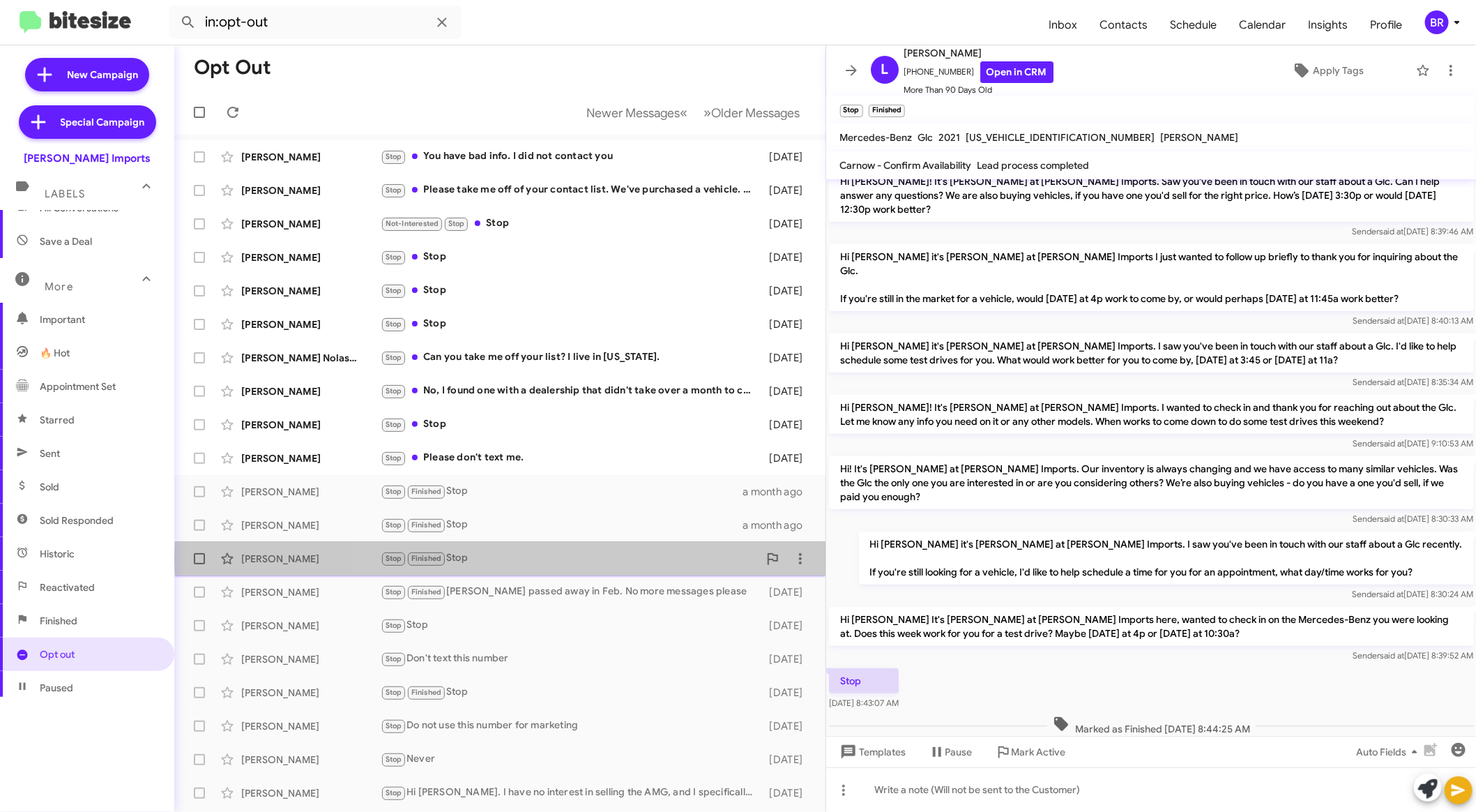
click at [598, 558] on div "Stop Finished Stop" at bounding box center [569, 558] width 378 height 16
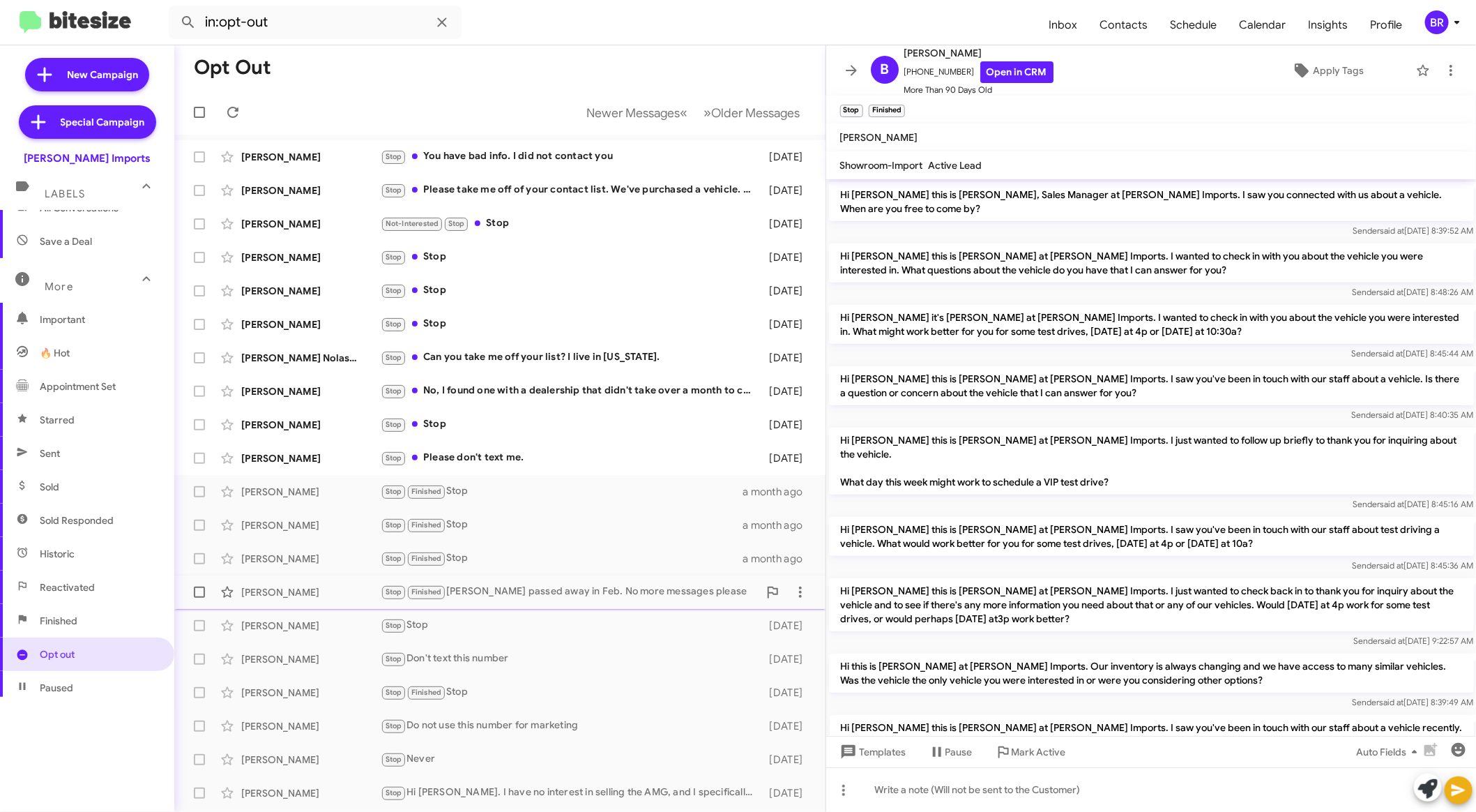
click at [594, 597] on div "Stop Finished [PERSON_NAME] passed away in Feb. No more messages please" at bounding box center [569, 591] width 378 height 16
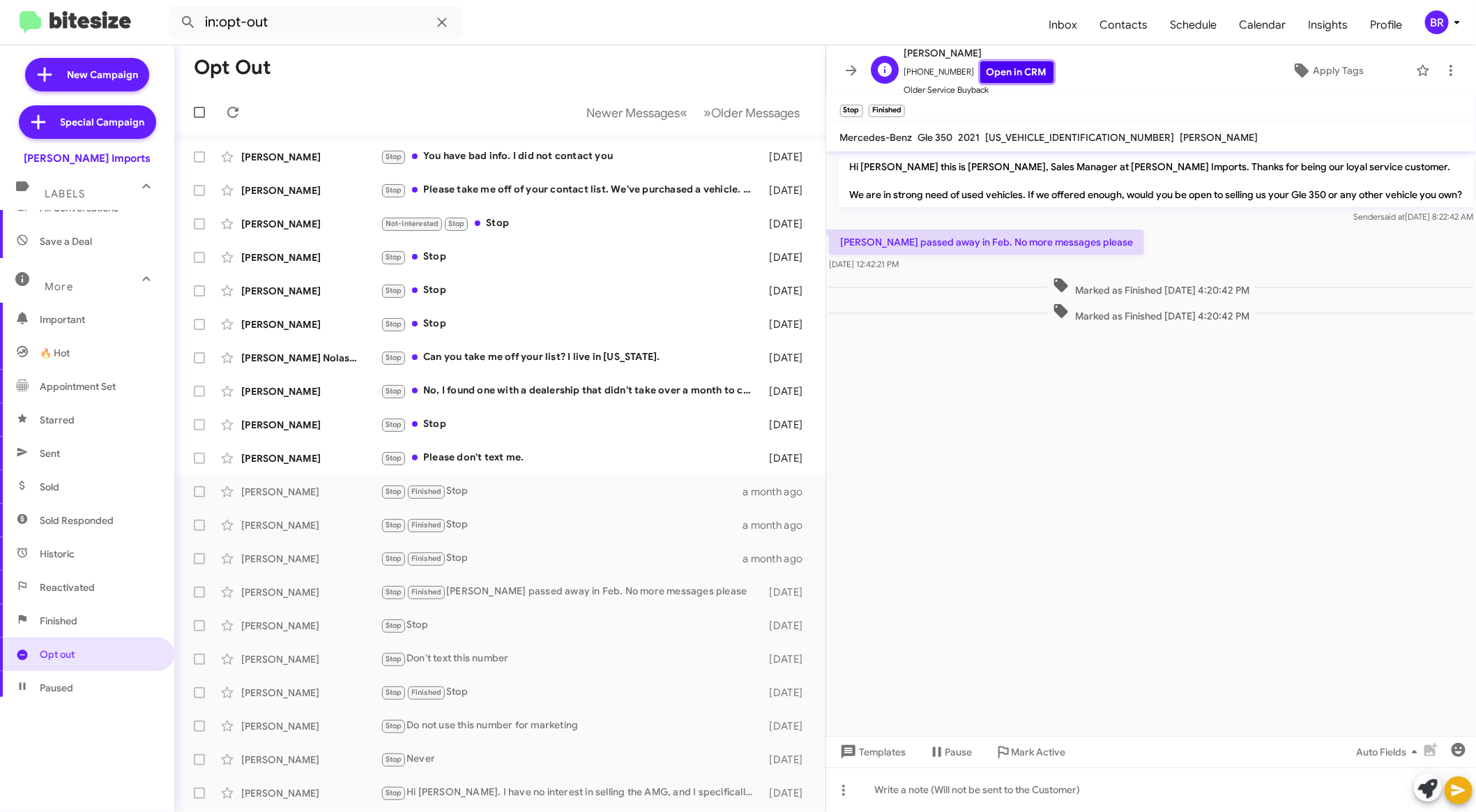
click at [985, 62] on link "Open in CRM" at bounding box center [1017, 72] width 74 height 22
click at [564, 619] on div "Stop Stop" at bounding box center [569, 625] width 378 height 16
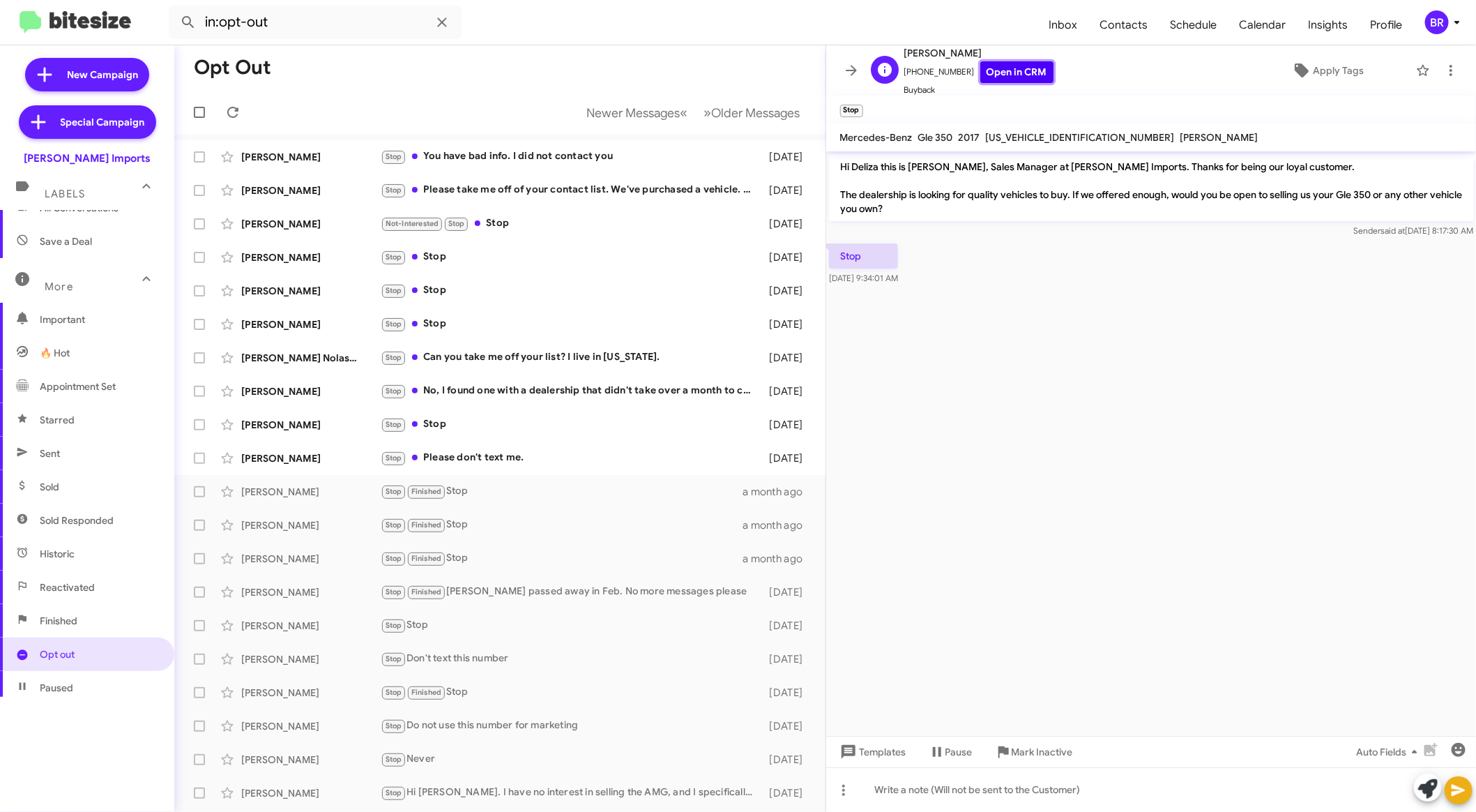
click at [1000, 67] on link "Open in CRM" at bounding box center [1017, 72] width 74 height 22
click at [526, 656] on div "Stop Don't text this number" at bounding box center [569, 659] width 378 height 16
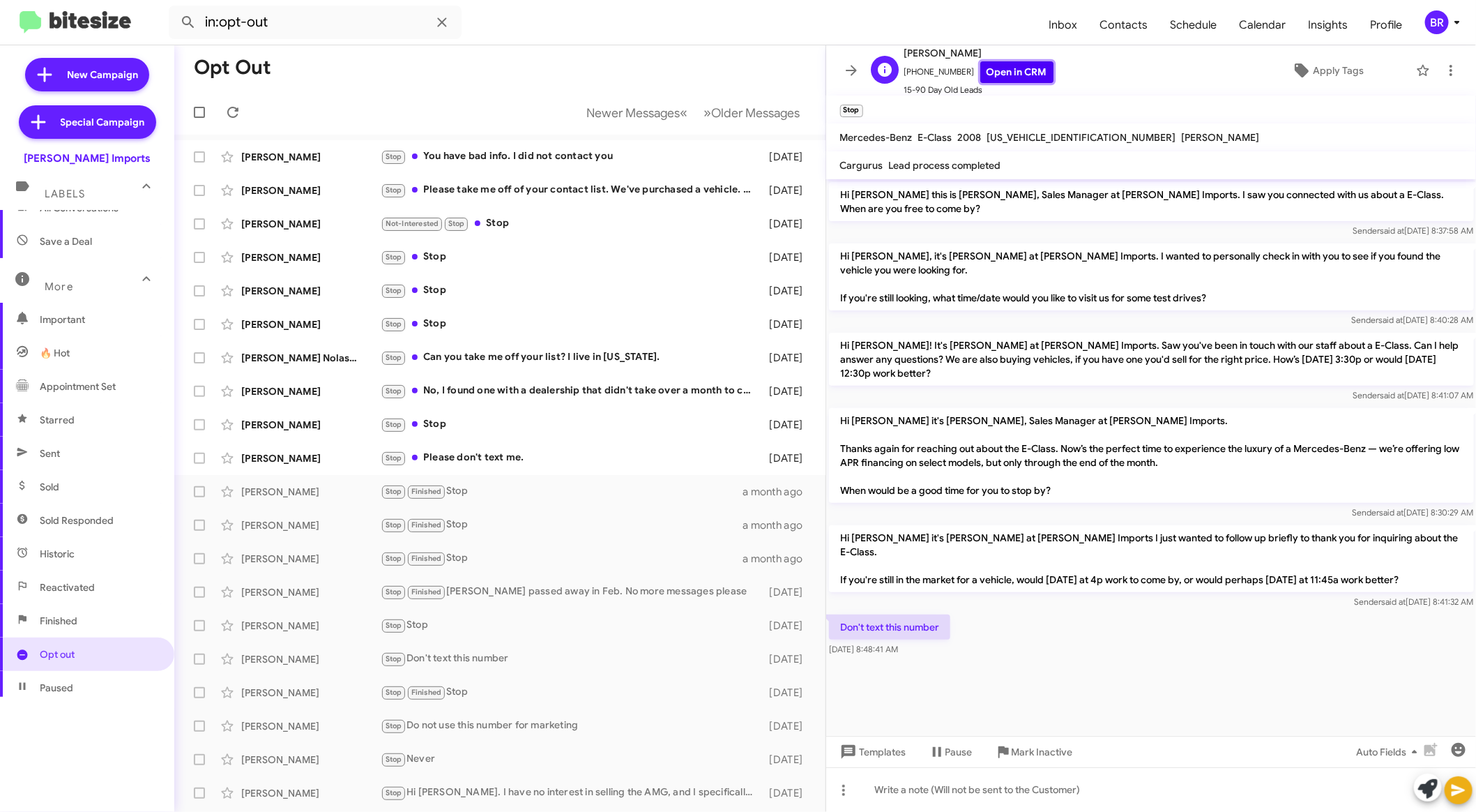
click at [1003, 62] on link "Open in CRM" at bounding box center [1017, 72] width 74 height 22
click at [570, 694] on div "Stop Finished Stop" at bounding box center [569, 692] width 378 height 16
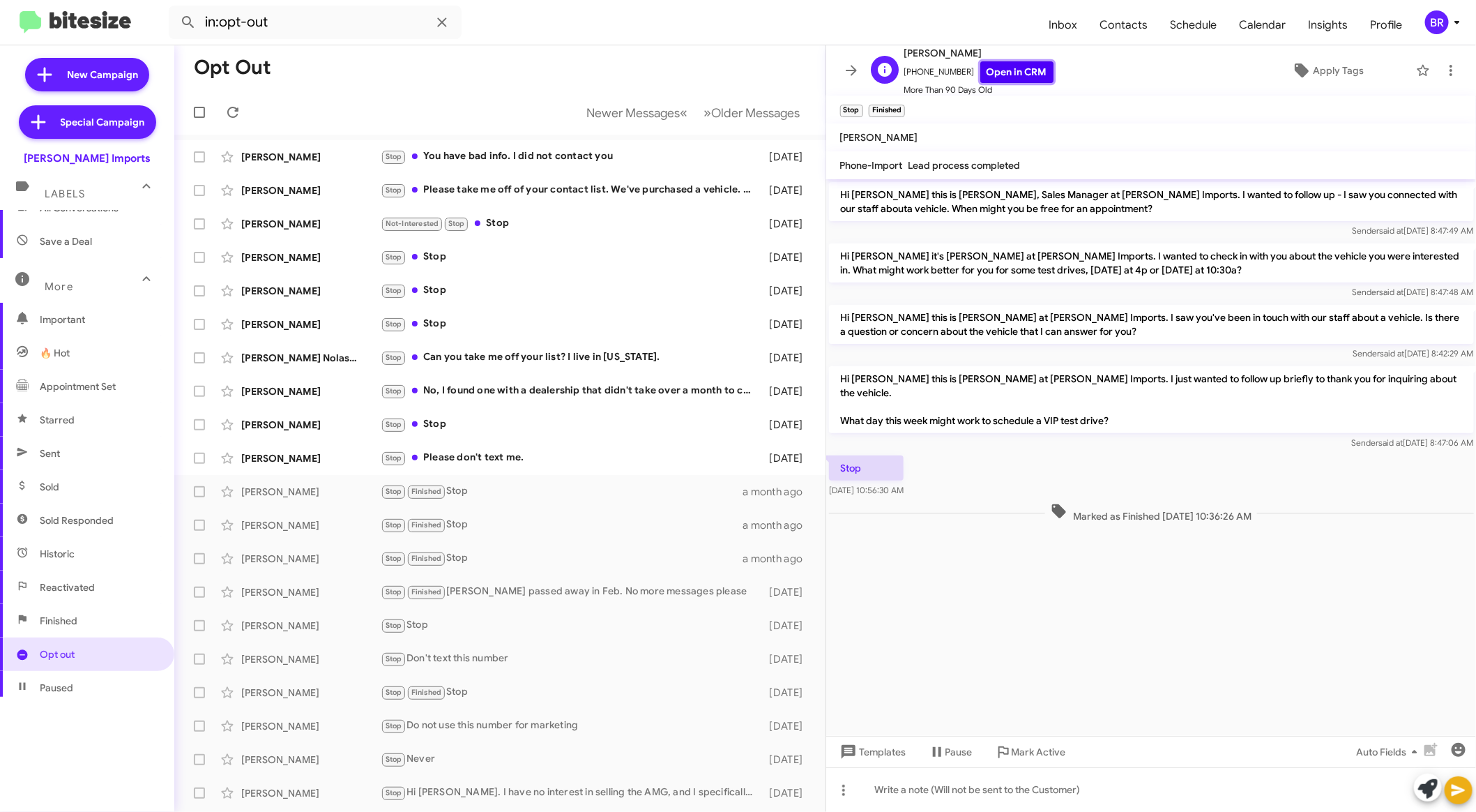
click at [983, 71] on link "Open in CRM" at bounding box center [1017, 72] width 74 height 22
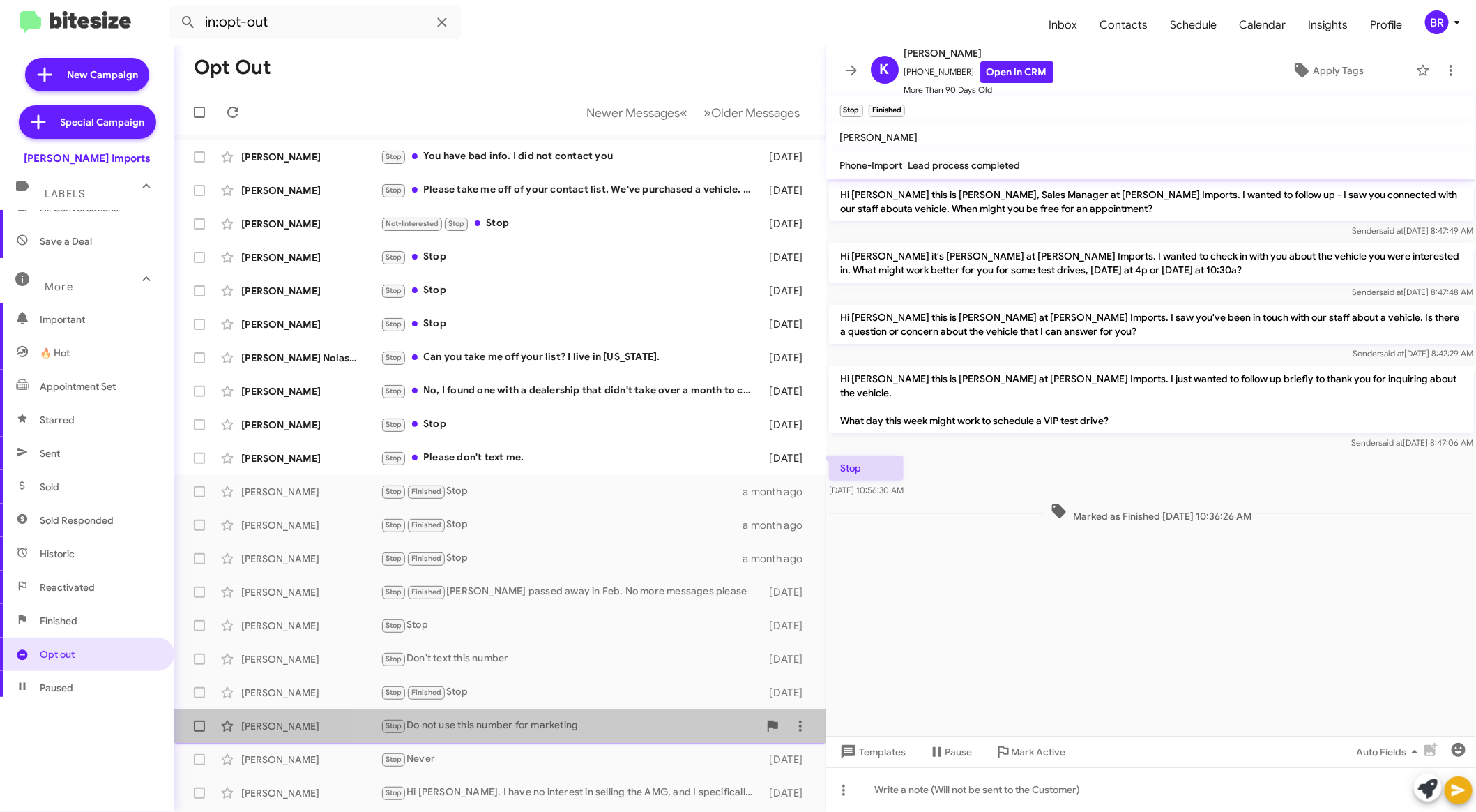
click at [565, 720] on div "Stop Do not use this number for marketing" at bounding box center [569, 725] width 378 height 16
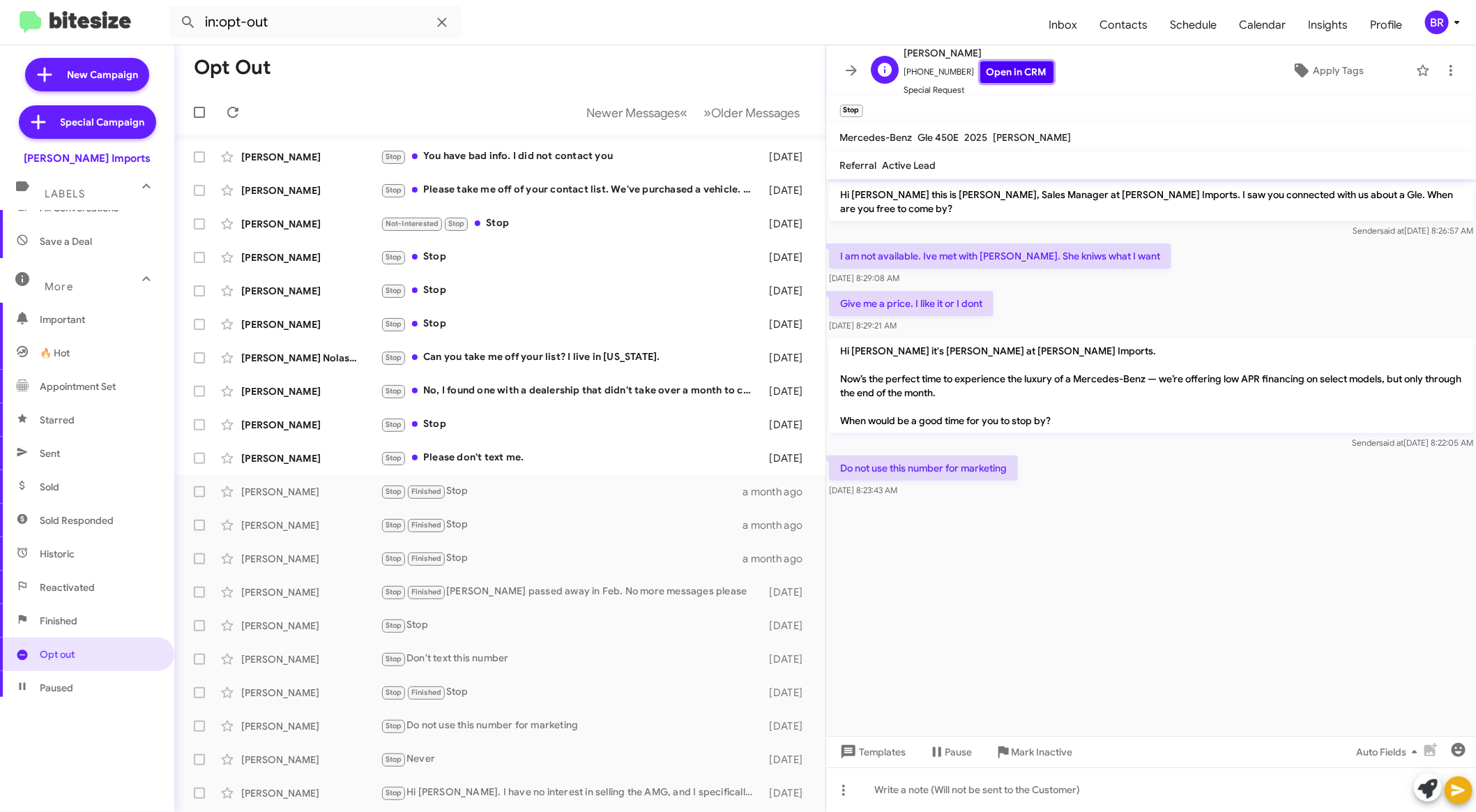
click at [1020, 69] on link "Open in CRM" at bounding box center [1017, 72] width 74 height 22
click at [595, 761] on div "Stop Never" at bounding box center [569, 759] width 378 height 16
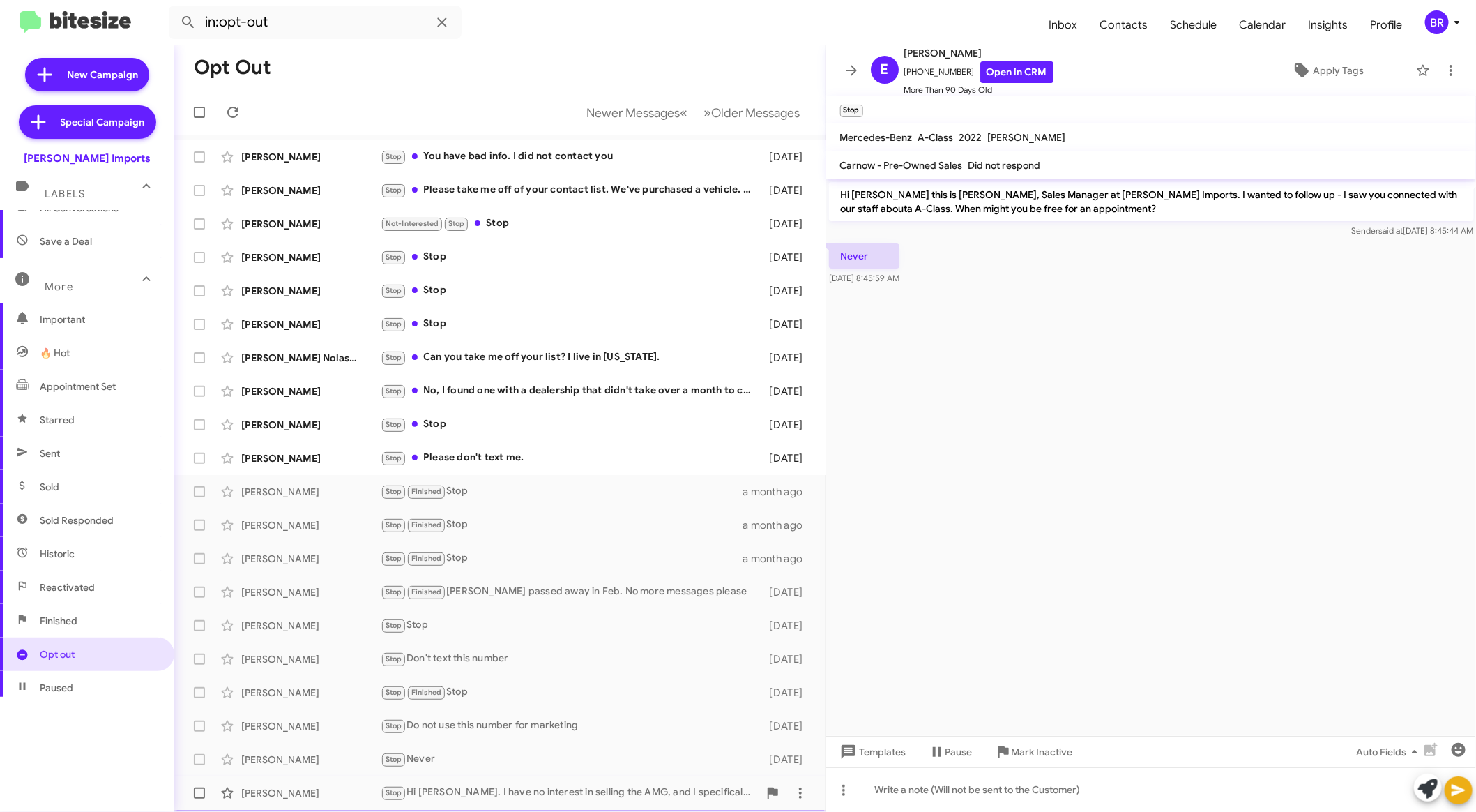
click at [568, 789] on div "Stop Hi Steven. I have no interest in selling the AMG, and I specifically told …" at bounding box center [569, 792] width 378 height 16
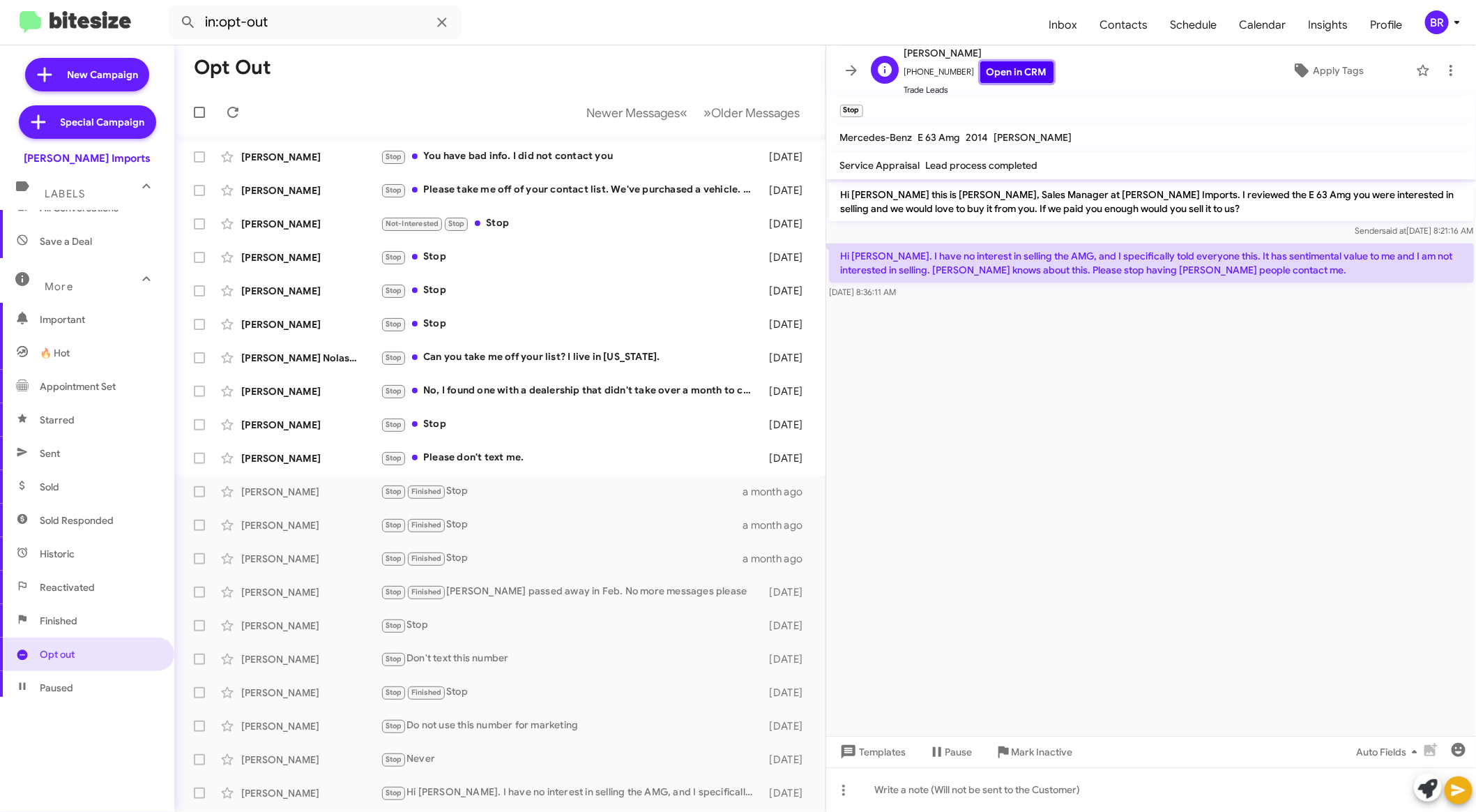
click at [1013, 76] on link "Open in CRM" at bounding box center [1017, 72] width 74 height 22
click at [1437, 27] on div "BR" at bounding box center [1437, 22] width 23 height 23
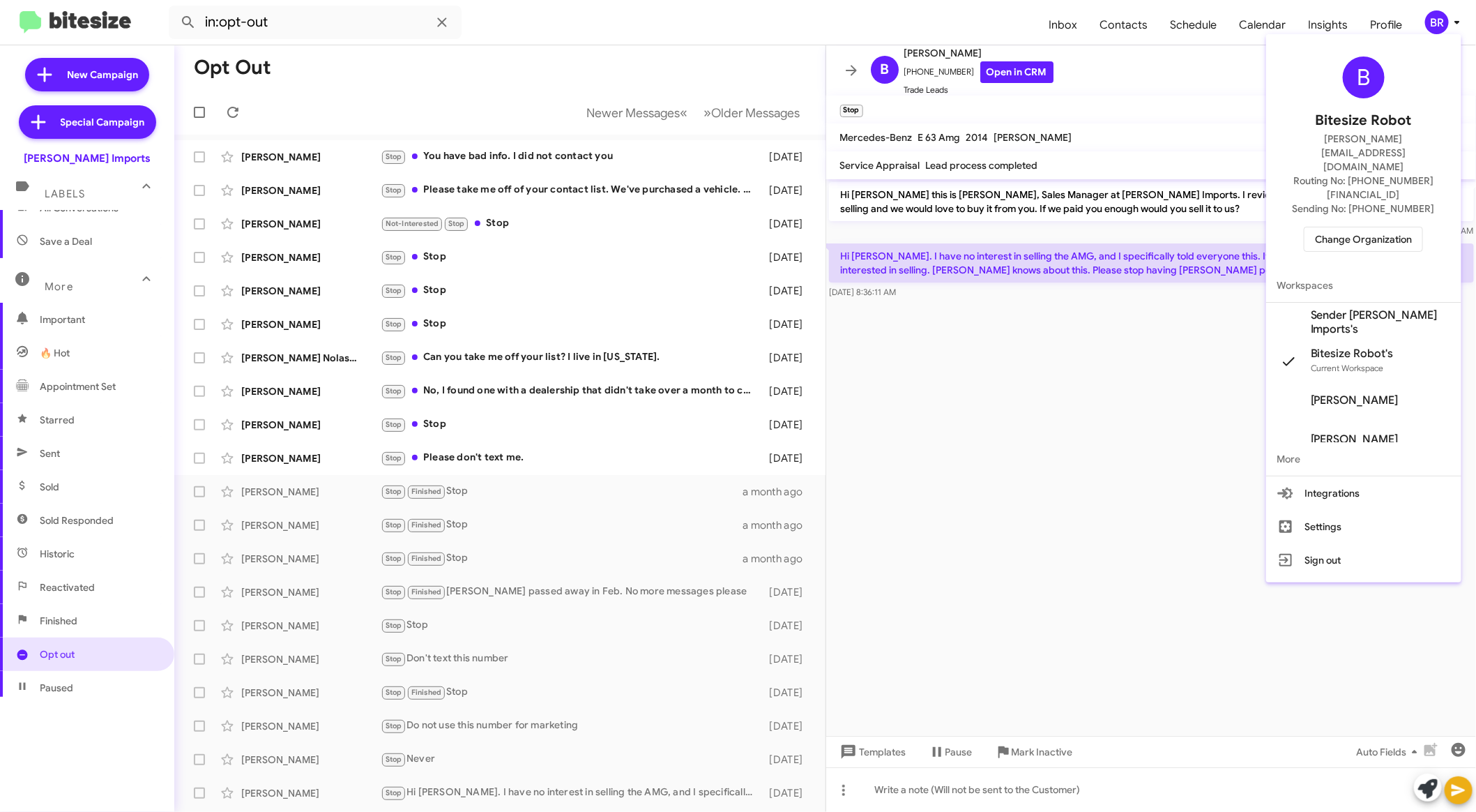
click at [1382, 227] on span "Change Organization" at bounding box center [1364, 239] width 97 height 23
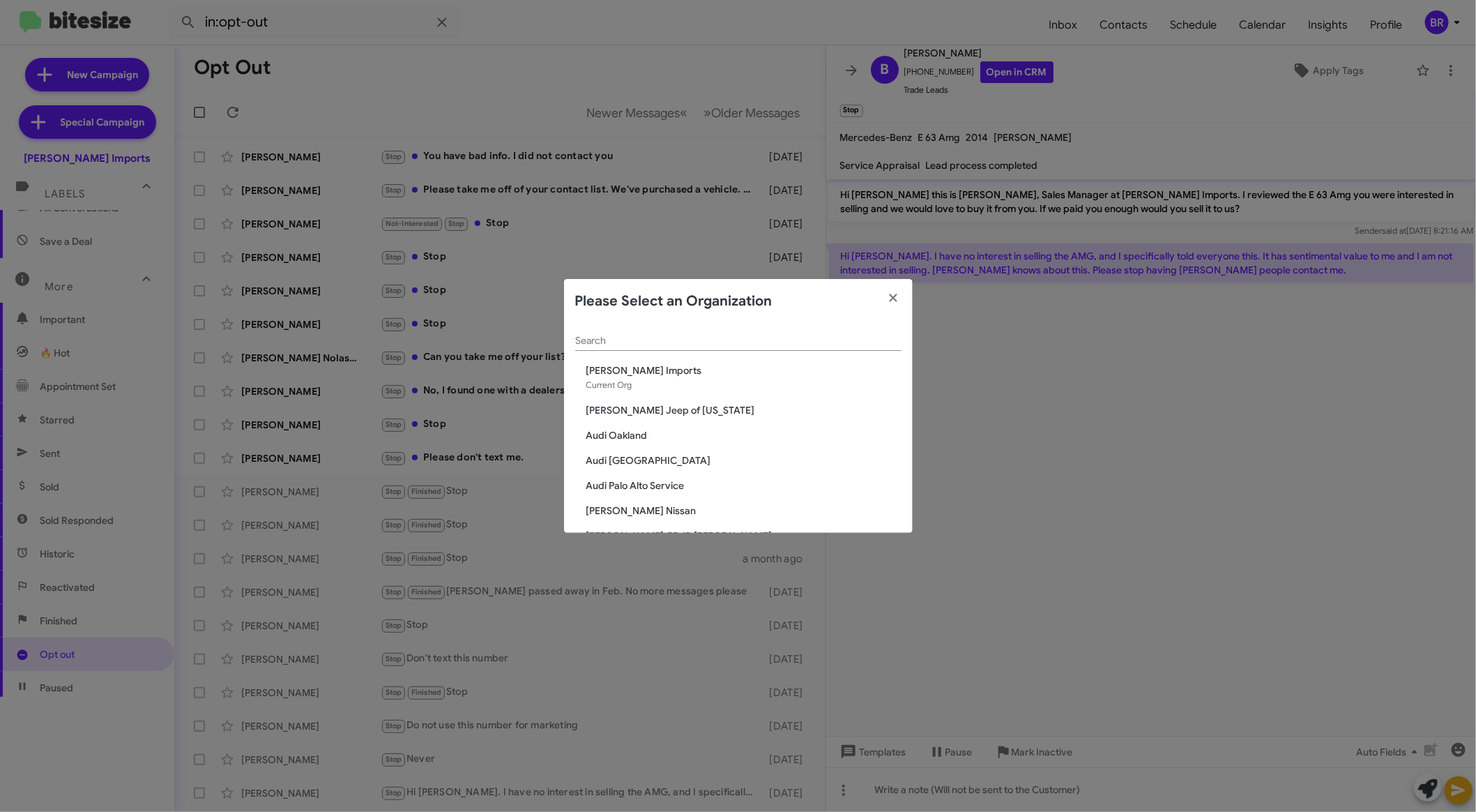
click at [662, 408] on span "[PERSON_NAME] Jeep of [US_STATE]" at bounding box center [744, 410] width 316 height 14
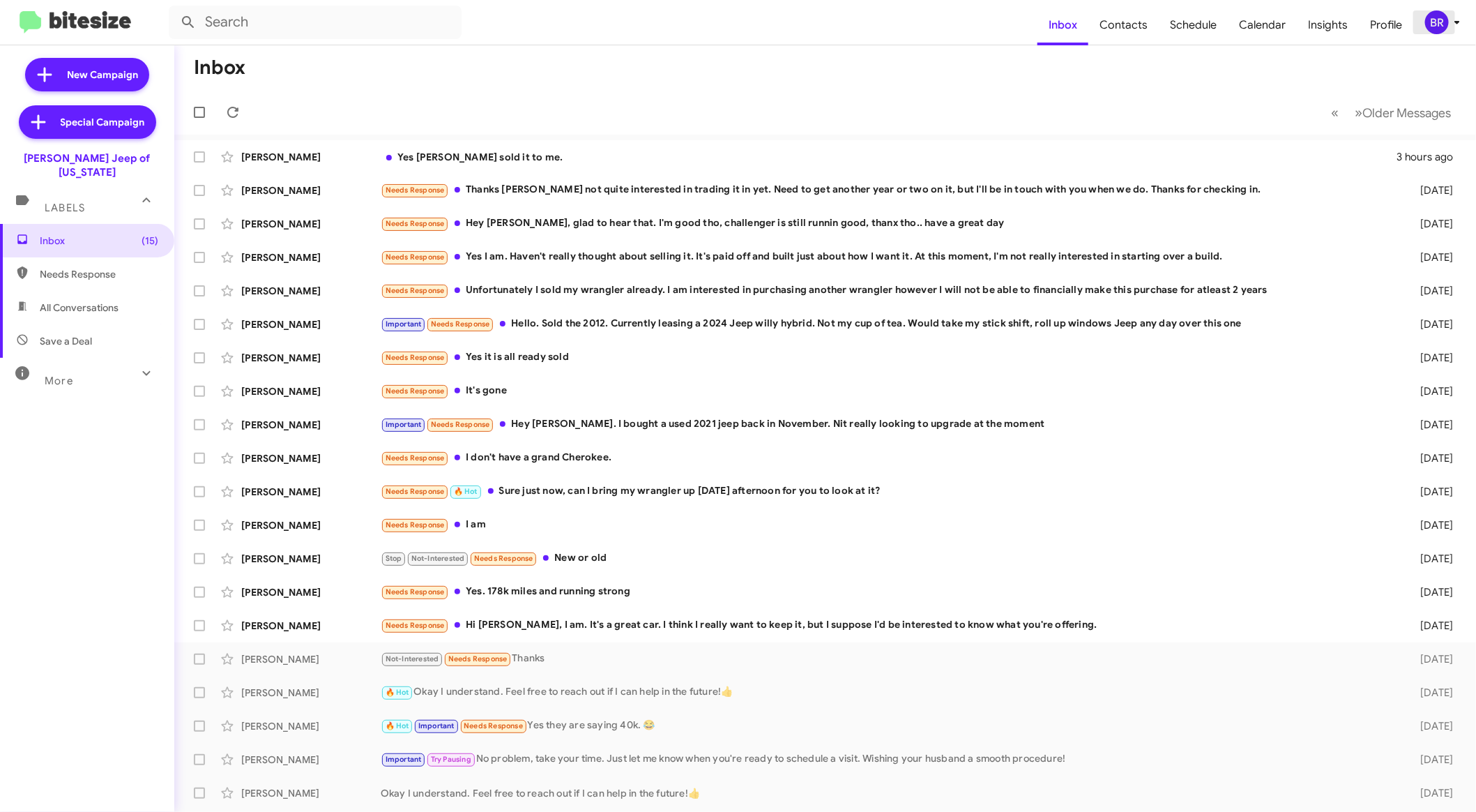
click at [1454, 20] on icon at bounding box center [1457, 22] width 16 height 16
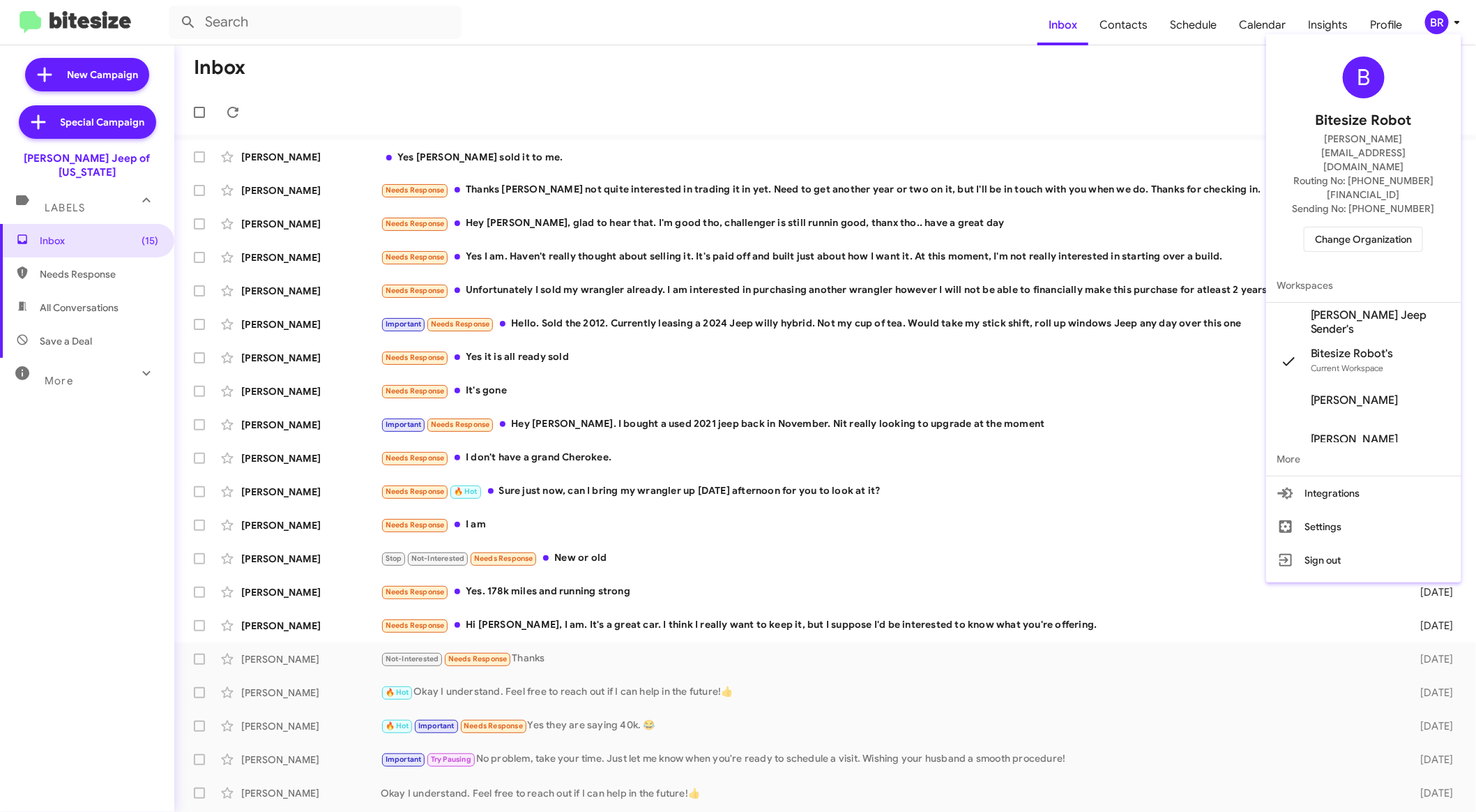
click at [1404, 227] on span "Change Organization" at bounding box center [1364, 239] width 97 height 23
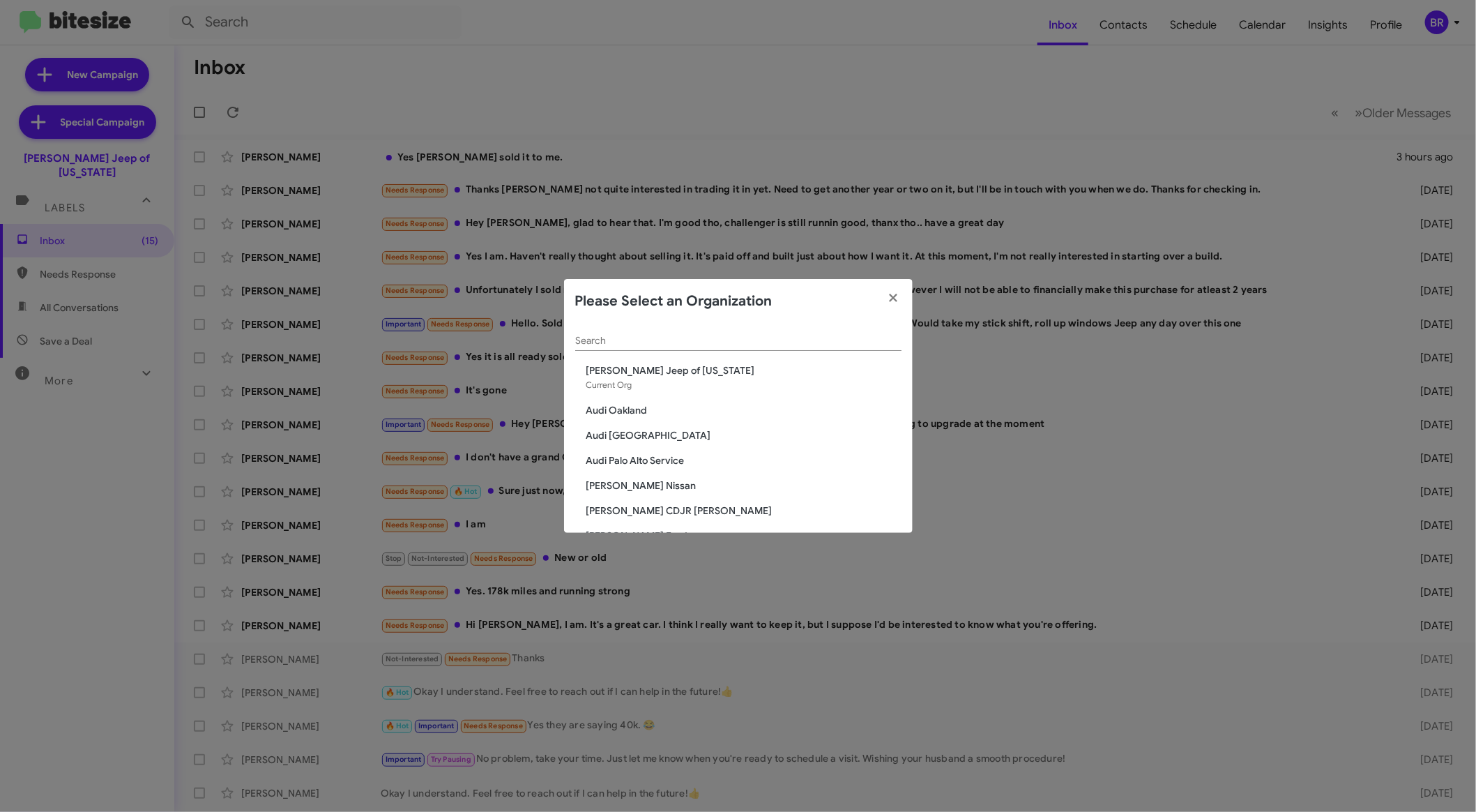
click at [706, 325] on div "Search" at bounding box center [738, 337] width 327 height 27
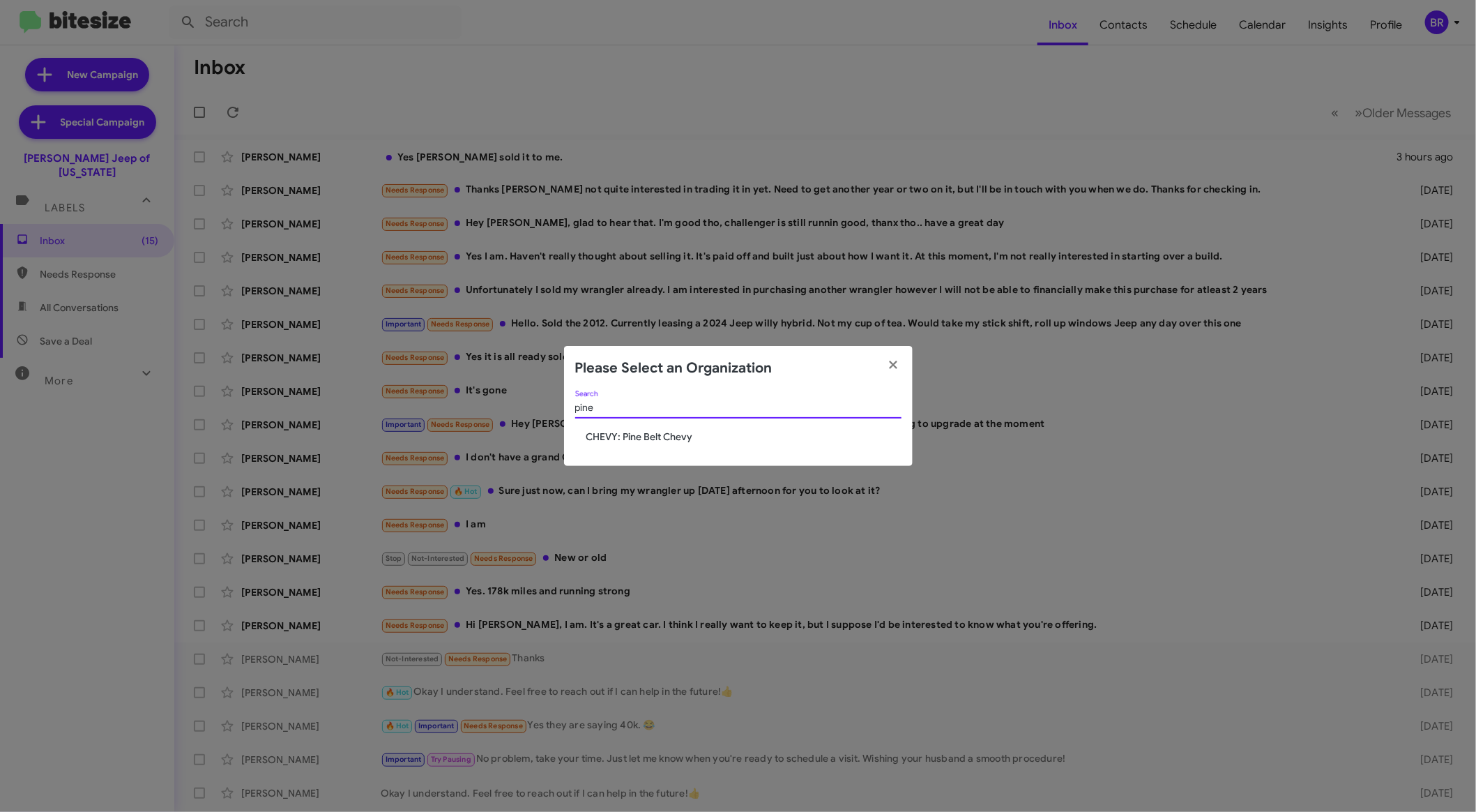
type input "pine"
click at [672, 438] on span "CHEVY: Pine Belt Chevy" at bounding box center [744, 437] width 316 height 14
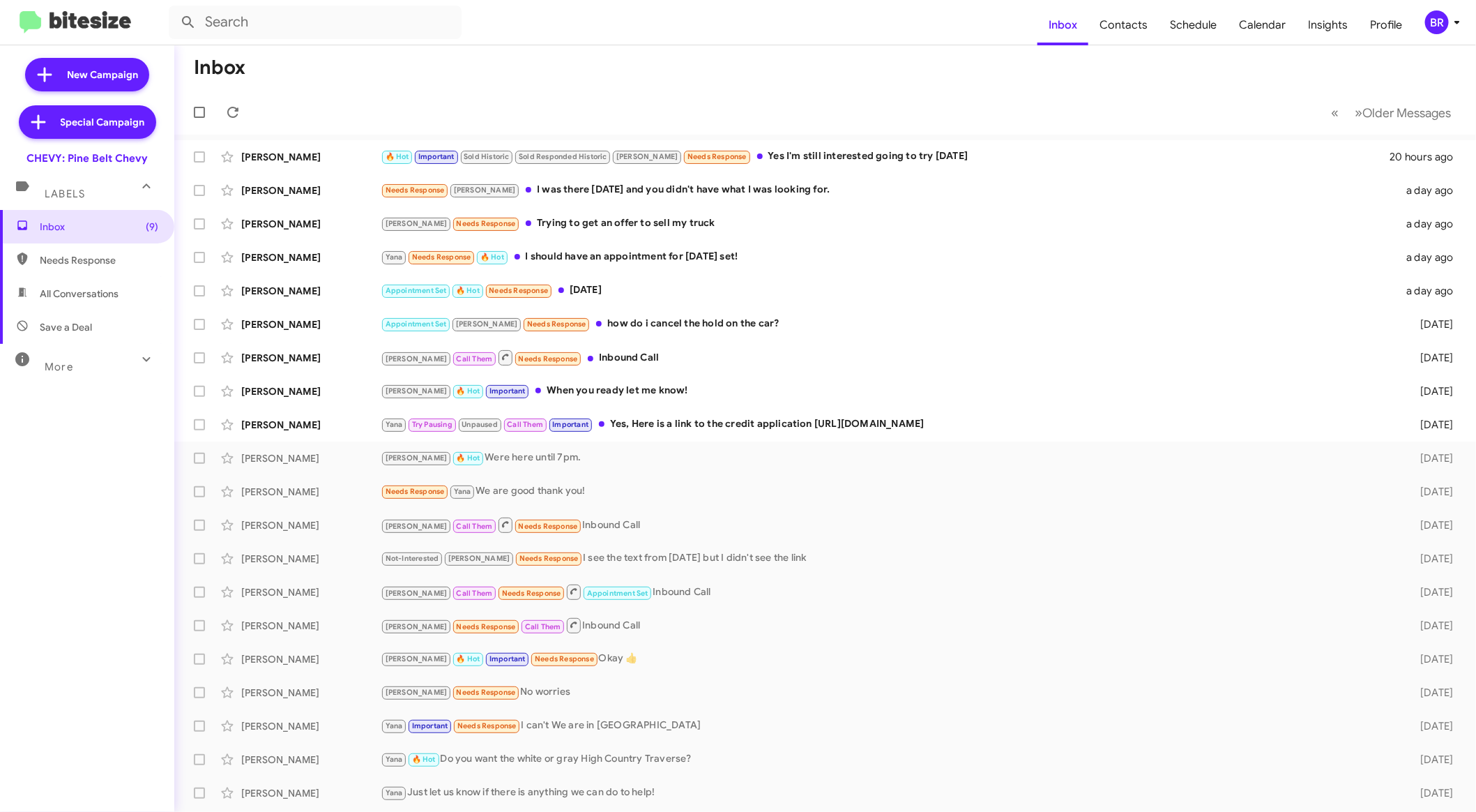
click at [75, 368] on div "More" at bounding box center [73, 360] width 125 height 26
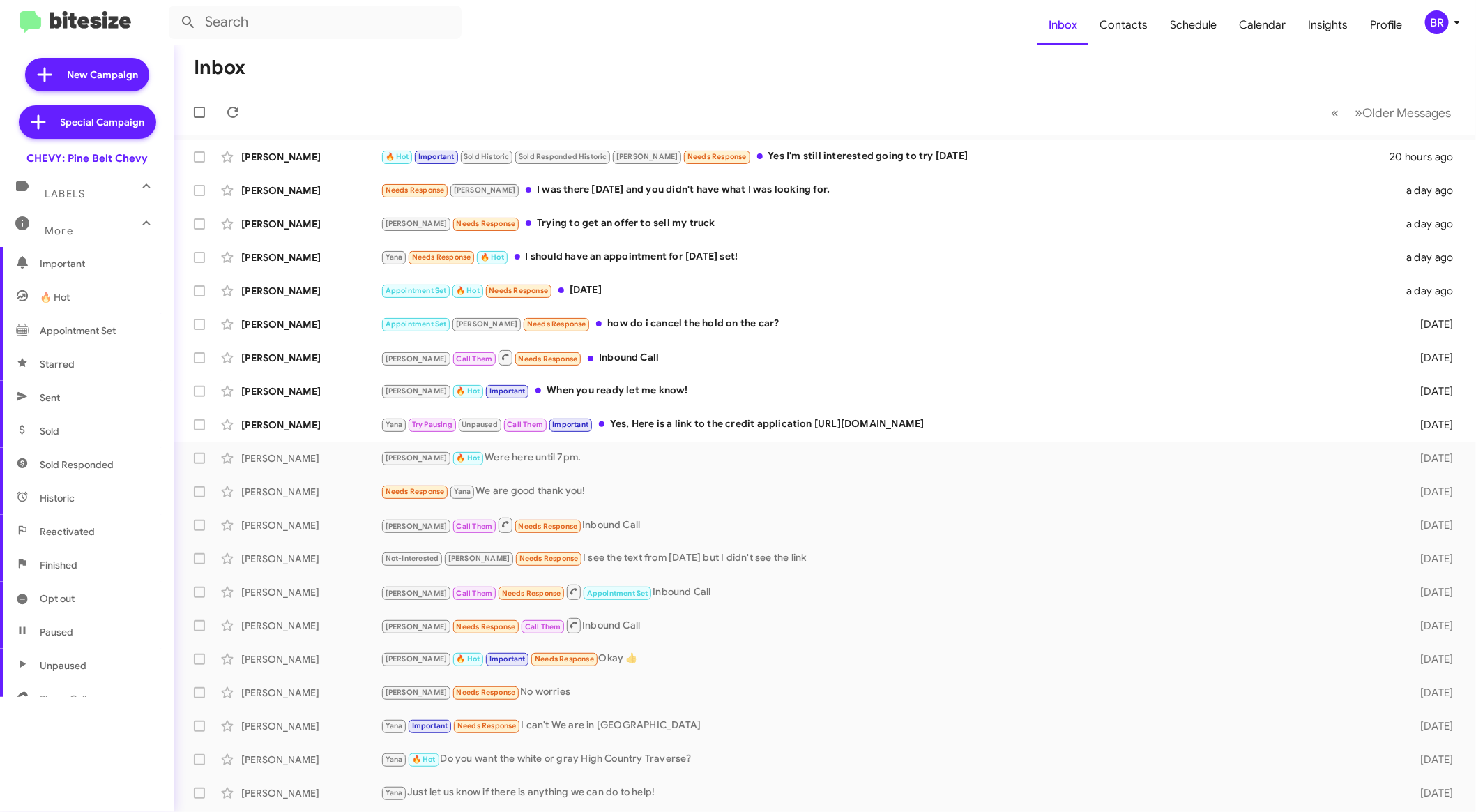
scroll to position [171, 0]
click at [100, 565] on span "Opt out" at bounding box center [87, 568] width 175 height 34
type input "in:opt-out"
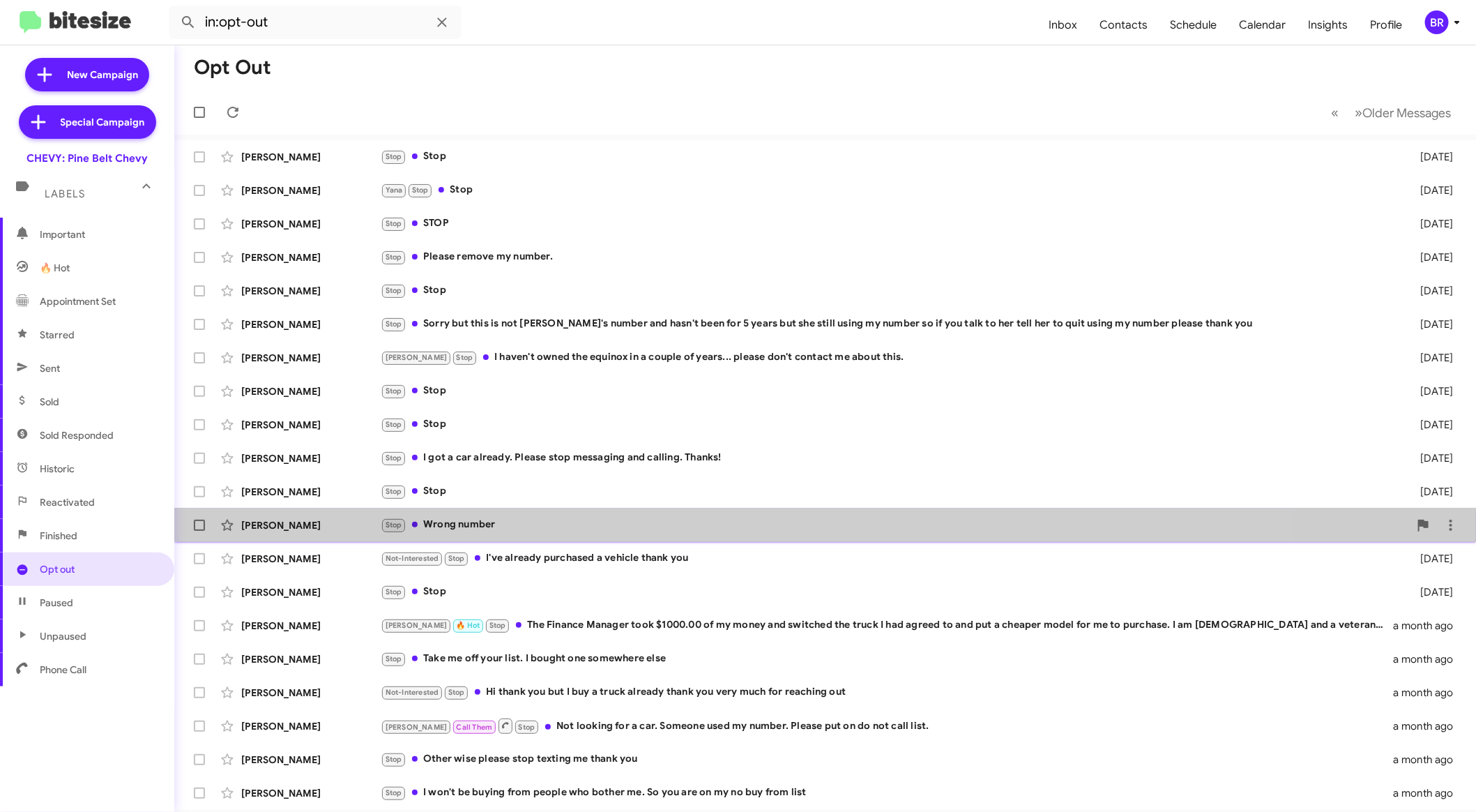
click at [587, 521] on div "Stop Wrong number" at bounding box center [895, 525] width 1029 height 16
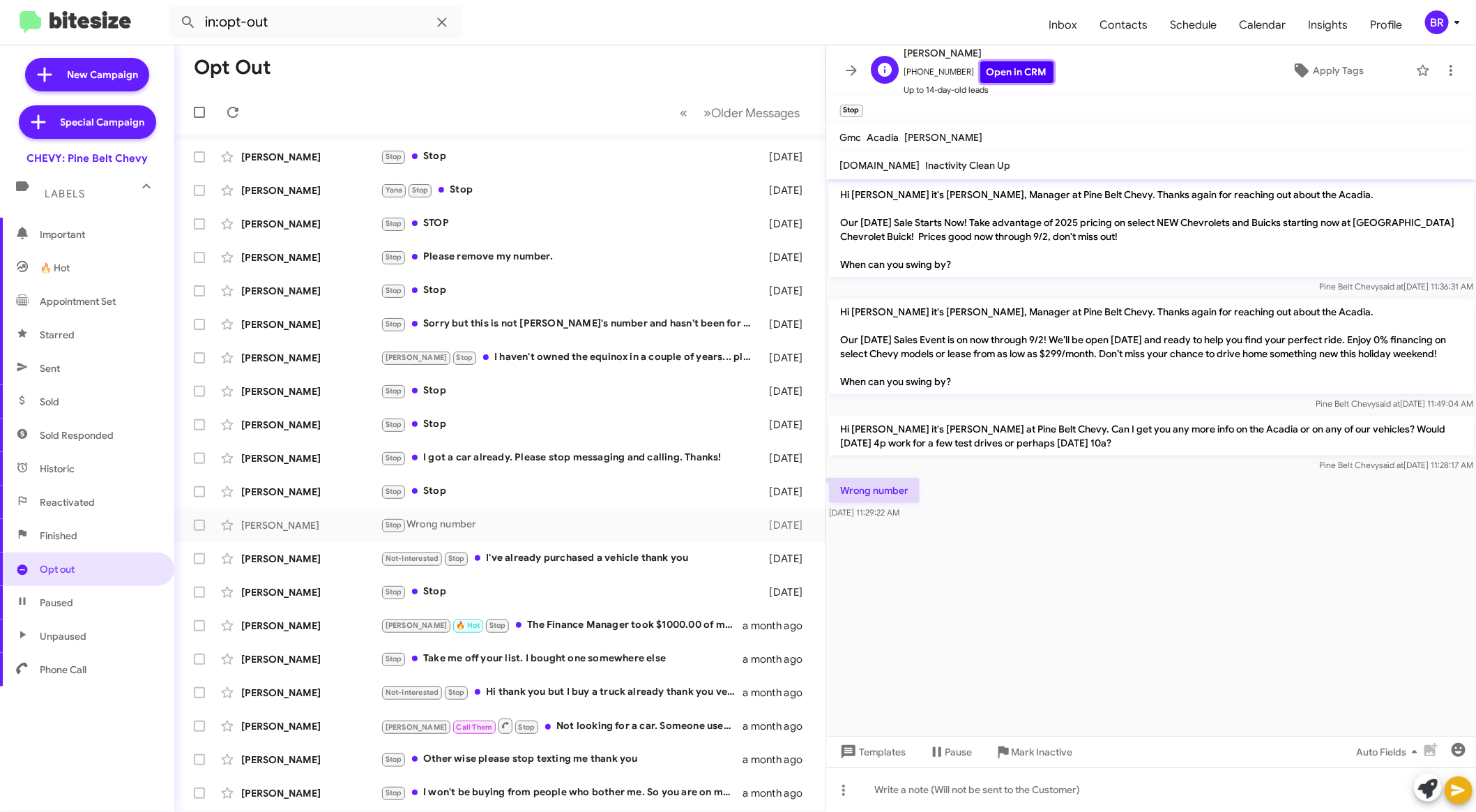
click at [1008, 67] on link "Open in CRM" at bounding box center [1017, 72] width 74 height 22
click at [547, 429] on div "Stop Stop" at bounding box center [569, 424] width 378 height 16
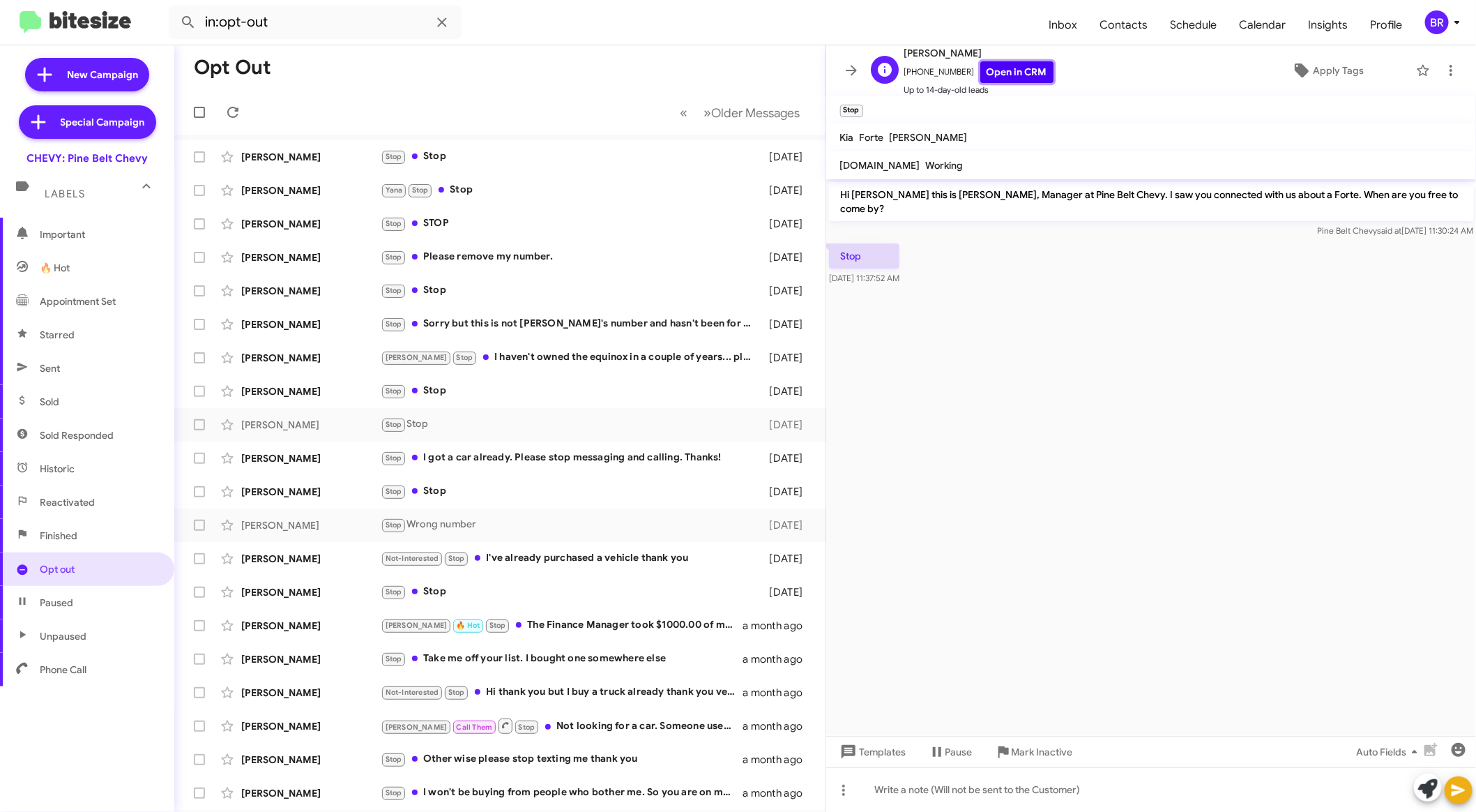
click at [992, 70] on link "Open in CRM" at bounding box center [1017, 72] width 74 height 22
click at [630, 568] on div "Kenneth Brown Not-Interested Stop I've already purchased a vehicle thank you 22…" at bounding box center [500, 559] width 629 height 28
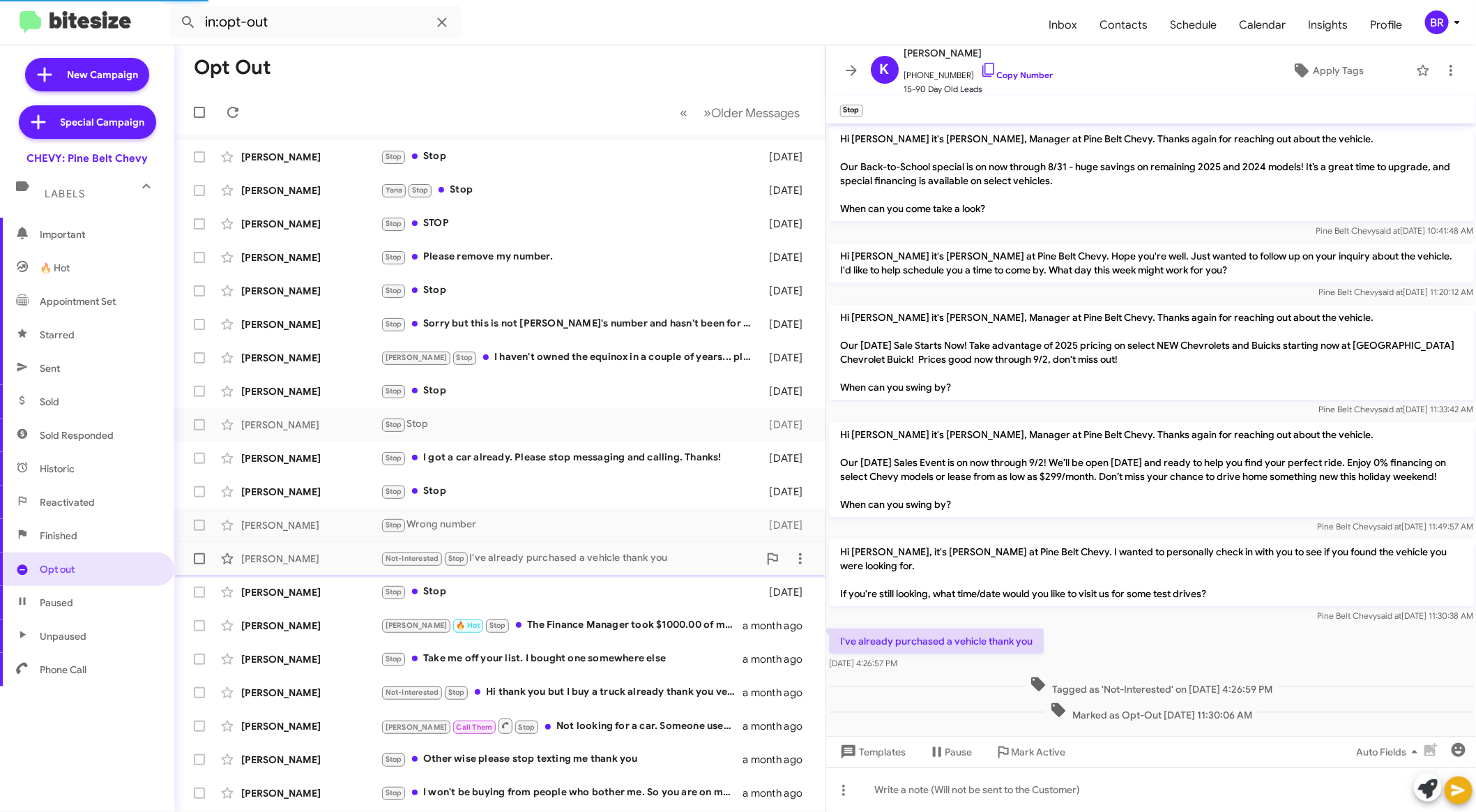
scroll to position [16, 0]
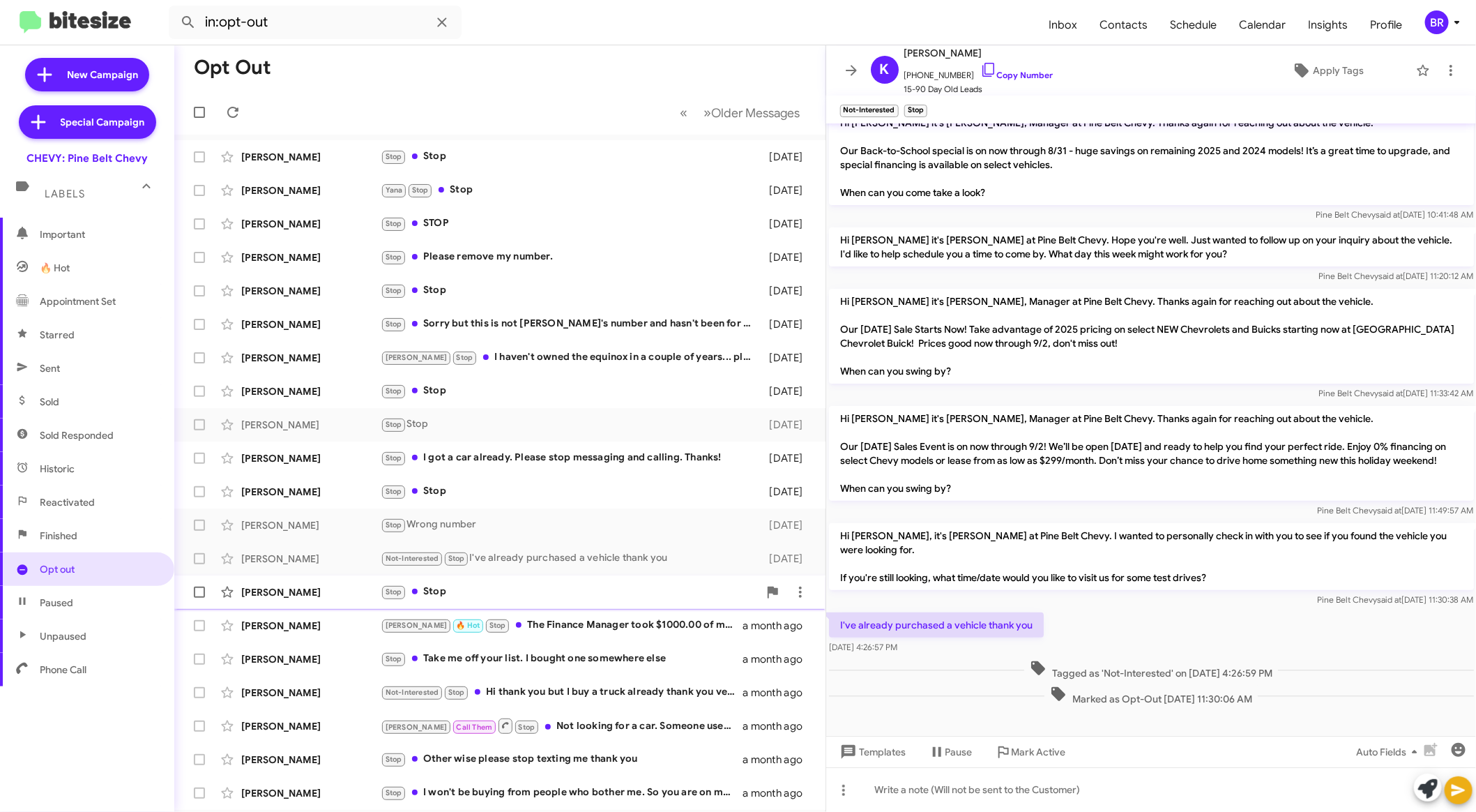
click at [586, 596] on div "Stop Stop" at bounding box center [569, 591] width 378 height 16
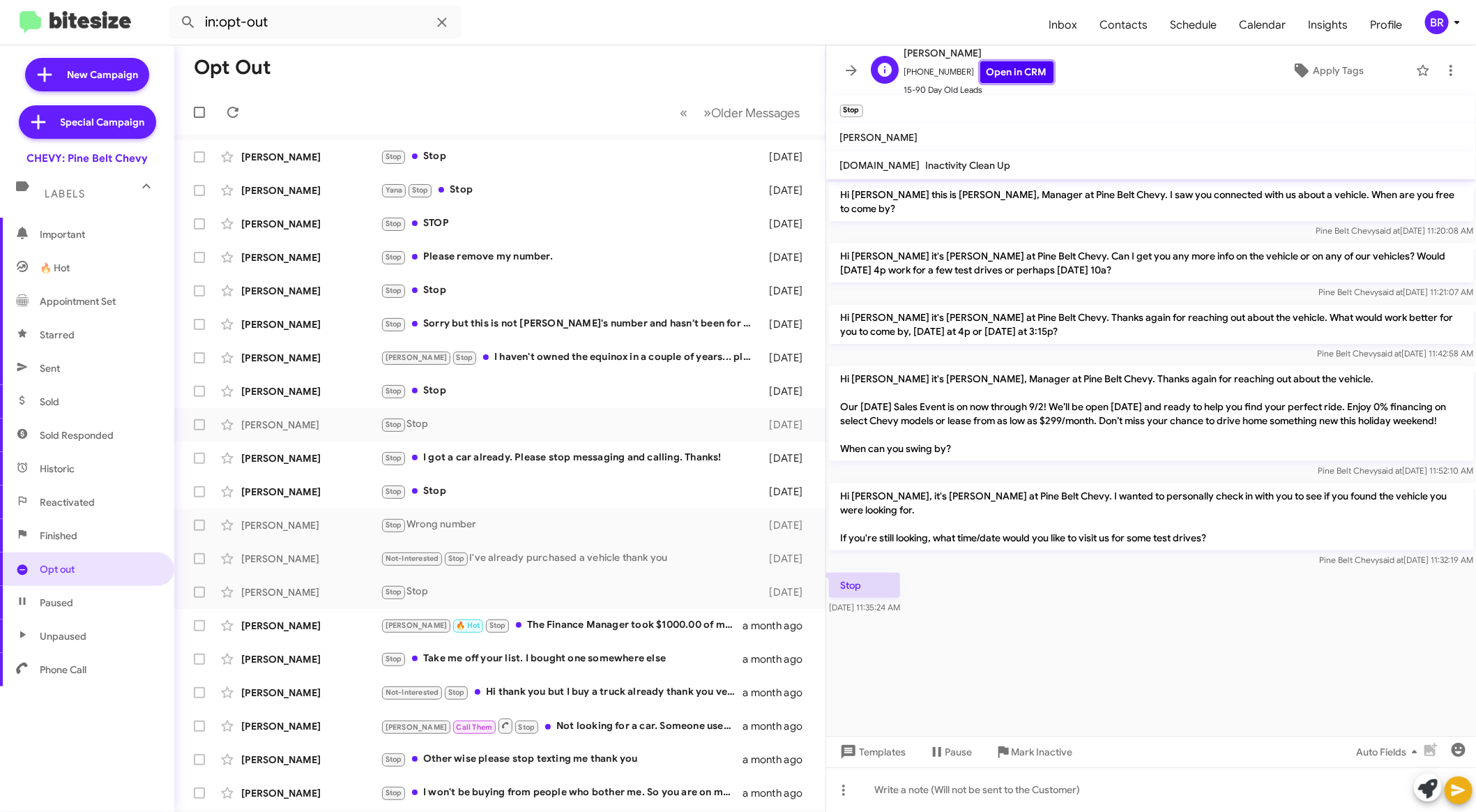
click at [988, 78] on link "Open in CRM" at bounding box center [1017, 72] width 74 height 22
click at [1014, 72] on link "Open in CRM" at bounding box center [1017, 72] width 74 height 22
click at [309, 630] on div "Janet Wible" at bounding box center [311, 626] width 139 height 14
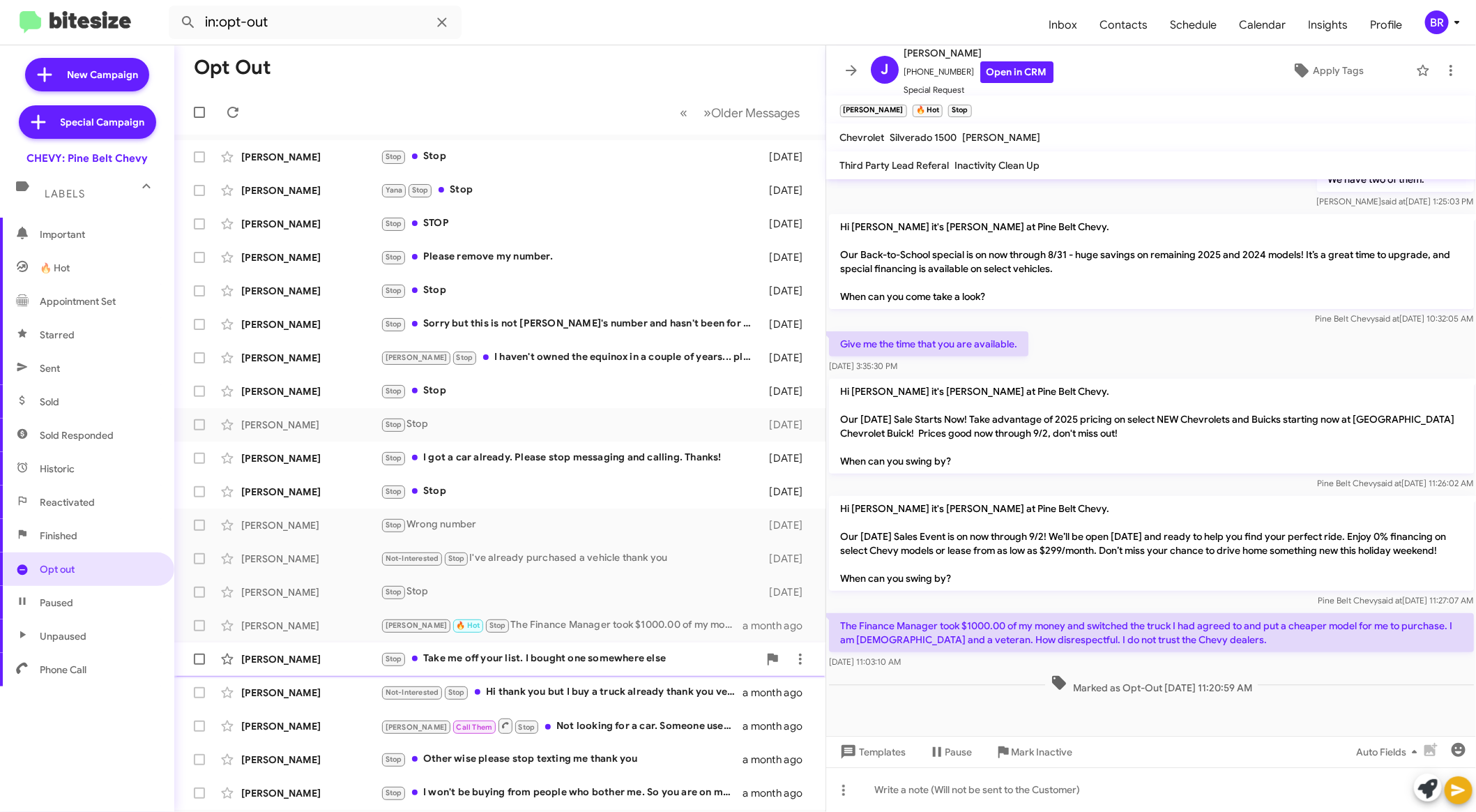
click at [638, 662] on div "Stop Take me off your list. I bought one somewhere else" at bounding box center [569, 659] width 378 height 16
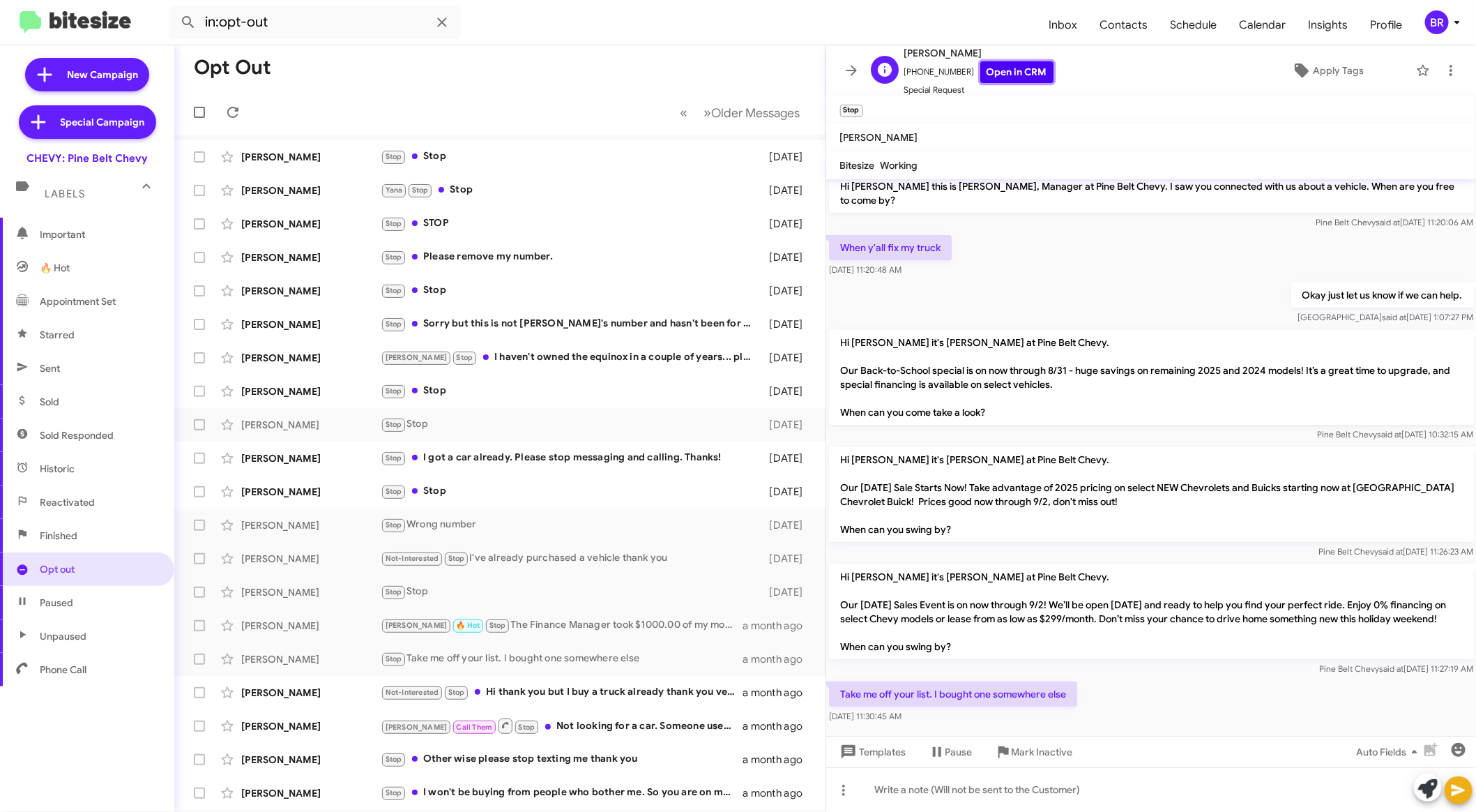
click at [1018, 81] on link "Open in CRM" at bounding box center [1017, 72] width 74 height 22
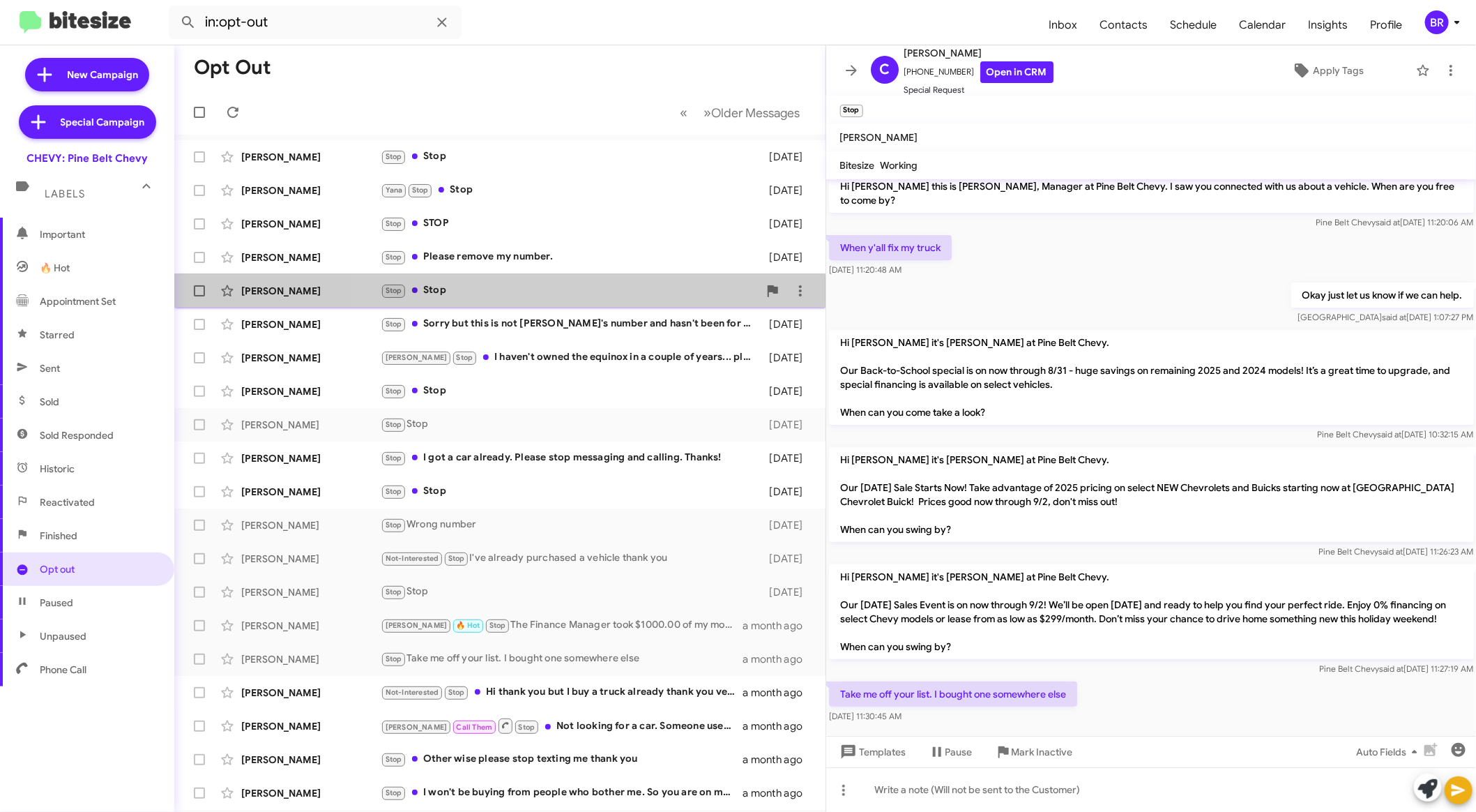
click at [557, 294] on div "Stop Stop" at bounding box center [569, 291] width 378 height 16
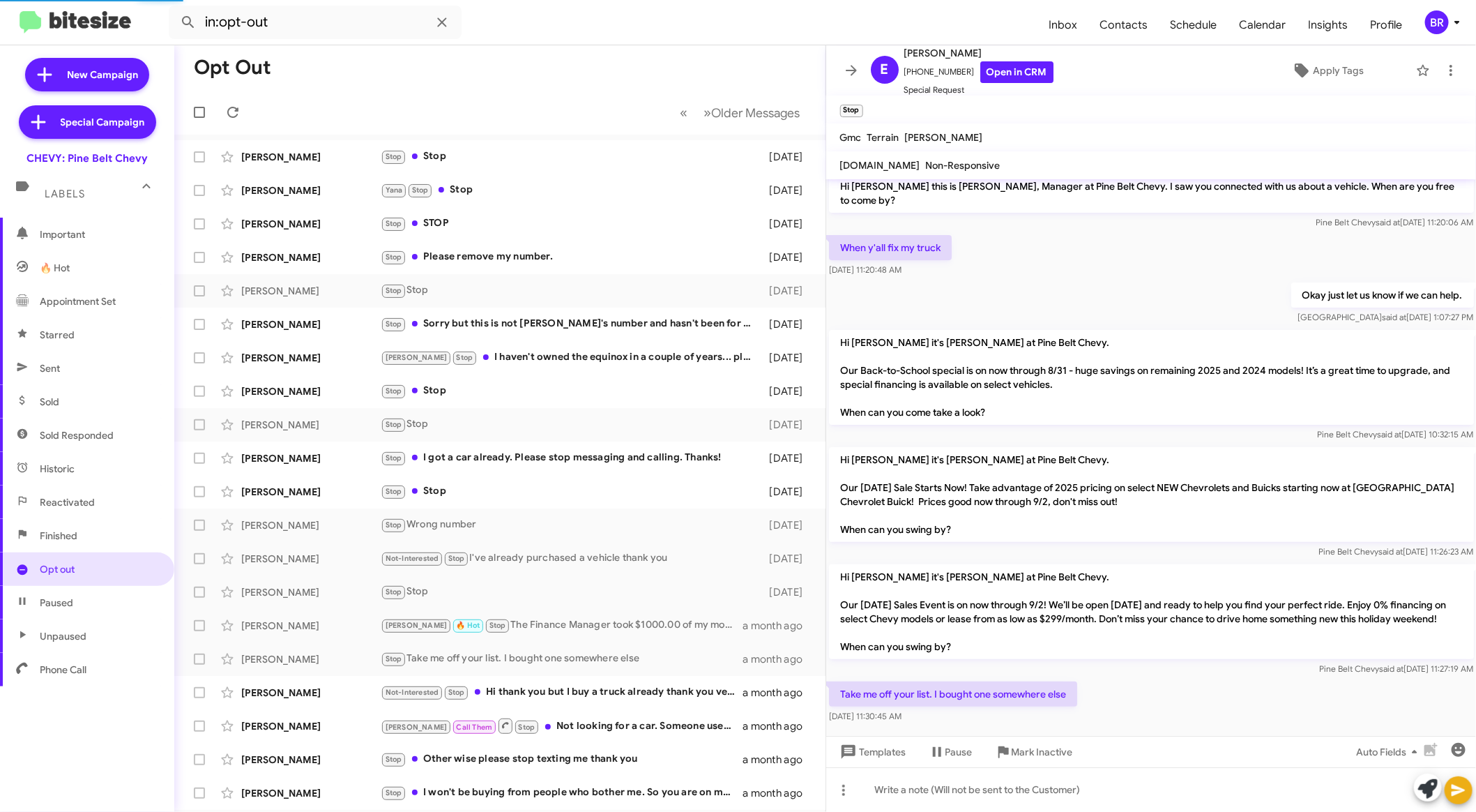
scroll to position [236, 0]
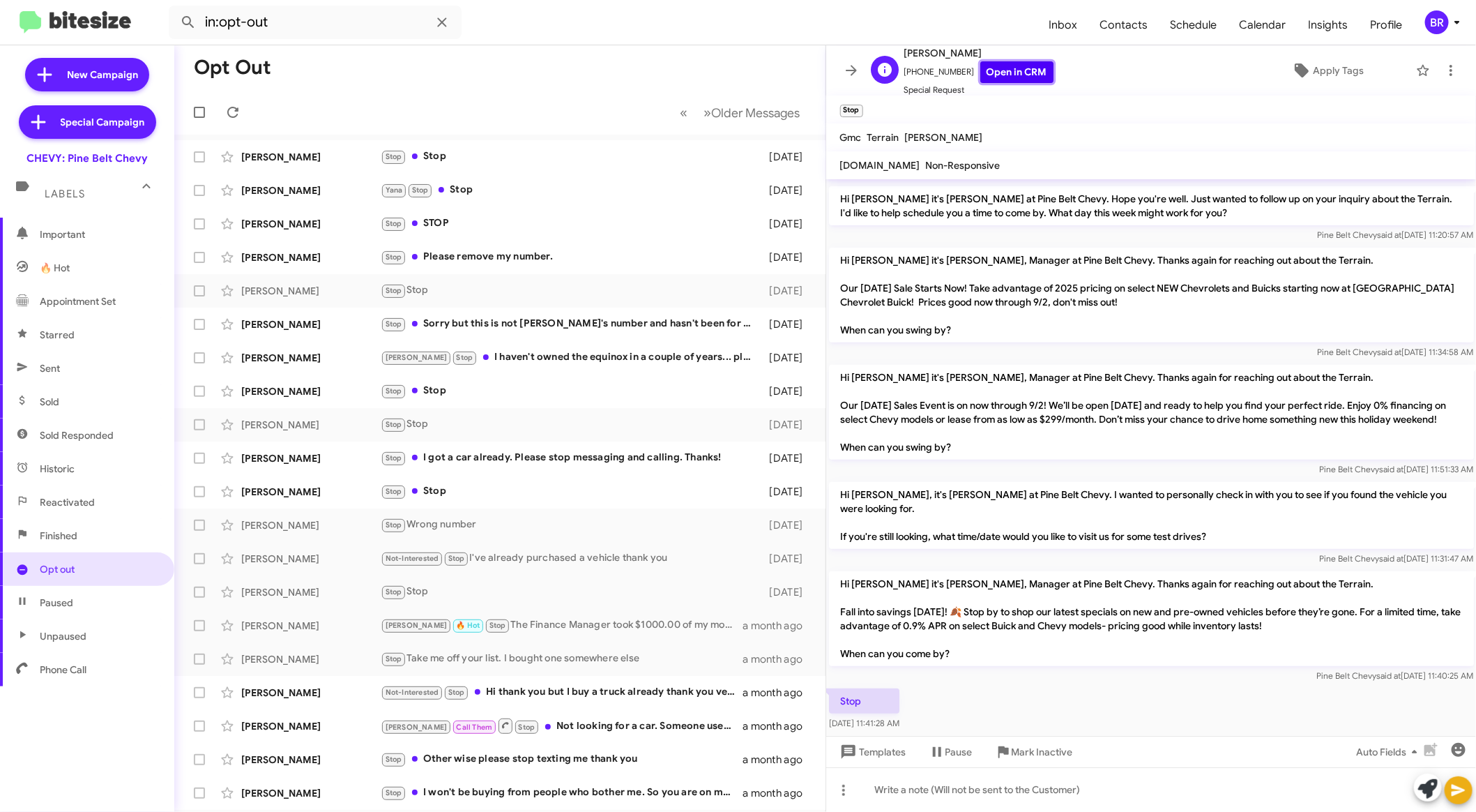
click at [991, 67] on link "Open in CRM" at bounding box center [1017, 72] width 74 height 22
click at [1446, 19] on div "BR" at bounding box center [1437, 22] width 23 height 23
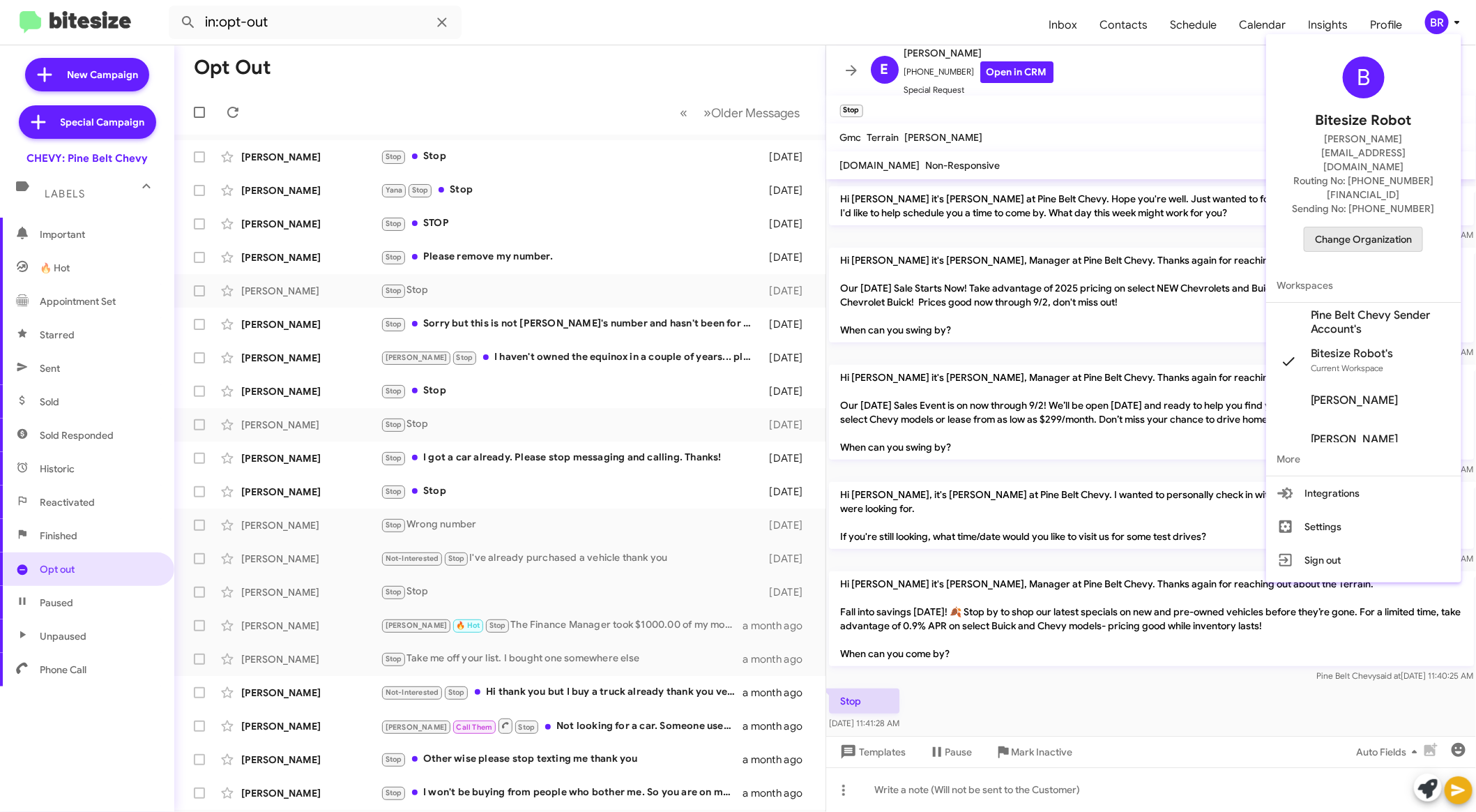
click at [1376, 227] on span "Change Organization" at bounding box center [1364, 239] width 97 height 23
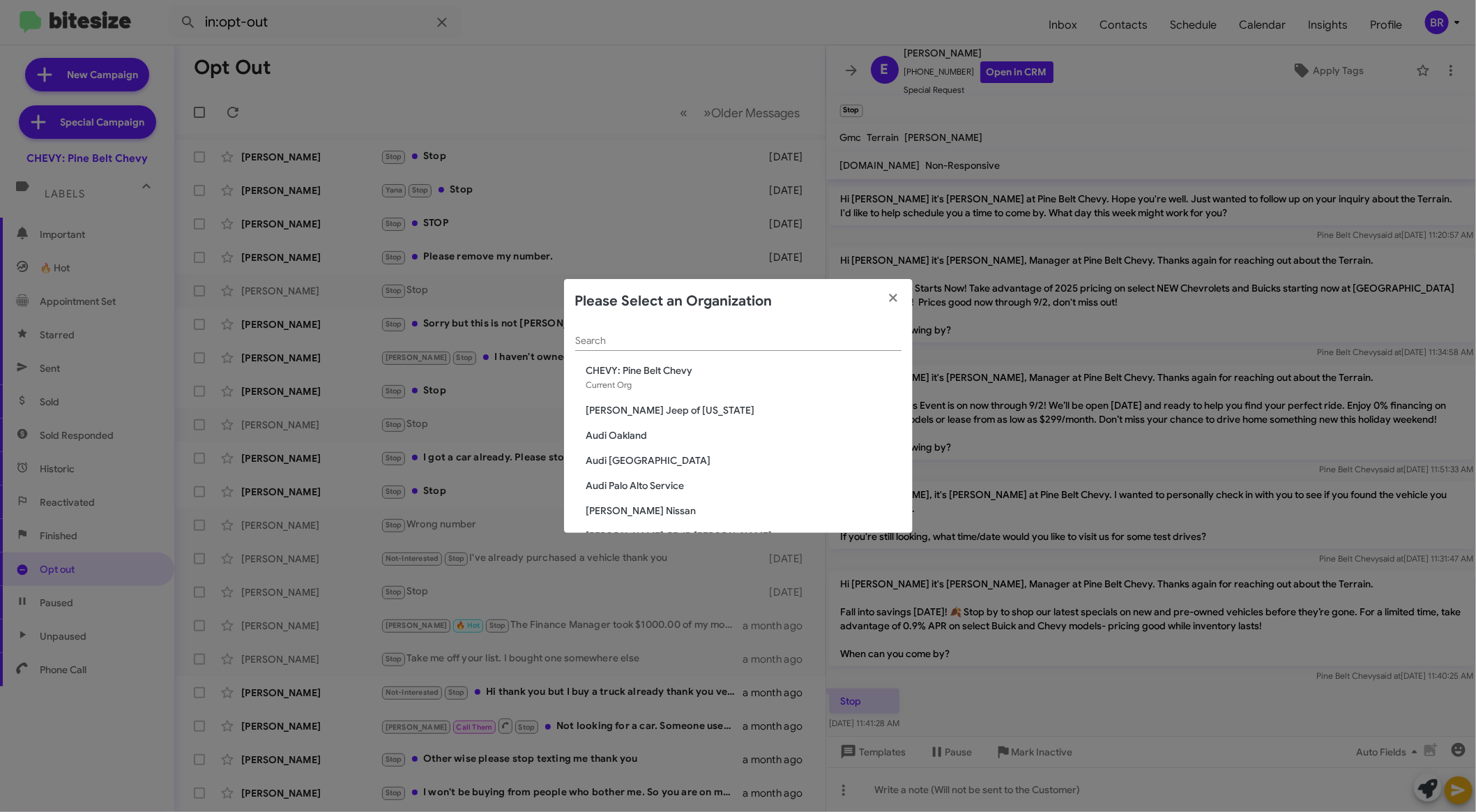
click at [657, 407] on span "[PERSON_NAME] Jeep of [US_STATE]" at bounding box center [744, 410] width 316 height 14
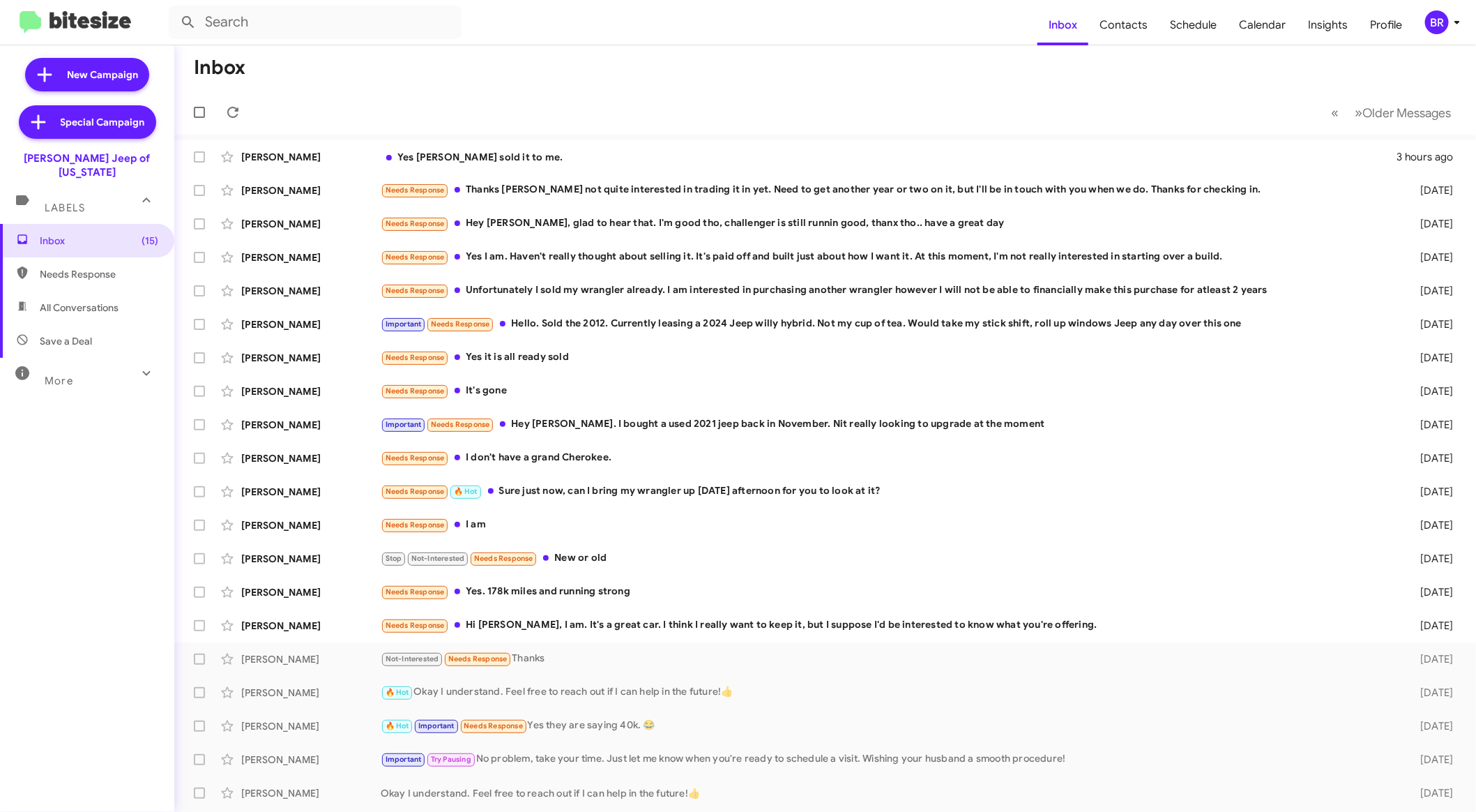
click at [99, 362] on div "More" at bounding box center [73, 374] width 125 height 26
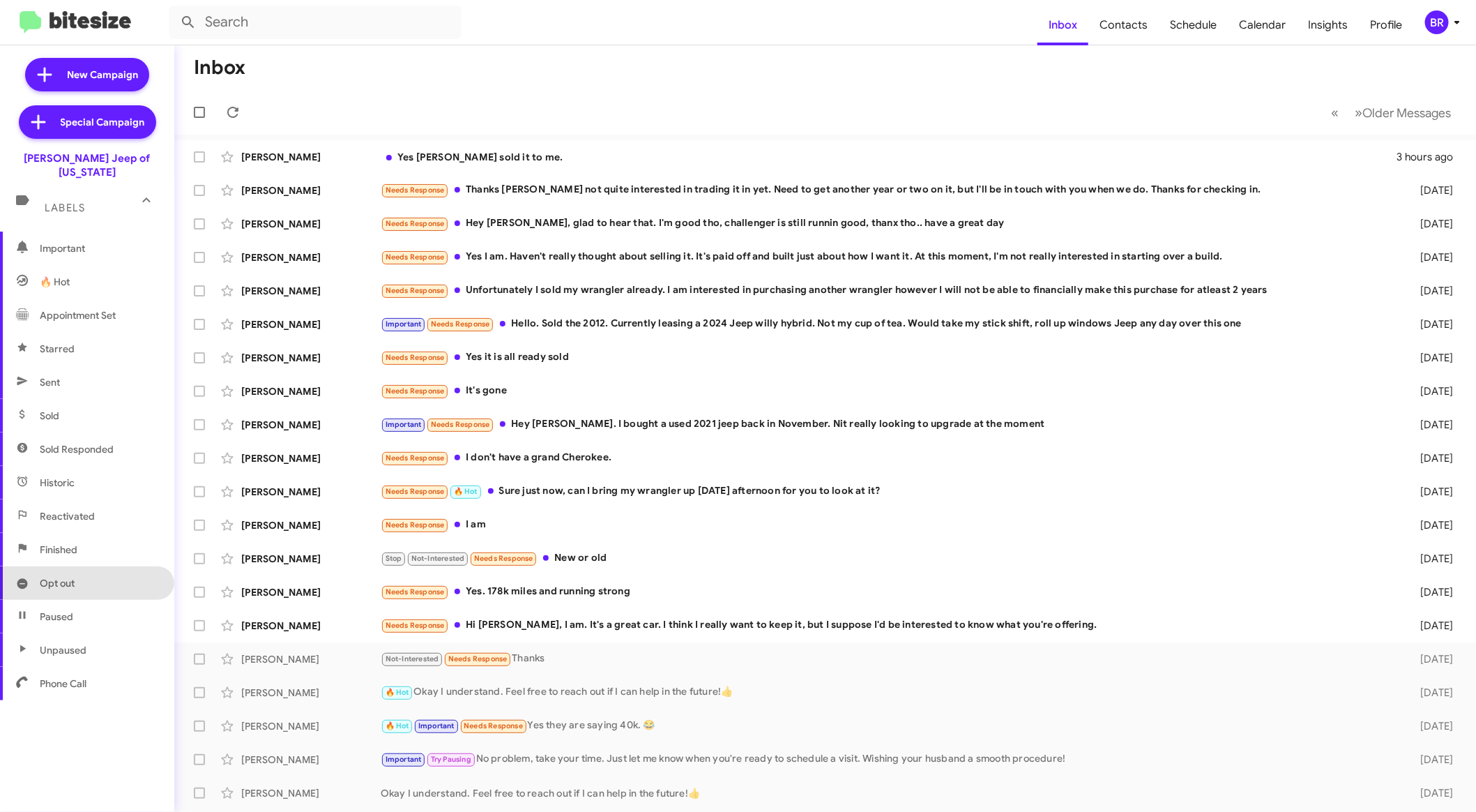
click at [85, 568] on span "Opt out" at bounding box center [87, 583] width 175 height 34
type input "in:opt-out"
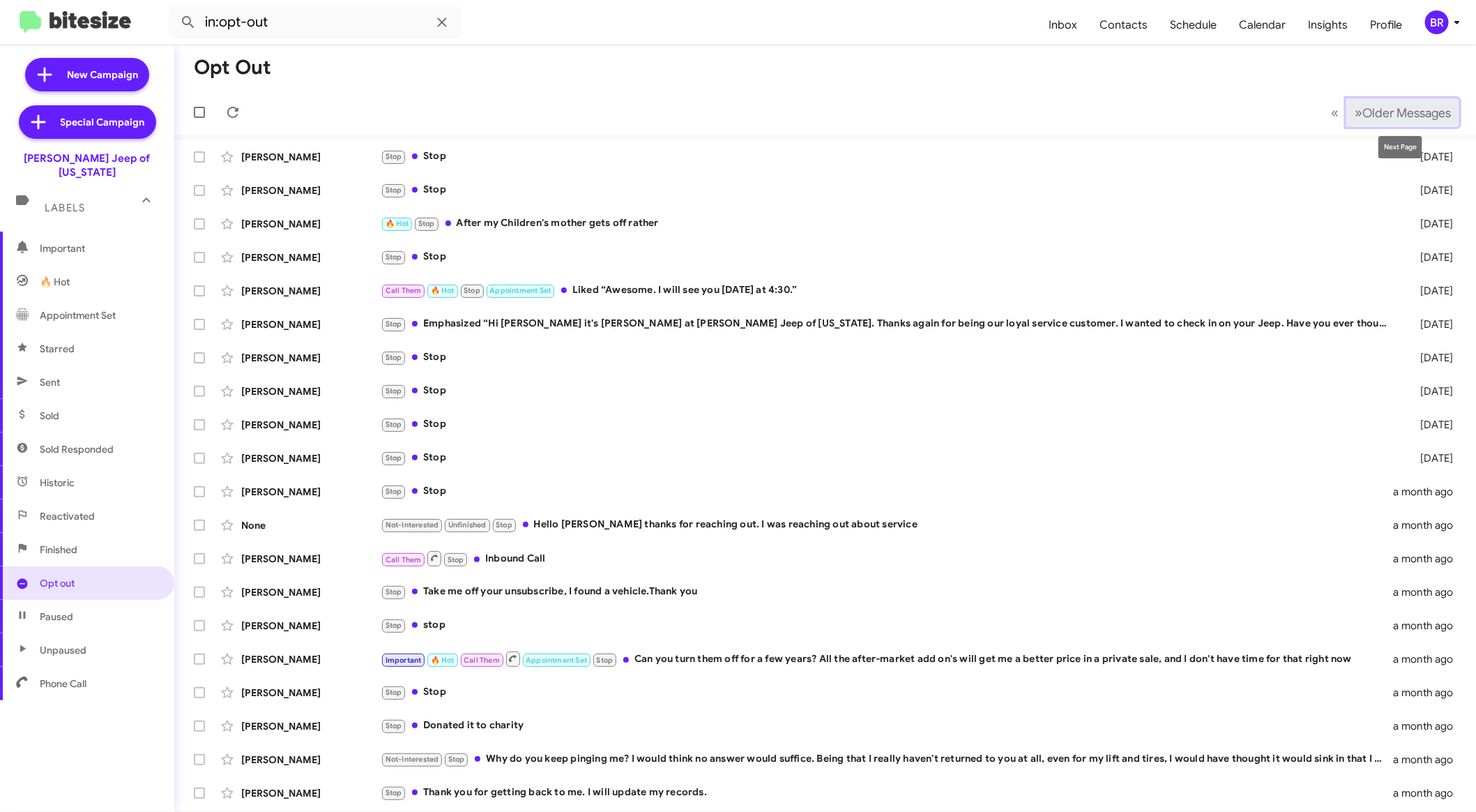
click at [1377, 122] on button "» Next Older Messages" at bounding box center [1403, 113] width 113 height 29
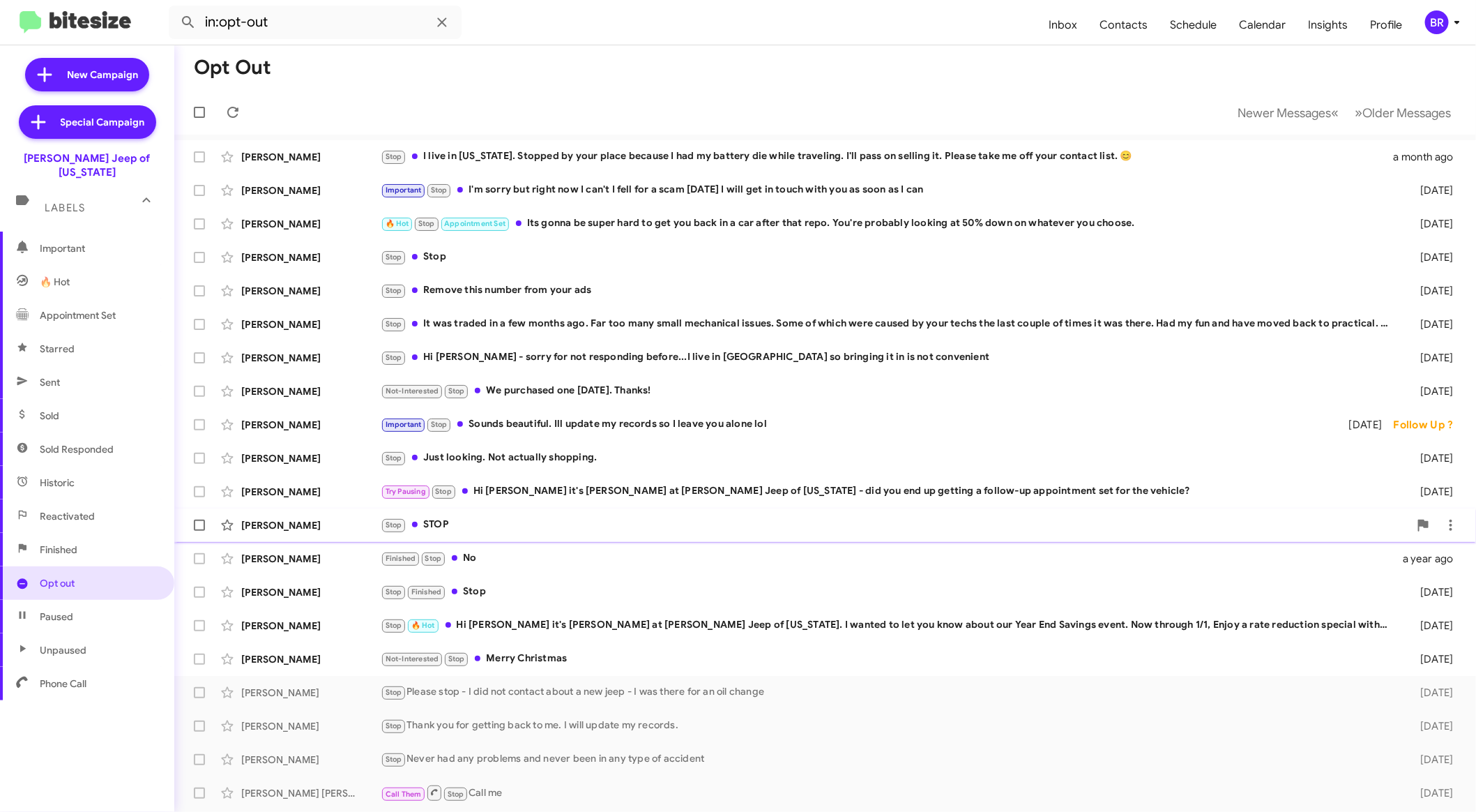
click at [660, 519] on div "Stop STOP" at bounding box center [895, 525] width 1029 height 16
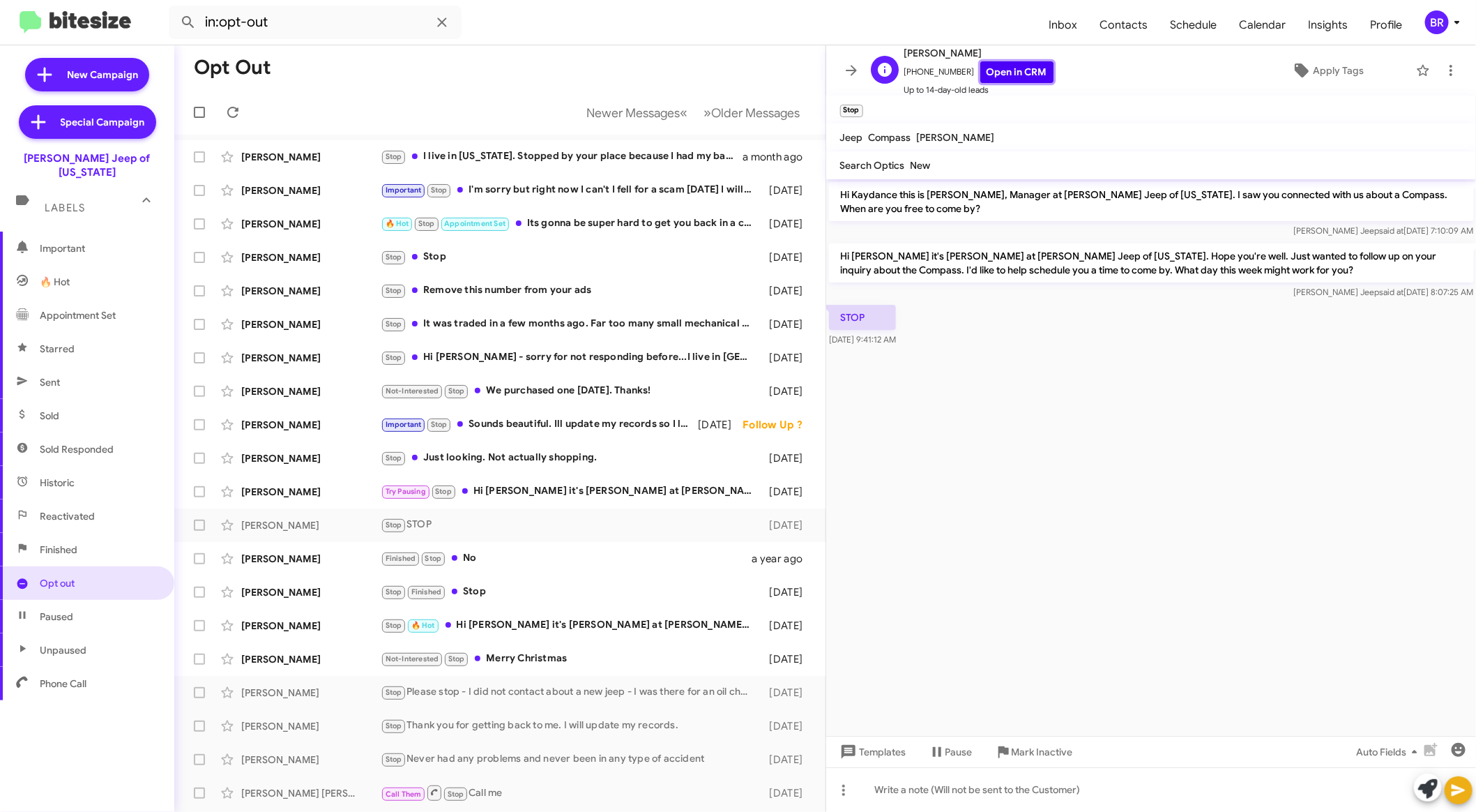
click at [993, 77] on link "Open in CRM" at bounding box center [1017, 72] width 74 height 22
click at [554, 703] on div "[PERSON_NAME] Stop Please stop - I did not contact about a new jeep - I was the…" at bounding box center [500, 693] width 629 height 28
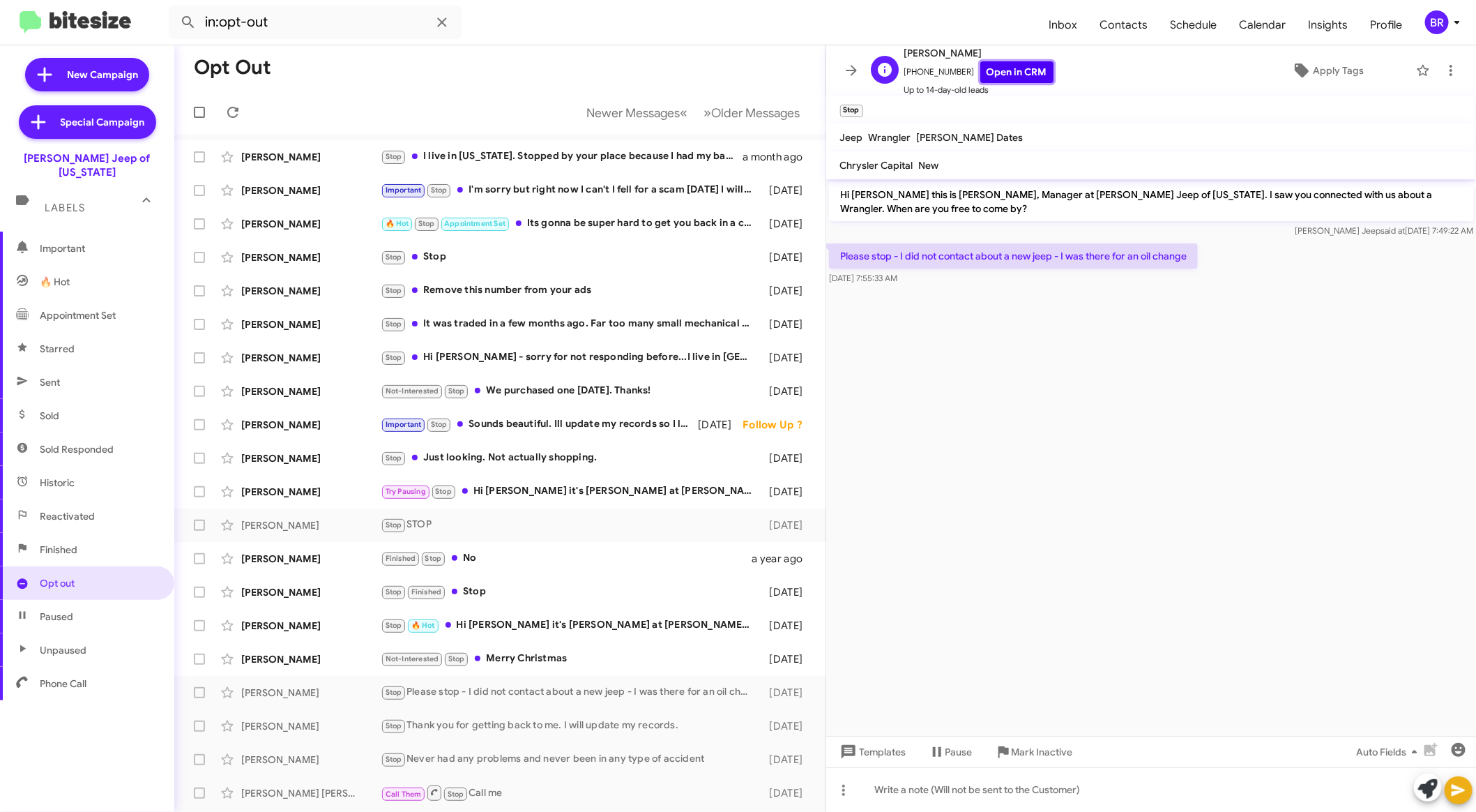
click at [1013, 74] on link "Open in CRM" at bounding box center [1017, 72] width 74 height 22
click at [690, 251] on div "Stop Stop" at bounding box center [569, 257] width 378 height 16
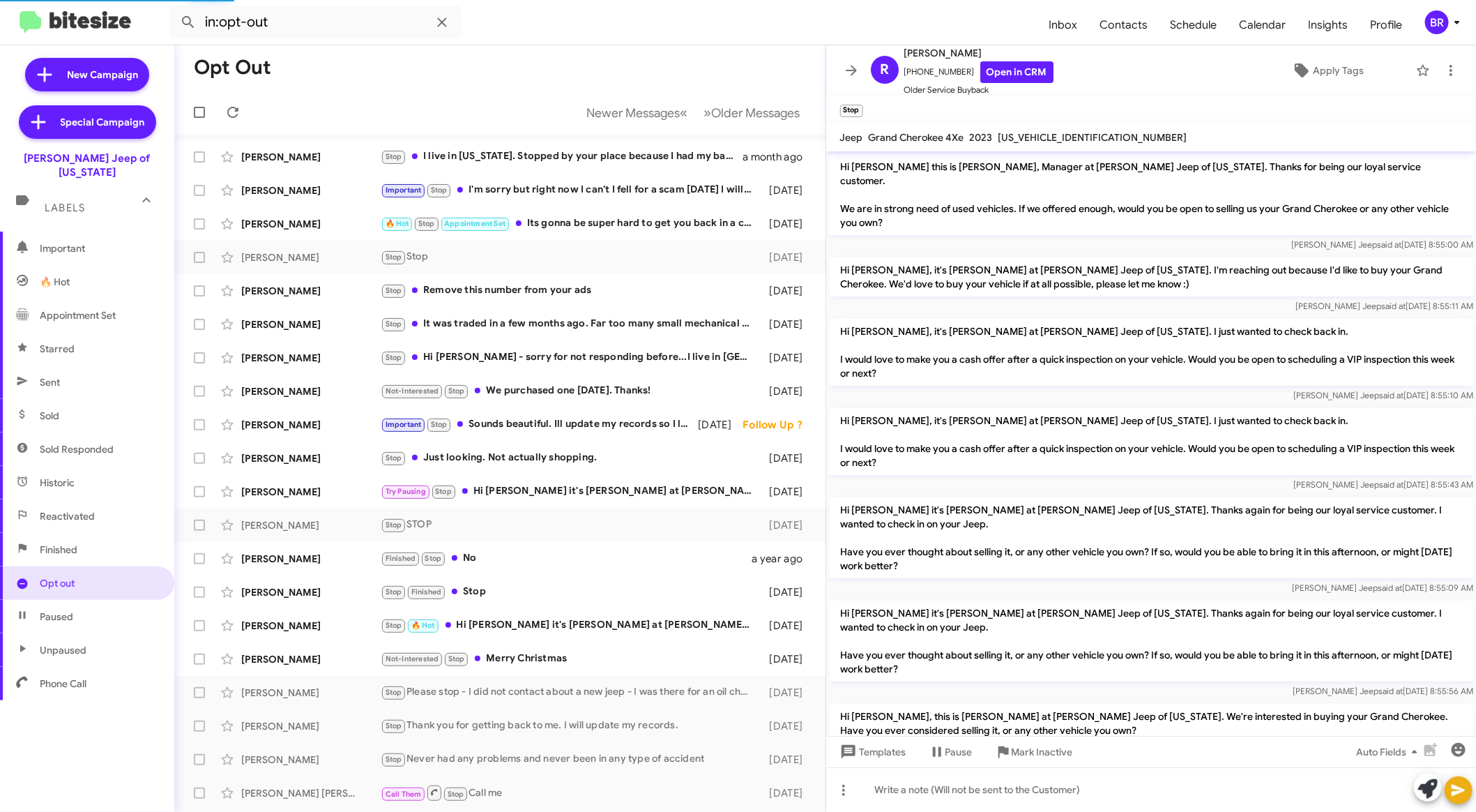
scroll to position [245, 0]
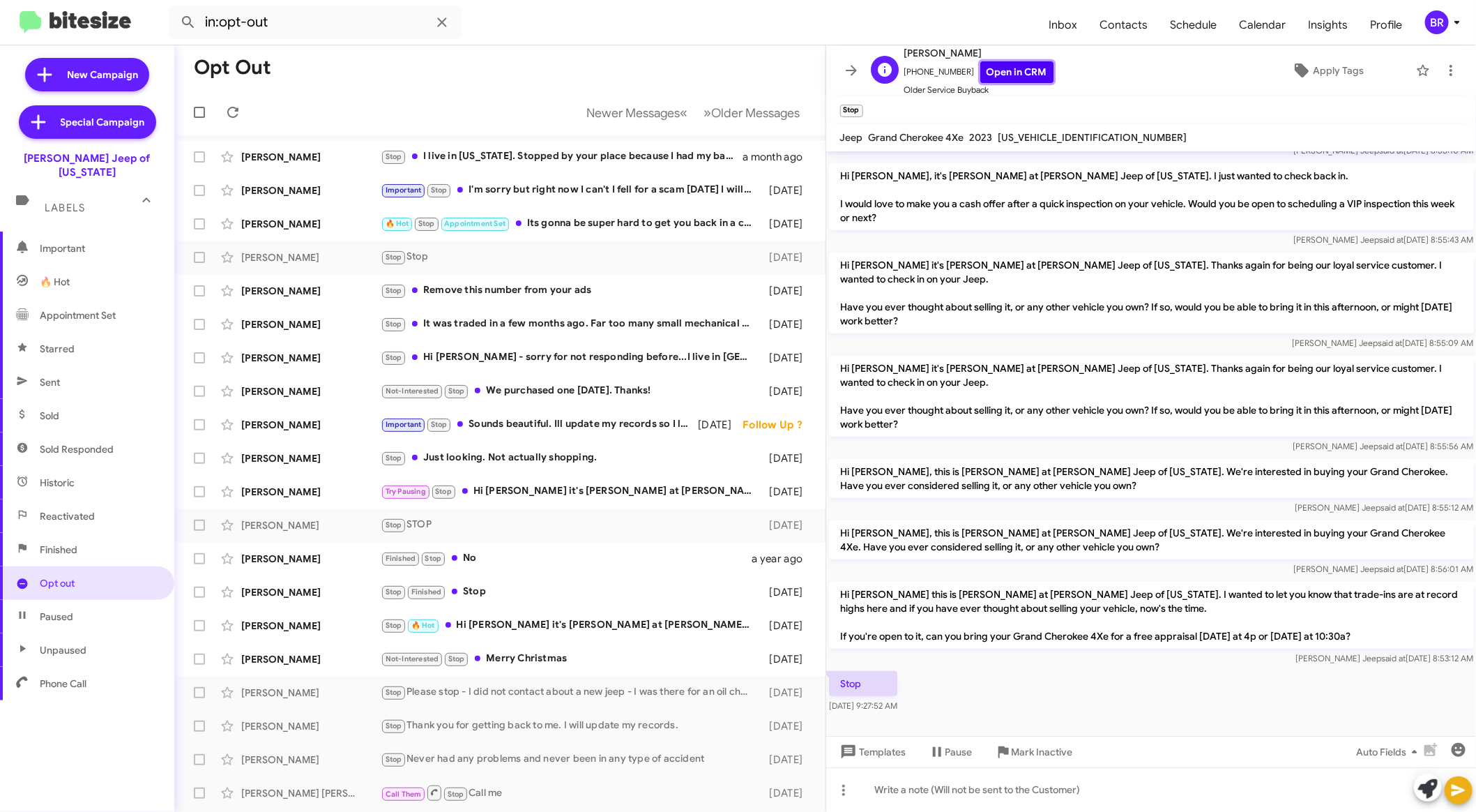
click at [1016, 64] on link "Open in CRM" at bounding box center [1017, 72] width 74 height 22
